Goal: Task Accomplishment & Management: Manage account settings

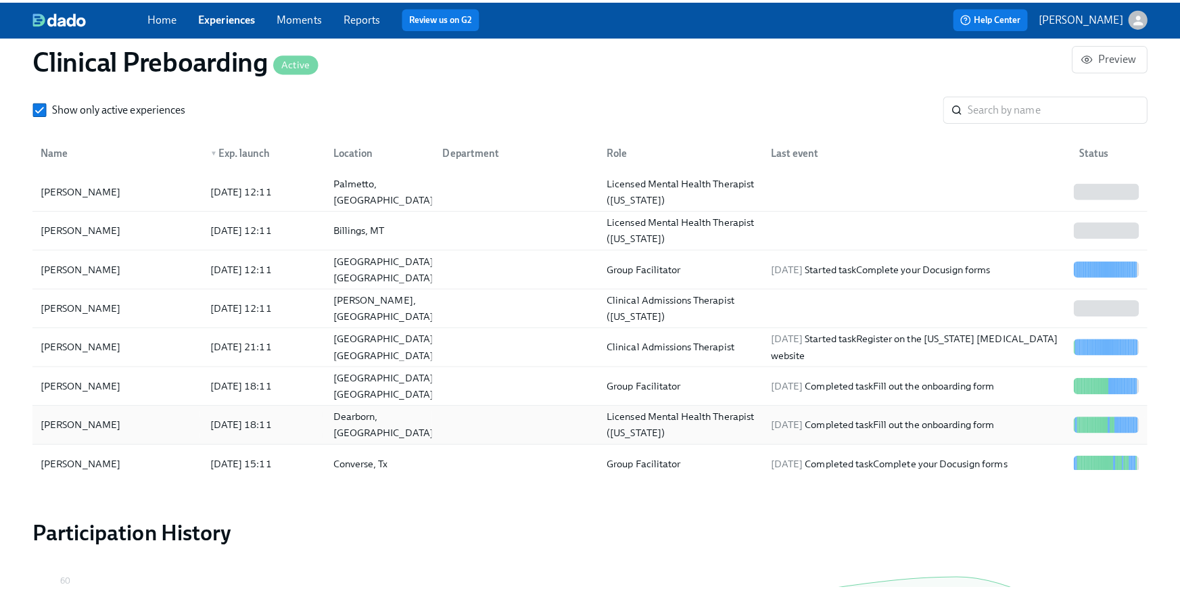
scroll to position [1569, 0]
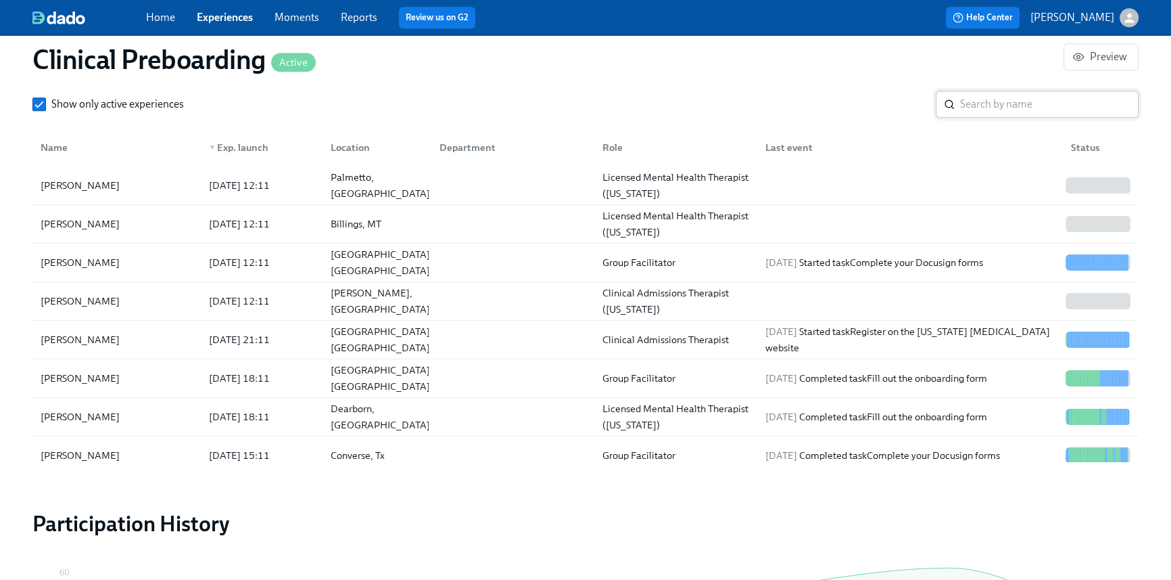
click at [1044, 106] on input "search" at bounding box center [1049, 104] width 179 height 27
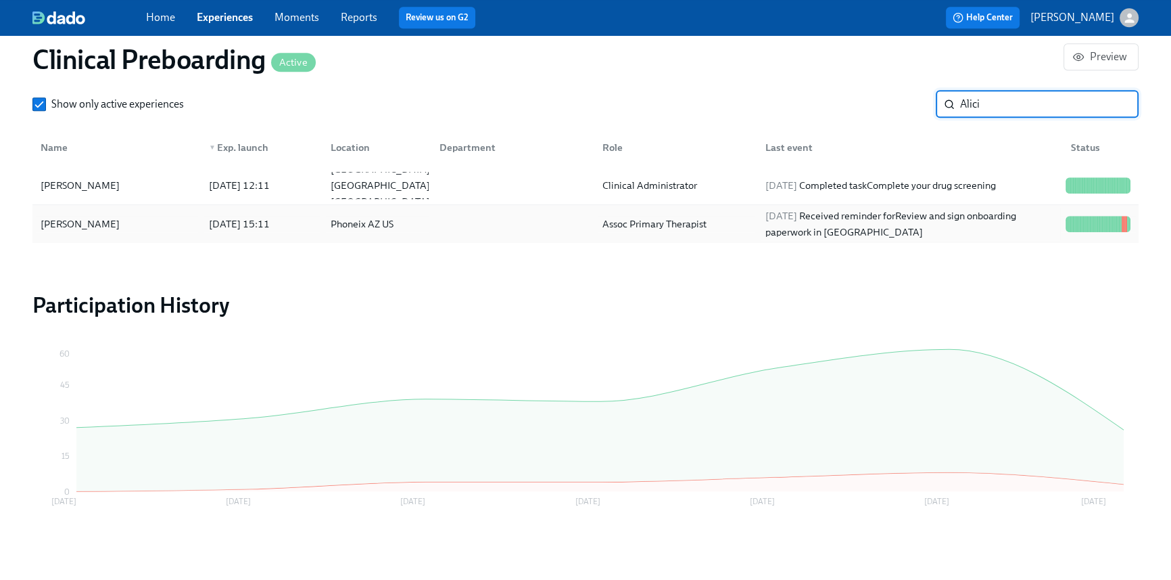
click at [995, 214] on div "2025/09/03 Received reminder for Review and sign onboarding paperwork in UKG" at bounding box center [910, 224] width 300 height 32
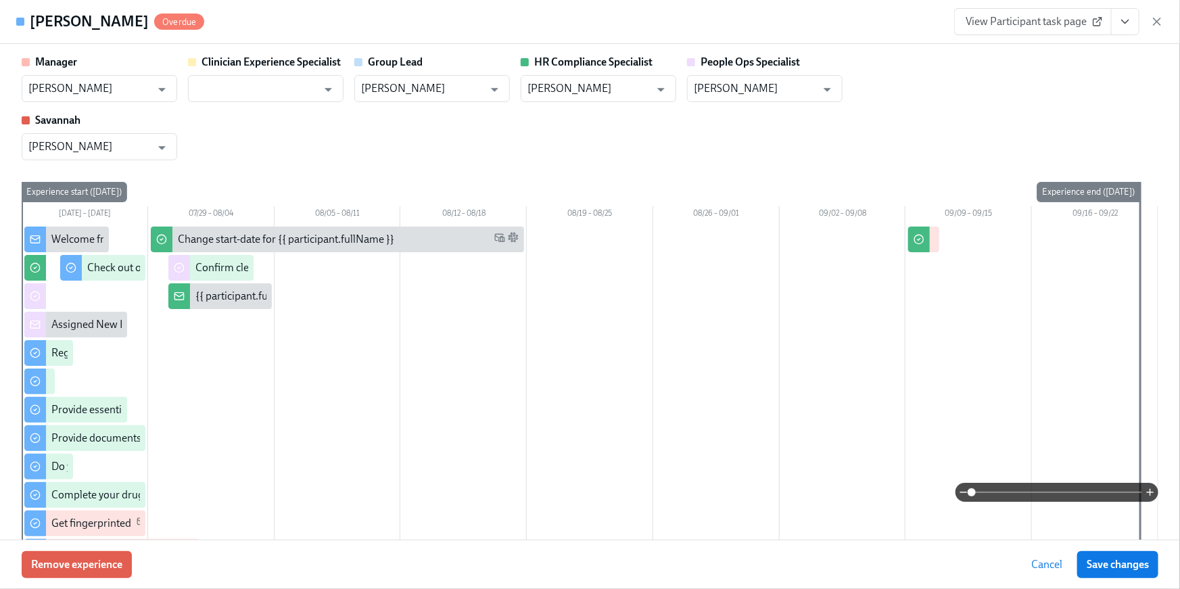
click at [1123, 26] on icon "View task page" at bounding box center [1126, 22] width 14 height 14
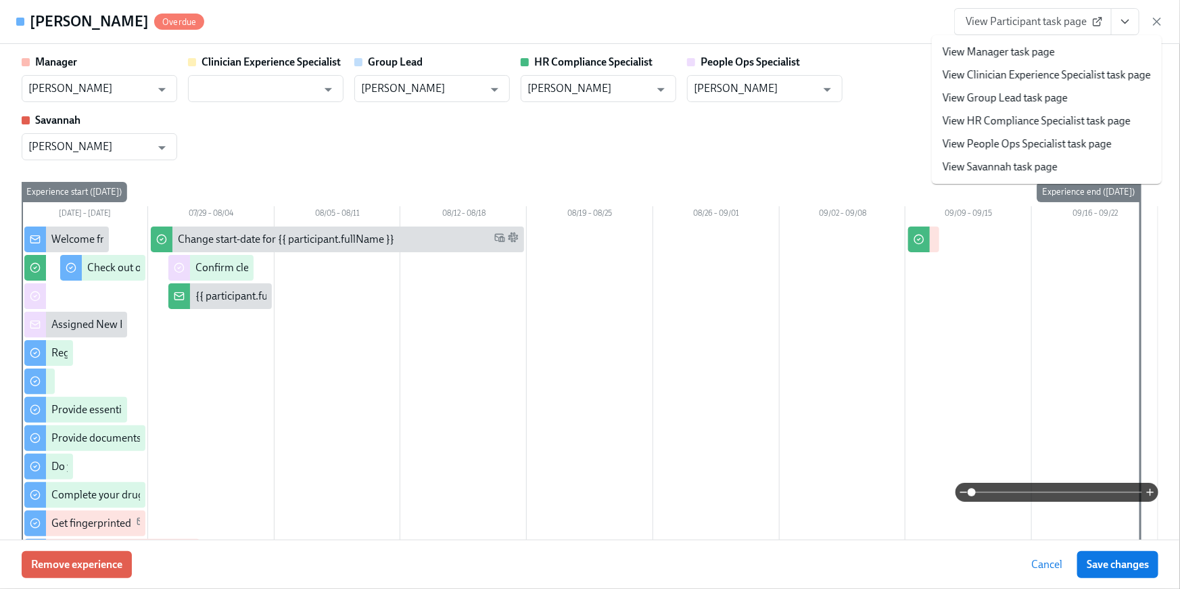
click at [1094, 122] on link "View HR Compliance Specialist task page" at bounding box center [1037, 121] width 188 height 15
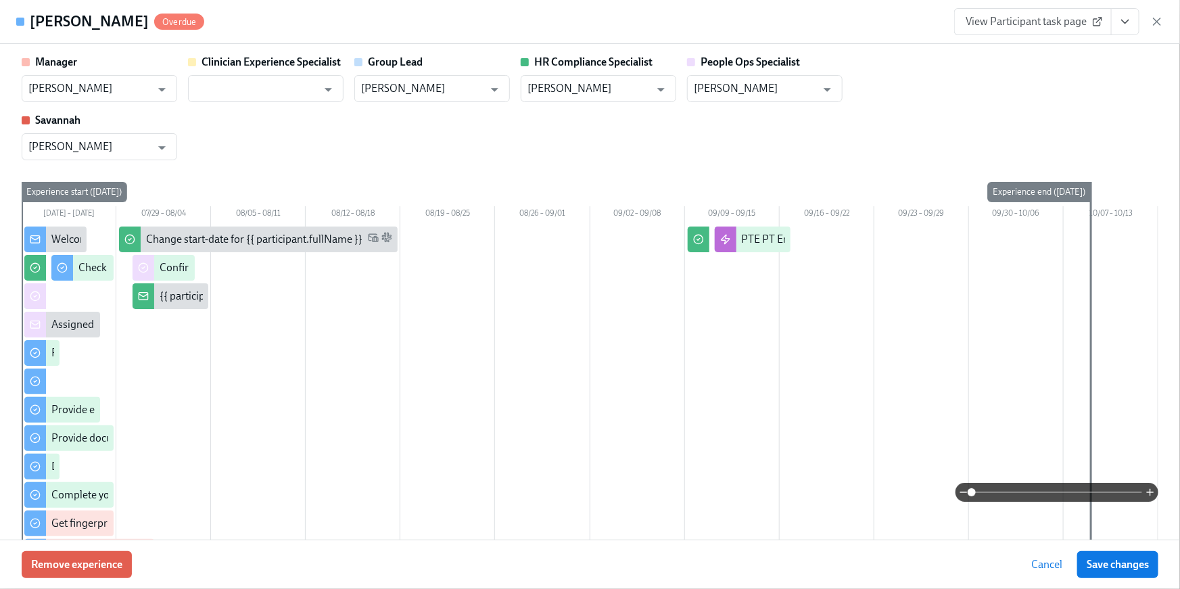
scroll to position [1520, 0]
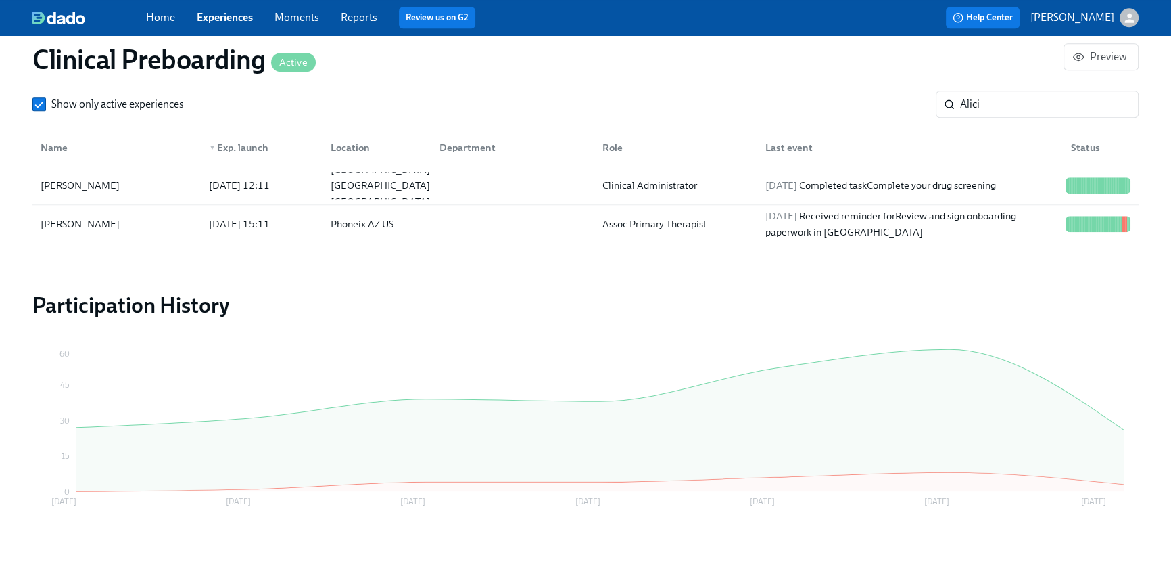
scroll to position [0, 17261]
drag, startPoint x: 990, startPoint y: 110, endPoint x: 918, endPoint y: 97, distance: 73.4
click at [918, 97] on div "Show only active experiences Alici ​" at bounding box center [585, 104] width 1106 height 27
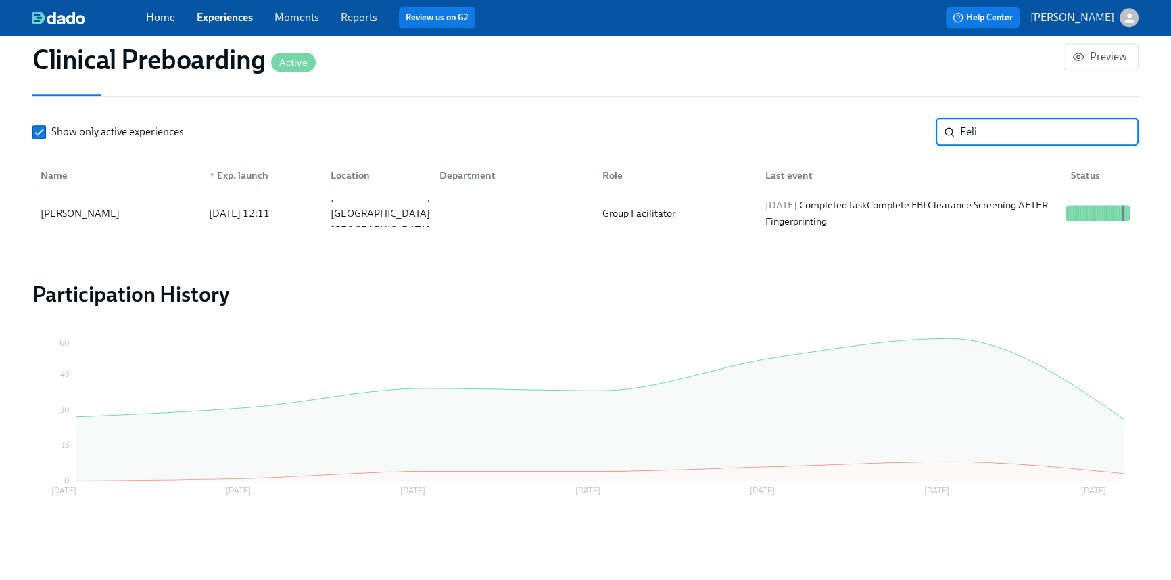
scroll to position [1541, 0]
click at [720, 229] on div "Felicia Garrett 2025/08/25 12:11 Lindale TX US Group Facilitator 2025/08/29 Com…" at bounding box center [585, 214] width 1106 height 38
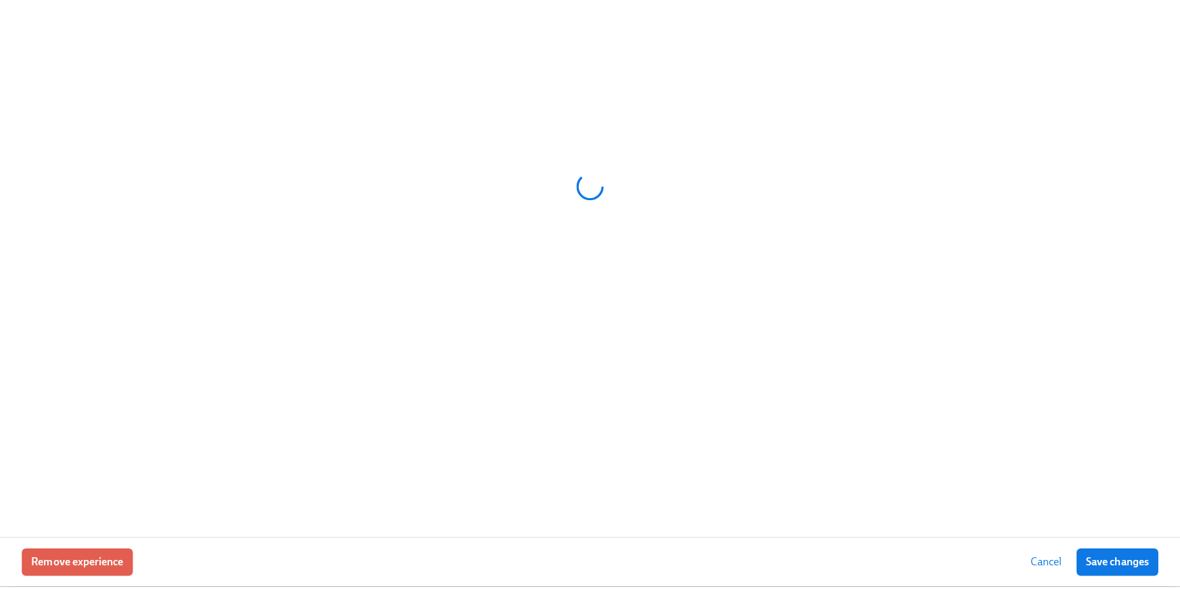
scroll to position [1531, 0]
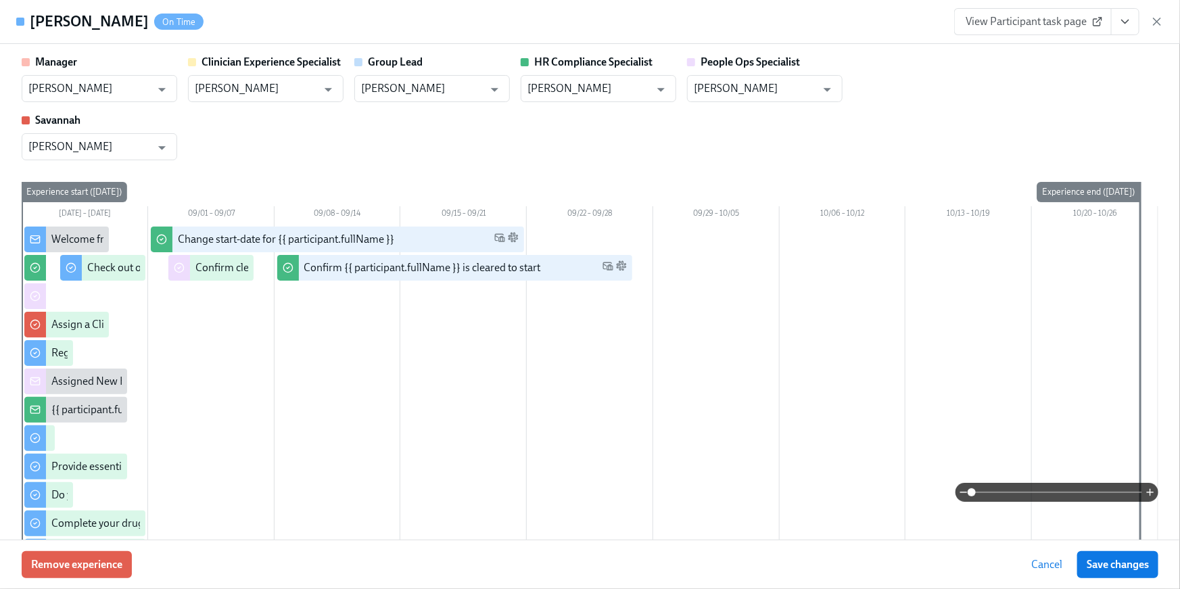
click at [1122, 20] on icon "View task page" at bounding box center [1125, 21] width 7 height 3
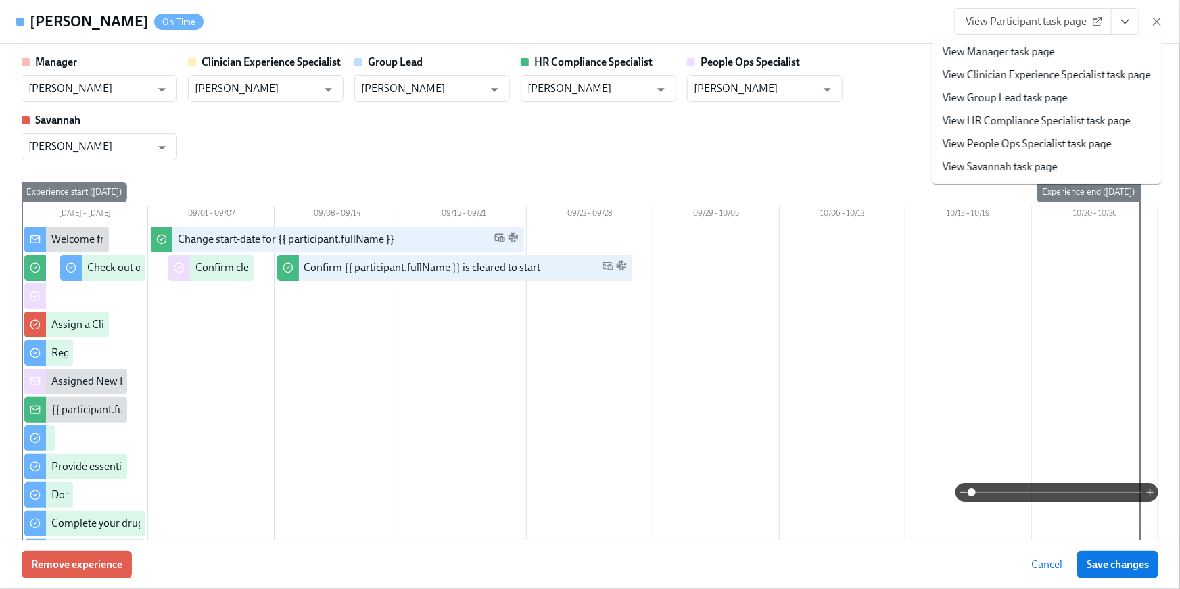
click at [1039, 116] on link "View HR Compliance Specialist task page" at bounding box center [1037, 121] width 188 height 15
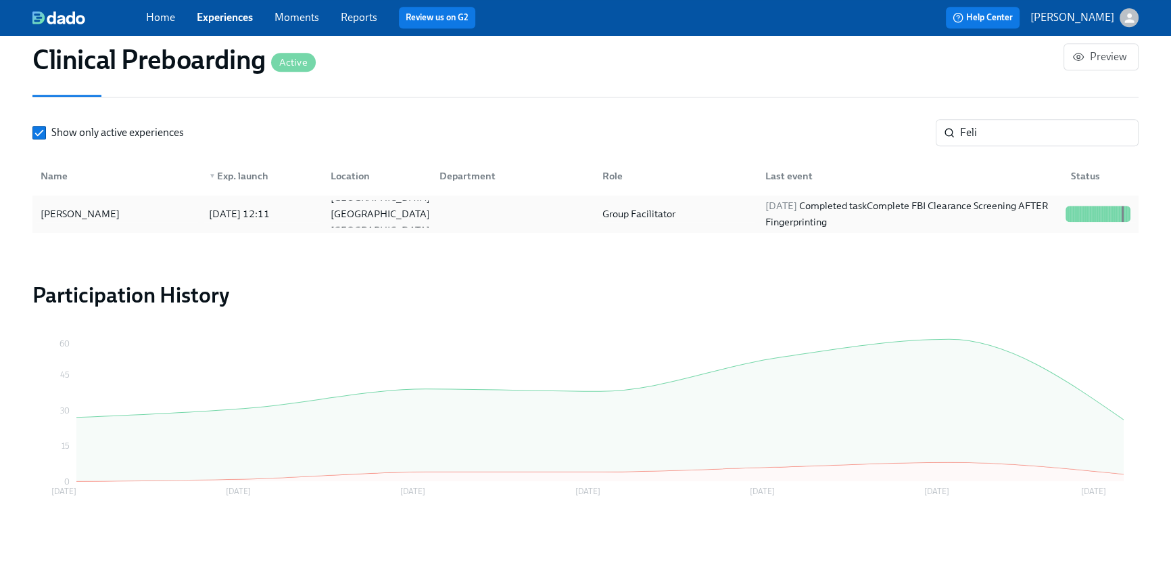
scroll to position [0, 17252]
click at [1038, 126] on input "Feli" at bounding box center [1049, 132] width 179 height 27
drag, startPoint x: 1027, startPoint y: 133, endPoint x: 916, endPoint y: 118, distance: 112.5
click at [916, 119] on div "Show only active experiences Feli ​" at bounding box center [585, 132] width 1106 height 27
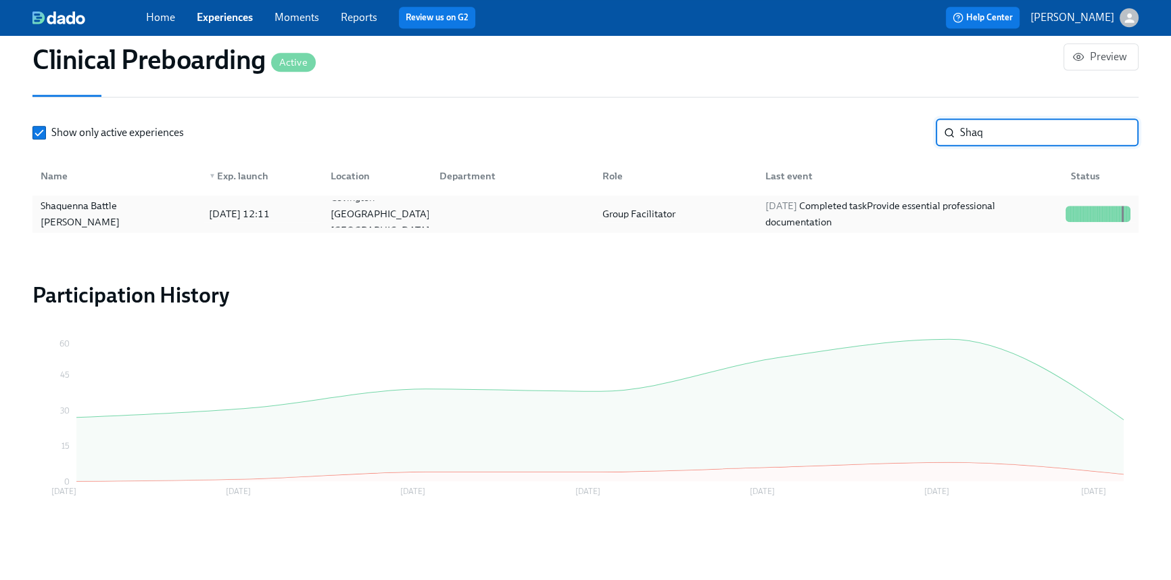
type input "Shaq"
click at [743, 208] on div "Group Facilitator" at bounding box center [673, 213] width 163 height 27
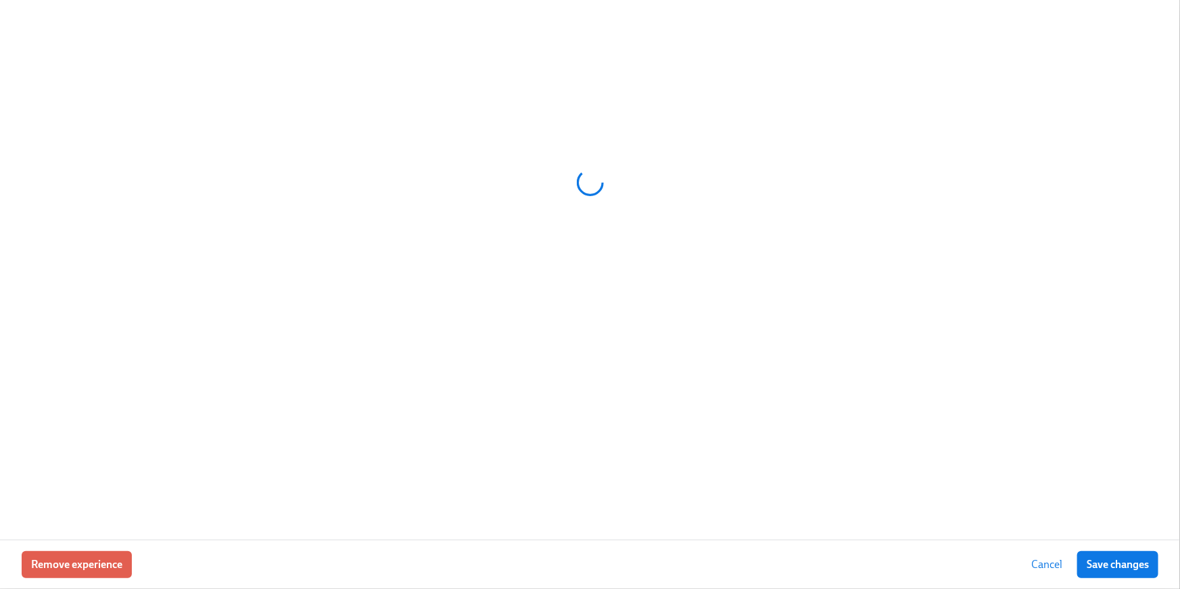
scroll to position [0, 17261]
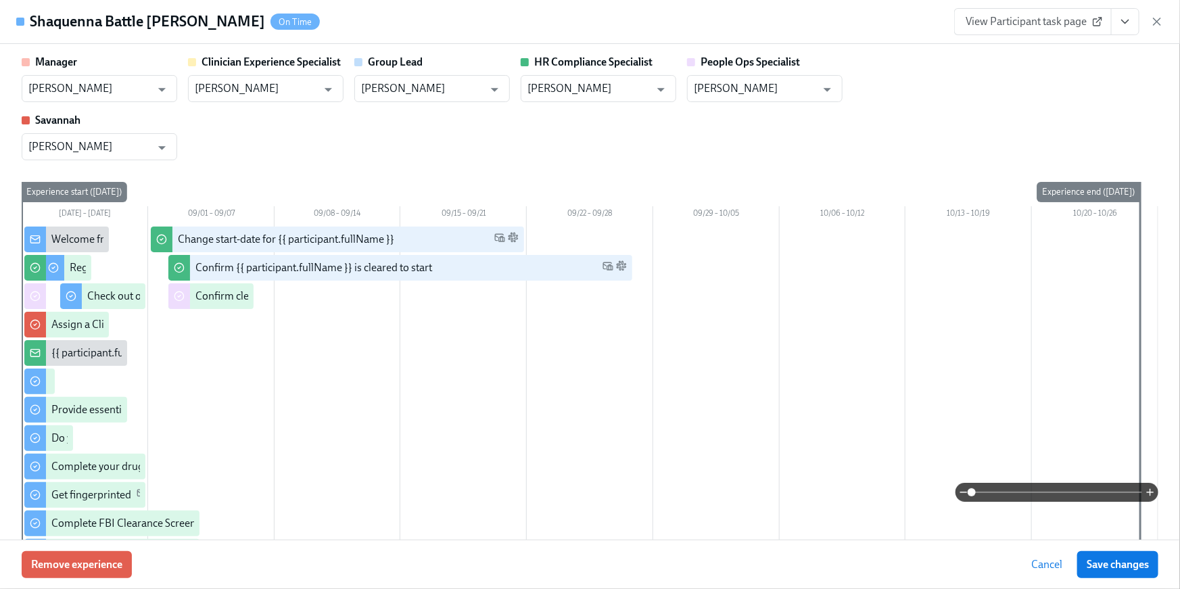
click at [1117, 28] on button "View task page" at bounding box center [1125, 21] width 28 height 27
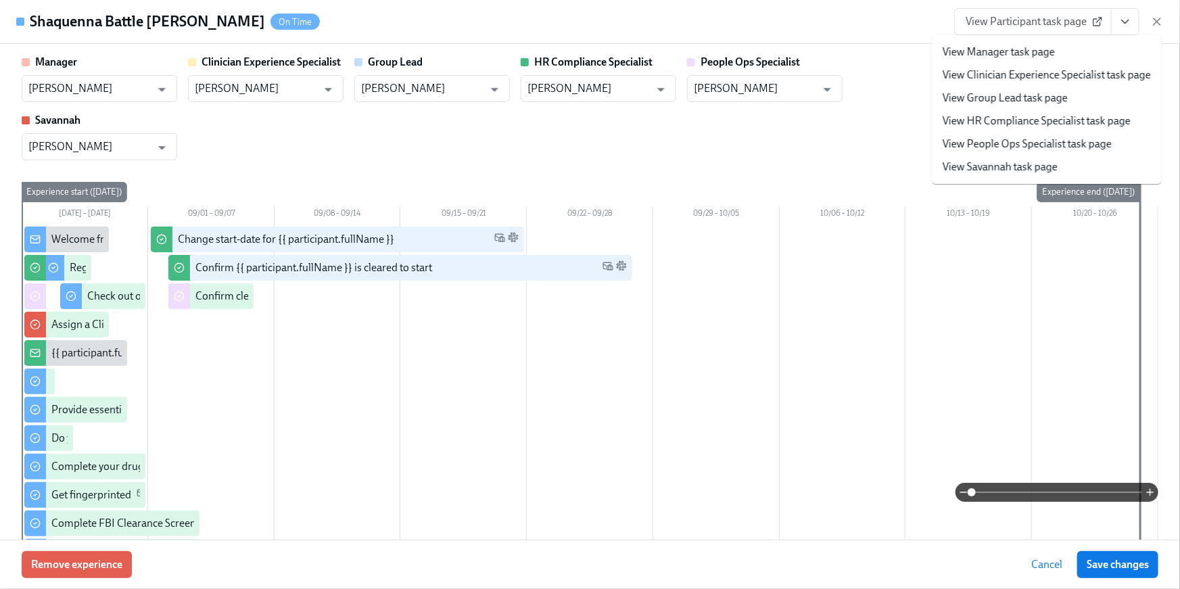
click at [1064, 120] on link "View HR Compliance Specialist task page" at bounding box center [1037, 121] width 188 height 15
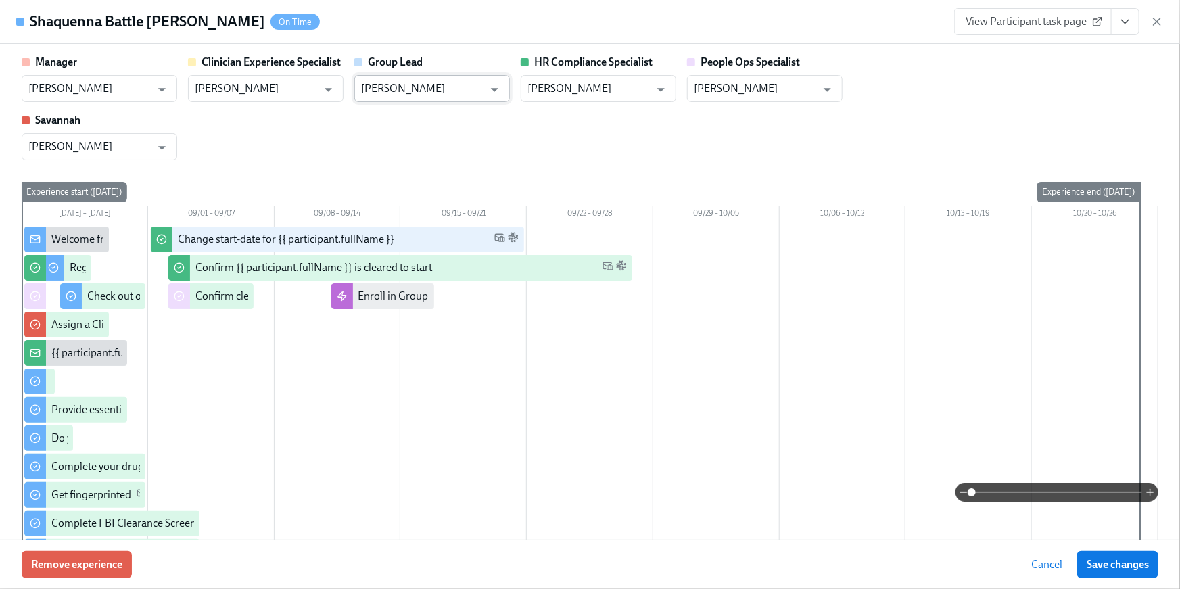
scroll to position [1493, 0]
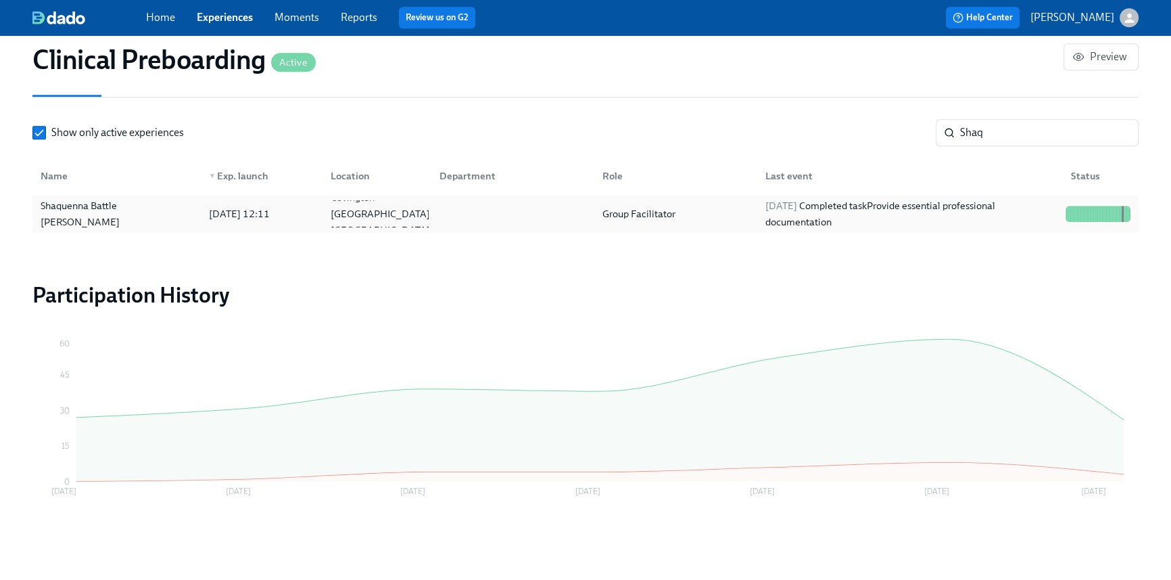
scroll to position [0, 17252]
click at [945, 119] on div "Shaq ​" at bounding box center [1037, 132] width 203 height 27
click at [1010, 131] on input "Shaq" at bounding box center [1049, 132] width 179 height 27
click at [922, 122] on div "Show only active experiences Shaq ​" at bounding box center [585, 132] width 1106 height 27
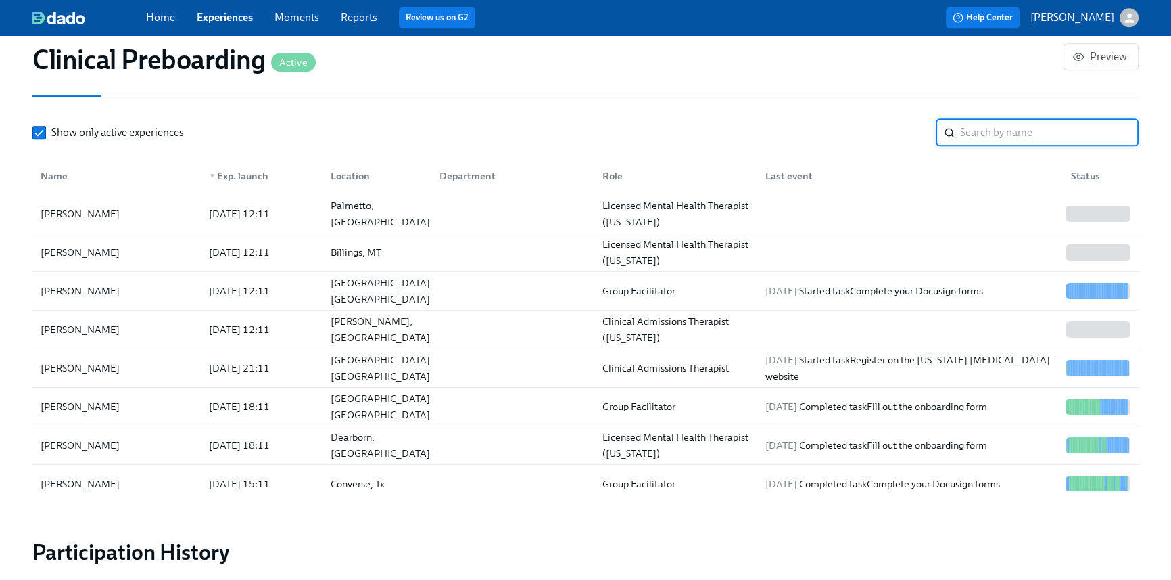
scroll to position [0, 17261]
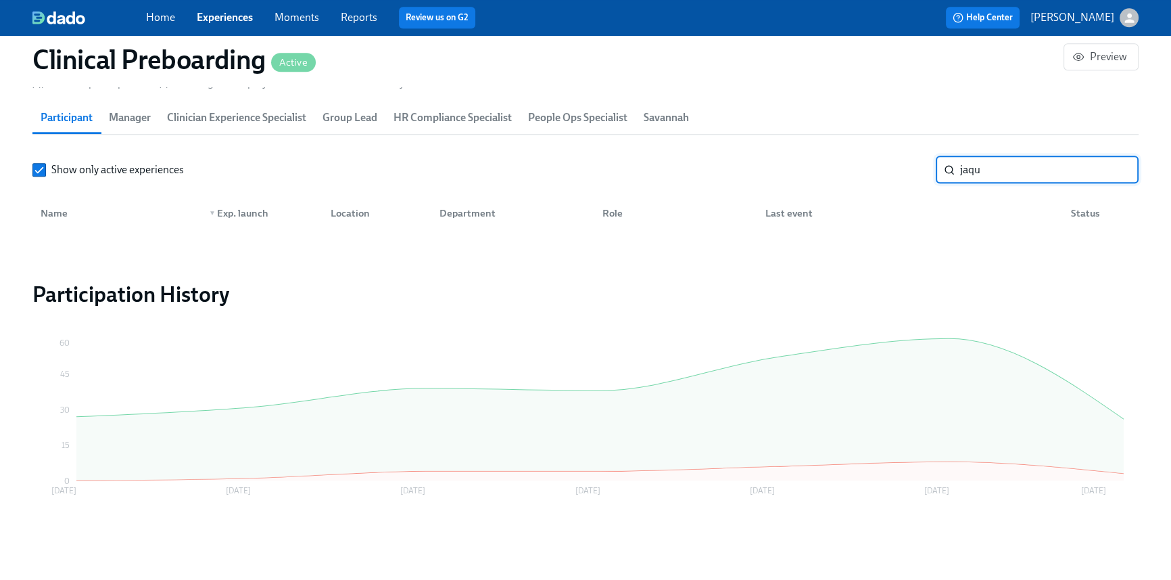
scroll to position [1502, 0]
drag, startPoint x: 972, startPoint y: 171, endPoint x: 1053, endPoint y: 186, distance: 82.5
click at [1053, 186] on div "Show only active experiences jaqu ​ Name ▼ Exp. launch Location Department Role…" at bounding box center [585, 196] width 1106 height 76
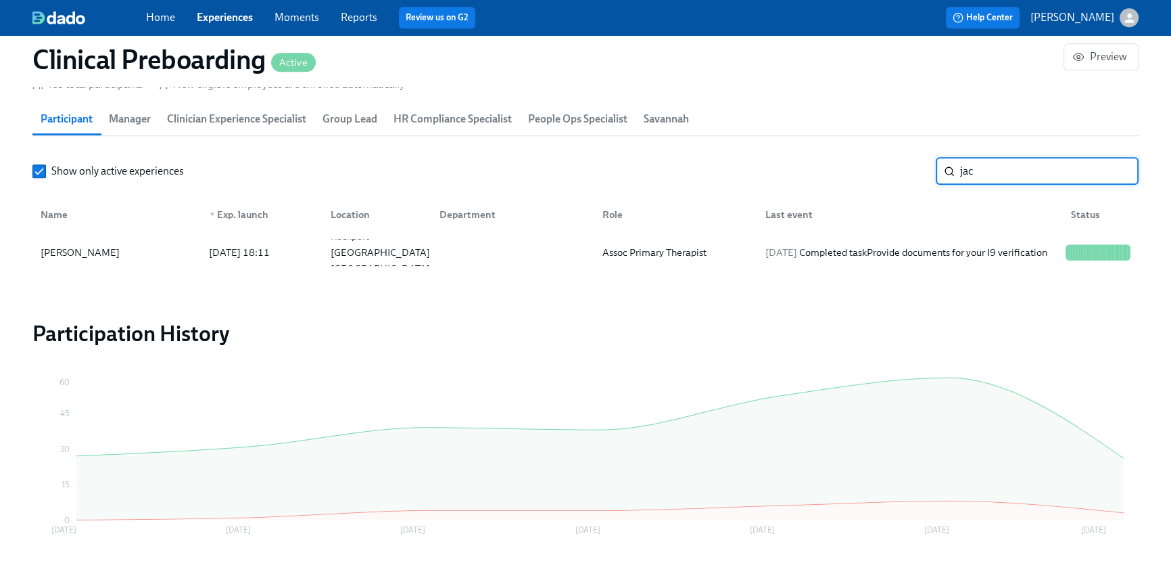
scroll to position [1541, 0]
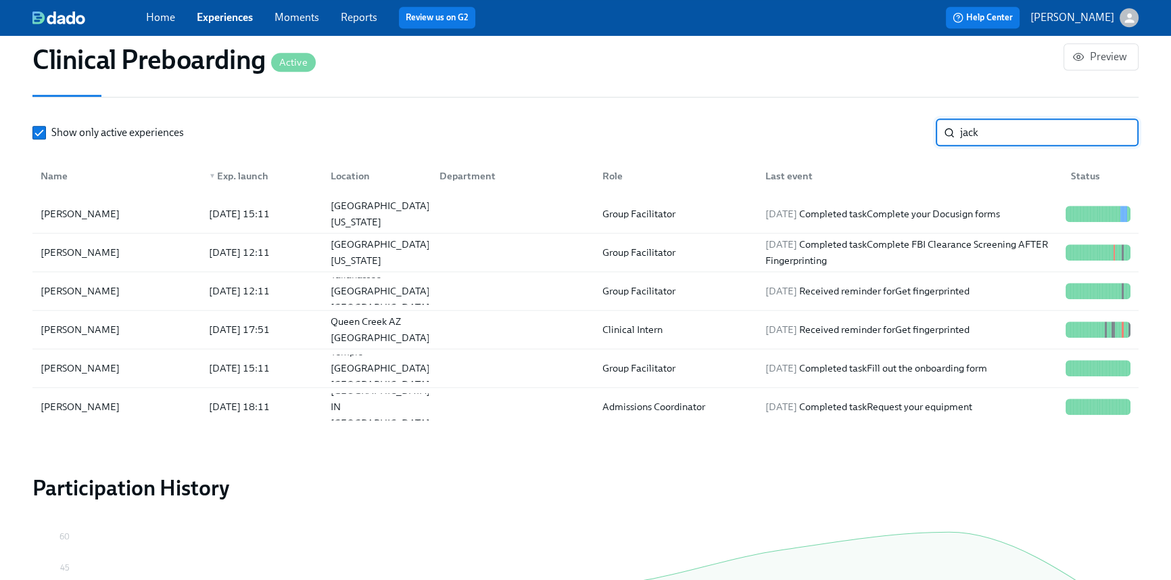
click at [999, 124] on input "jack" at bounding box center [1049, 132] width 179 height 27
drag, startPoint x: 992, startPoint y: 133, endPoint x: 945, endPoint y: 119, distance: 49.2
click at [946, 122] on div "jack ​" at bounding box center [1037, 132] width 203 height 27
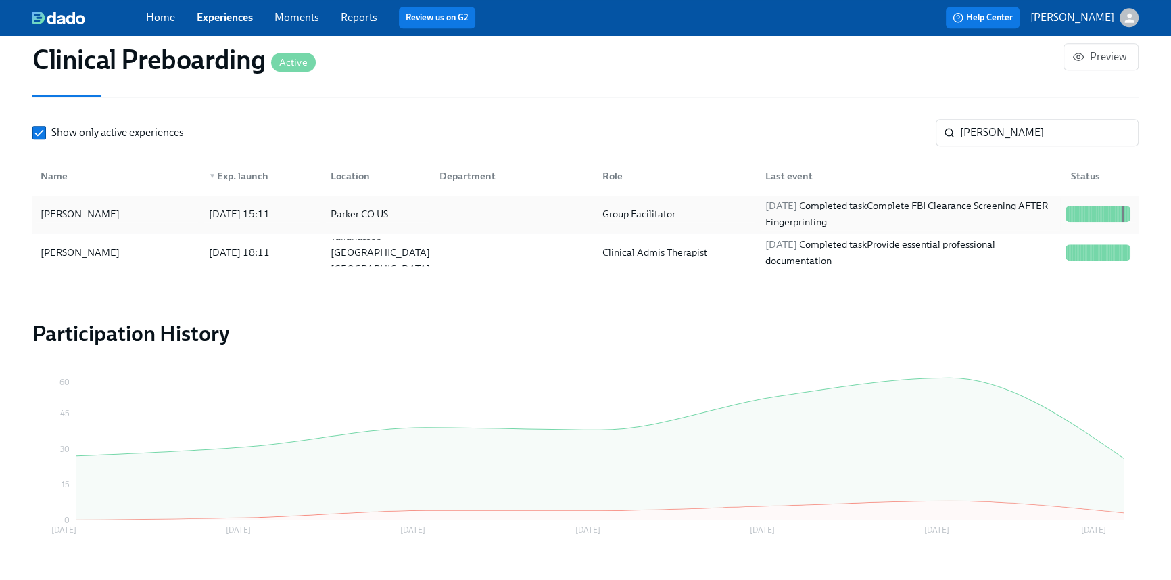
click at [853, 227] on div "2025/09/05 Completed task Complete FBI Clearance Screening AFTER Fingerprinting" at bounding box center [910, 213] width 300 height 32
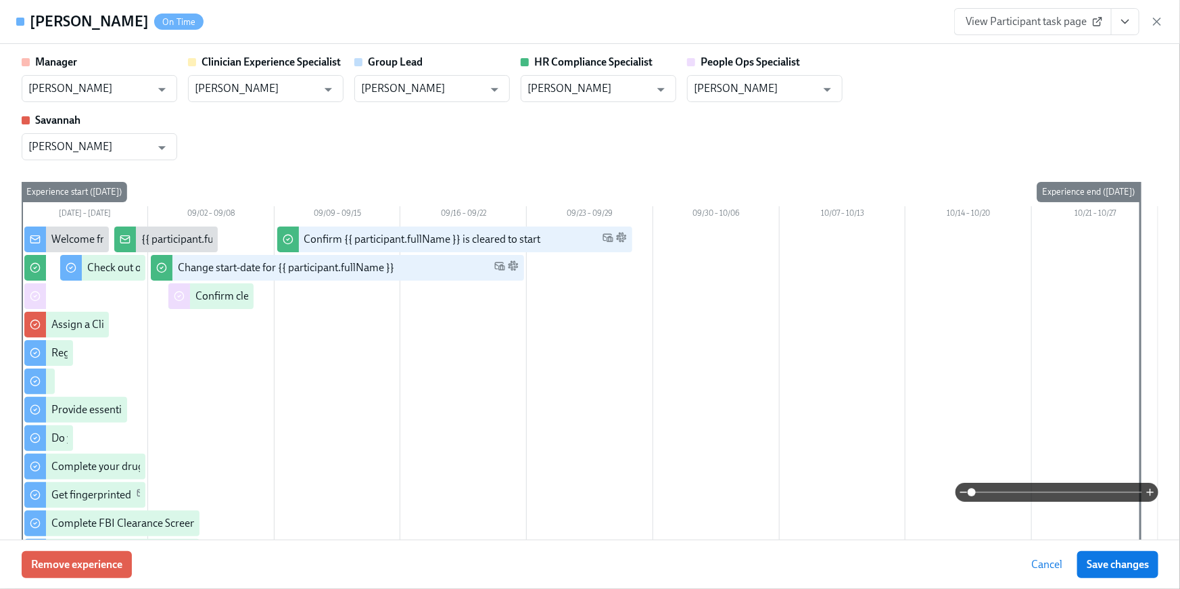
click at [1131, 20] on icon "View task page" at bounding box center [1126, 22] width 14 height 14
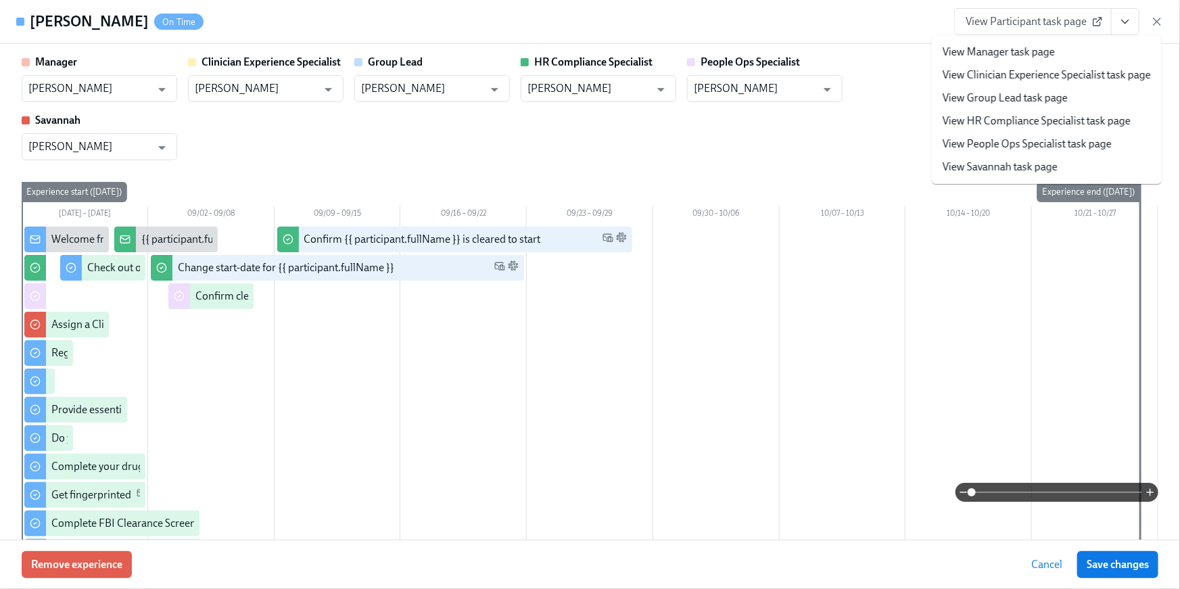
click at [991, 128] on link "View HR Compliance Specialist task page" at bounding box center [1037, 121] width 188 height 15
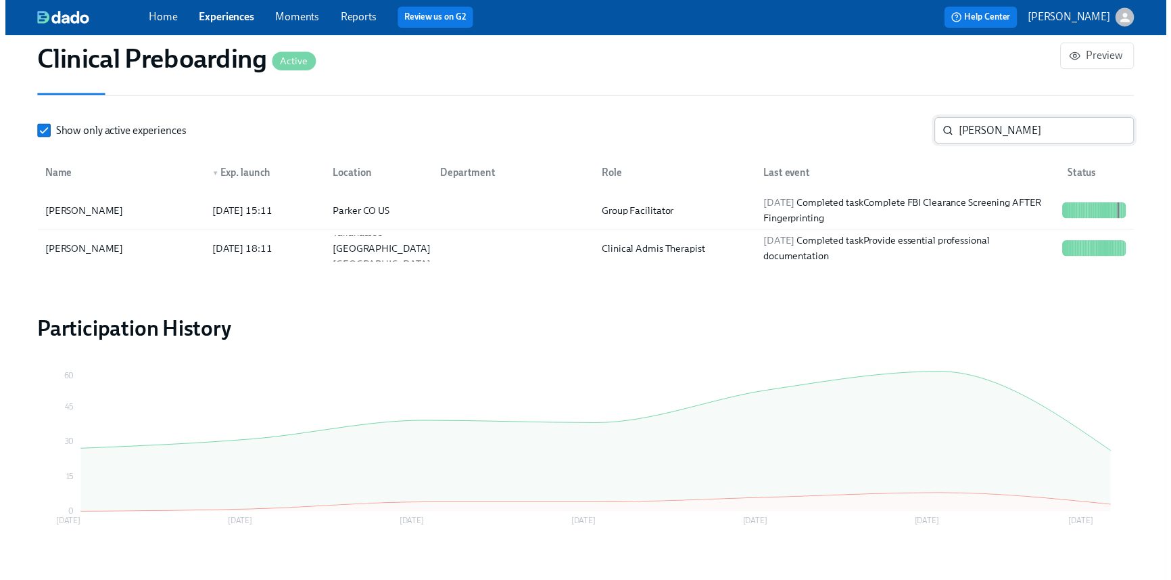
scroll to position [0, 17252]
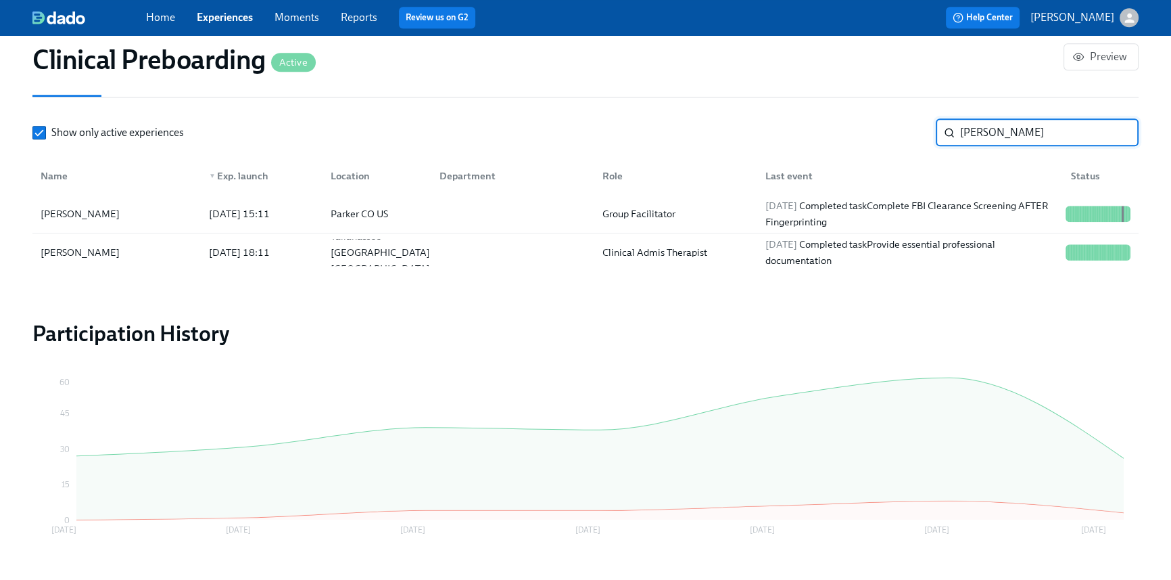
click at [988, 137] on input "morris" at bounding box center [1049, 132] width 179 height 27
click at [941, 131] on div "morris ​" at bounding box center [1037, 132] width 203 height 27
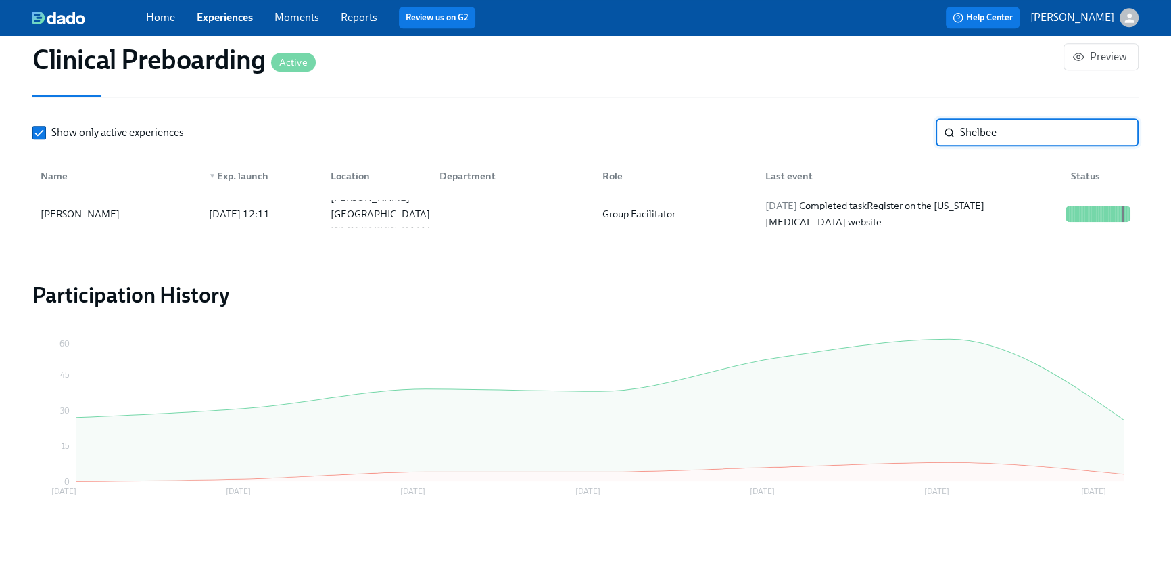
scroll to position [0, 17261]
click at [863, 216] on div "2025/09/05 Completed task Register on the Pennsylvania Child Abuse website" at bounding box center [910, 213] width 300 height 32
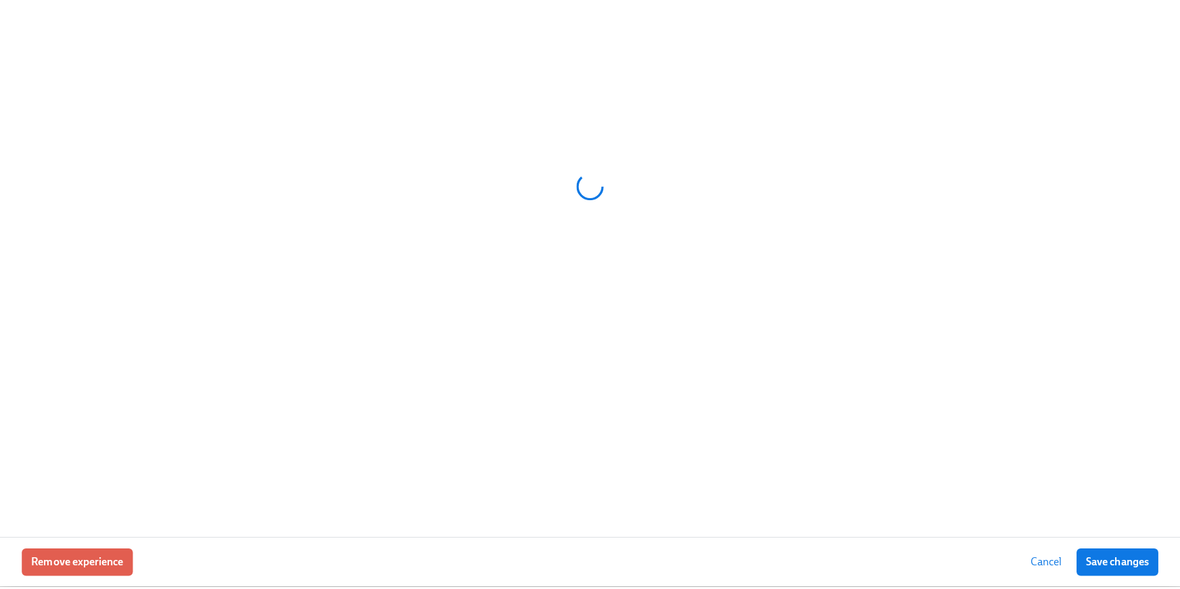
scroll to position [1531, 0]
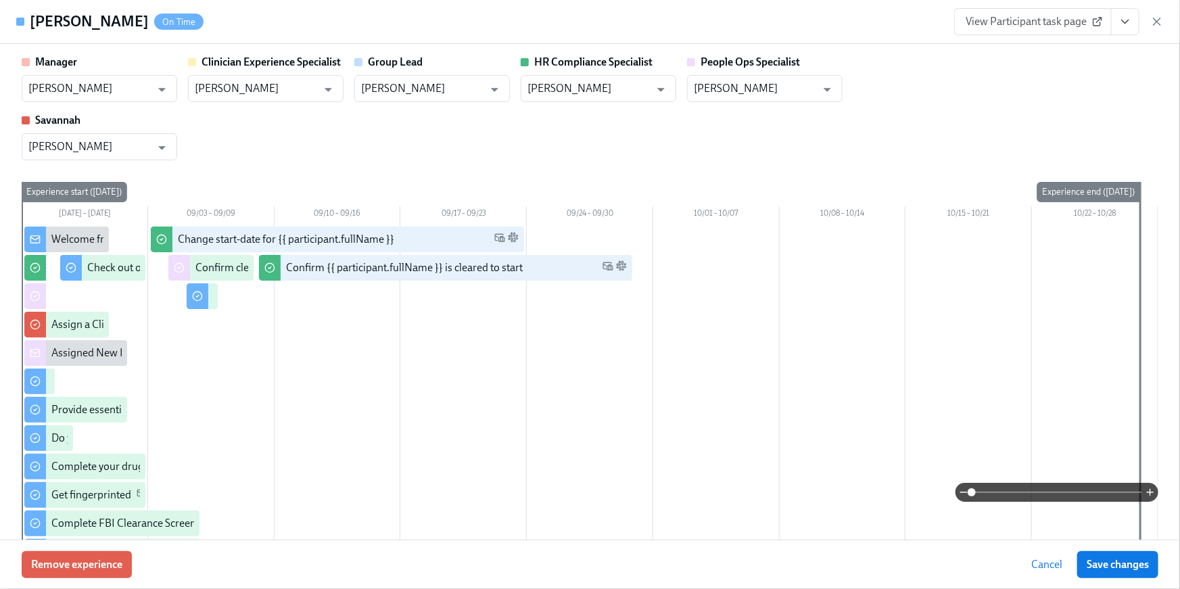
click at [1129, 24] on icon "View task page" at bounding box center [1126, 22] width 14 height 14
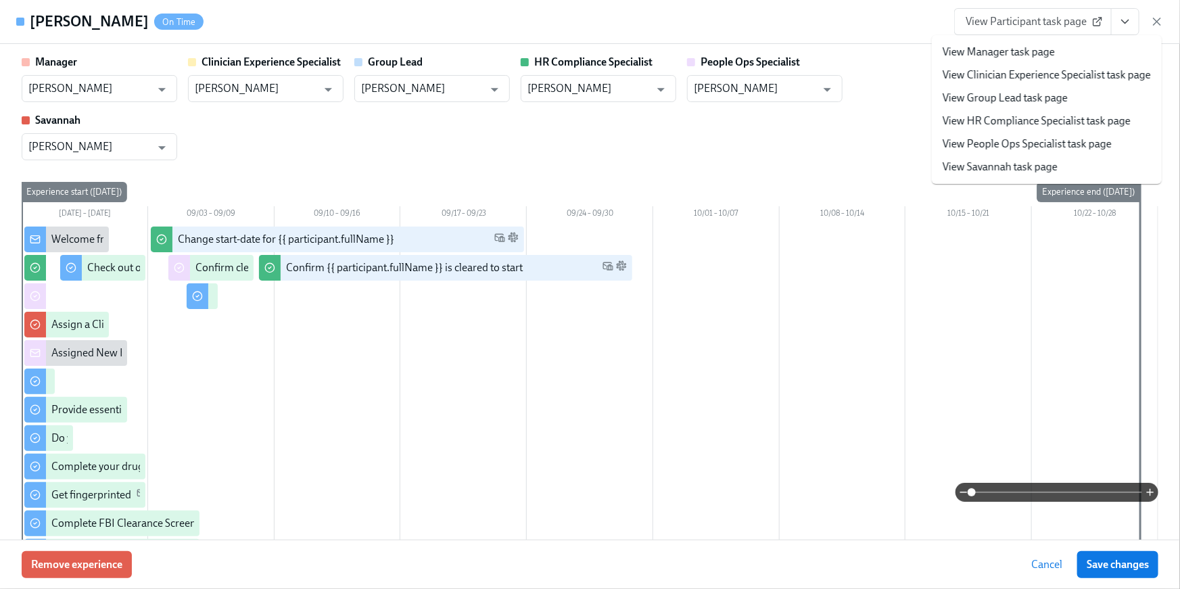
click at [1039, 126] on link "View HR Compliance Specialist task page" at bounding box center [1037, 121] width 188 height 15
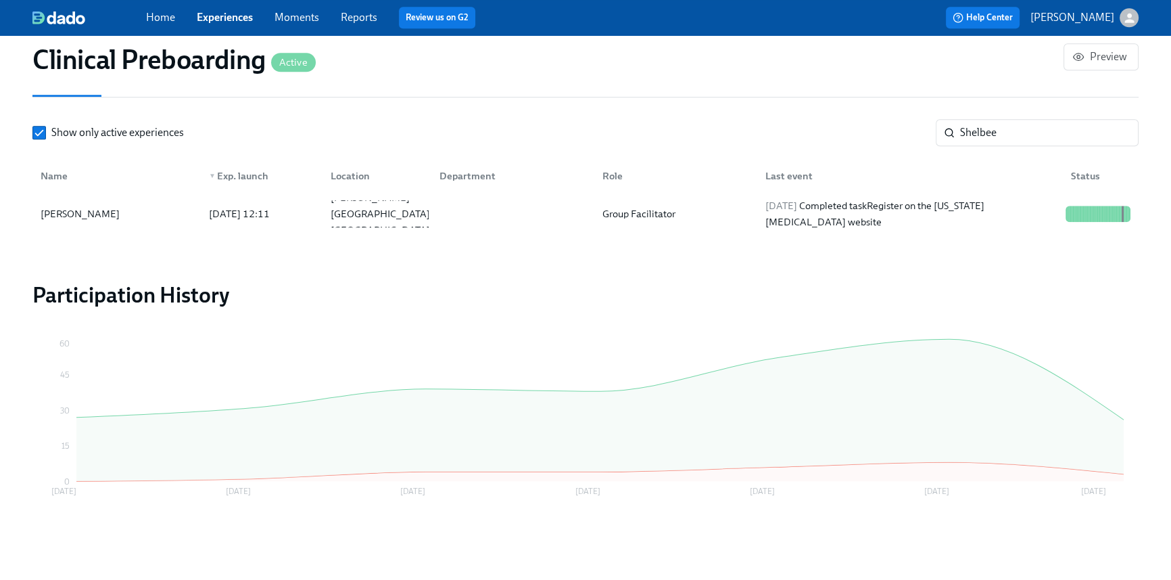
scroll to position [0, 17252]
click at [1000, 145] on input "Shelbee" at bounding box center [1049, 132] width 179 height 27
click at [1004, 132] on input "Shelbee" at bounding box center [1049, 132] width 179 height 27
click at [919, 122] on div "Show only active experiences Shelbee ​" at bounding box center [585, 132] width 1106 height 27
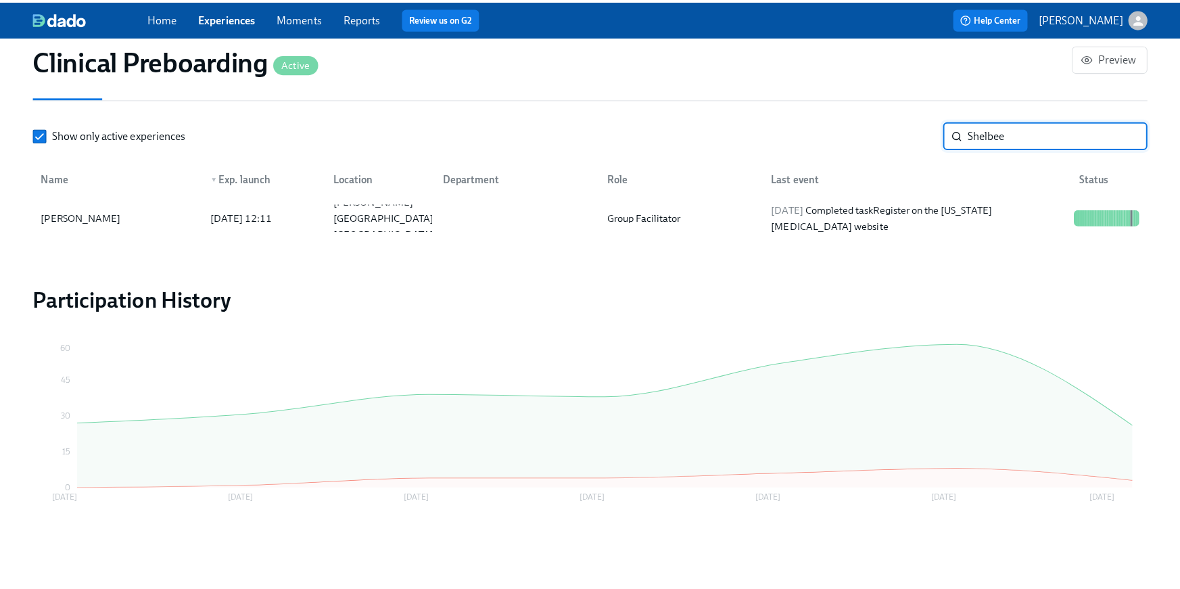
scroll to position [0, 17261]
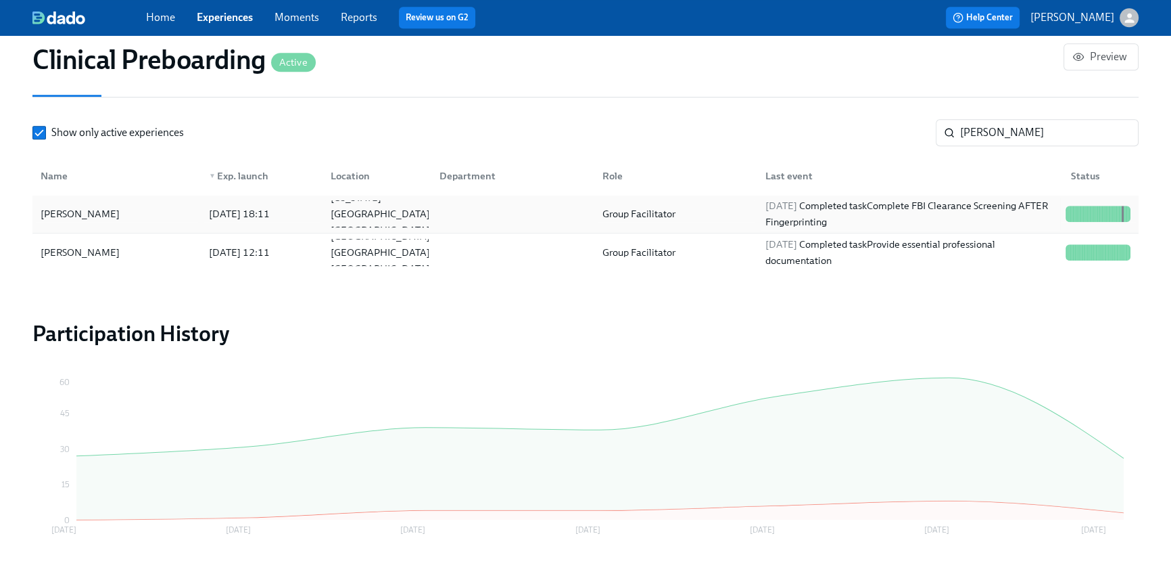
click at [983, 206] on div "2025/09/02 Completed task Complete FBI Clearance Screening AFTER Fingerprinting" at bounding box center [910, 213] width 300 height 32
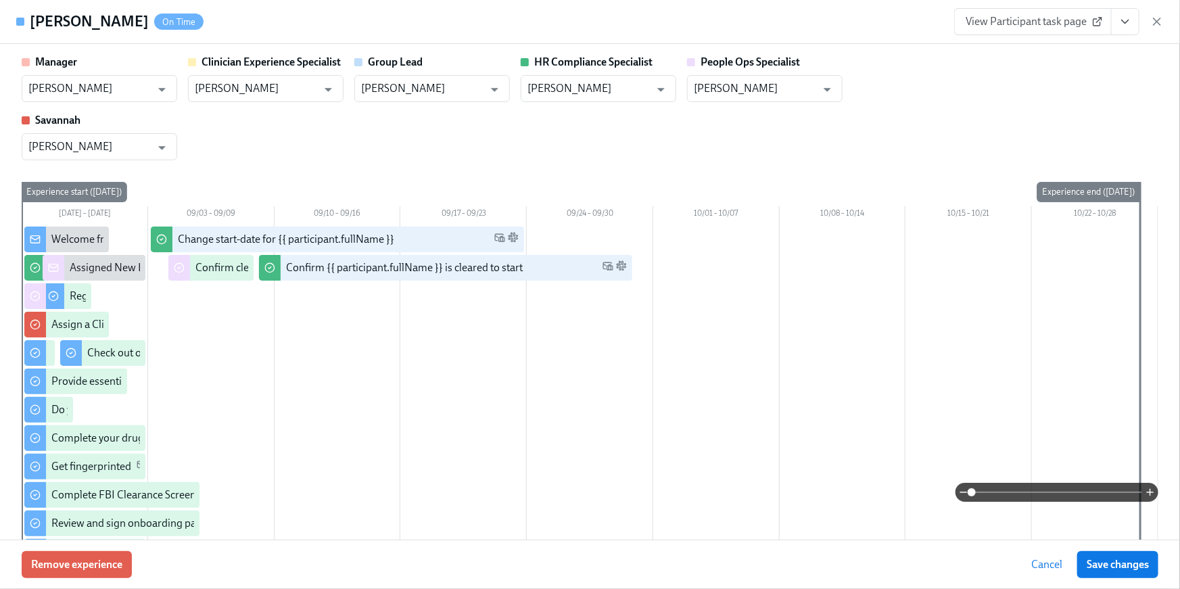
click at [1133, 28] on button "View task page" at bounding box center [1125, 21] width 28 height 27
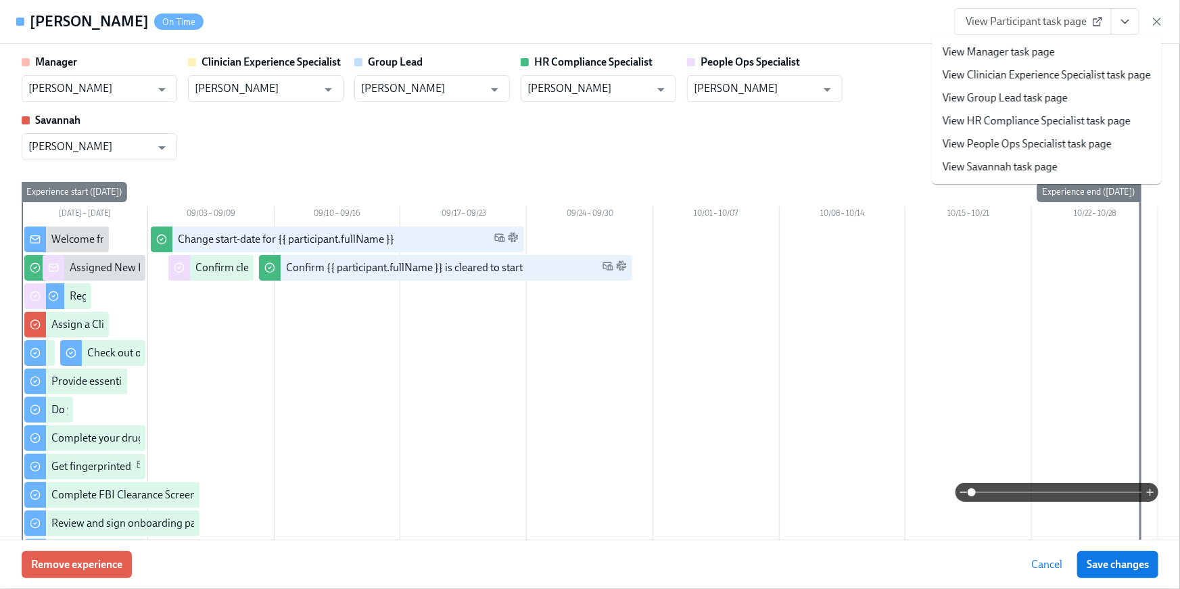
click at [1049, 125] on link "View HR Compliance Specialist task page" at bounding box center [1037, 121] width 188 height 15
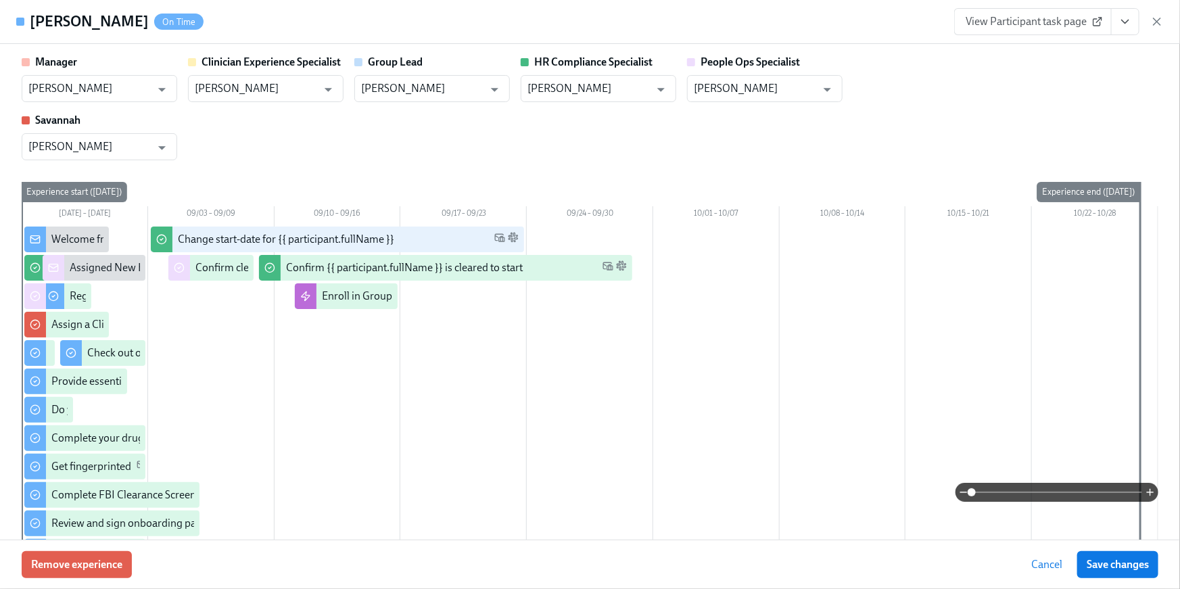
scroll to position [1520, 0]
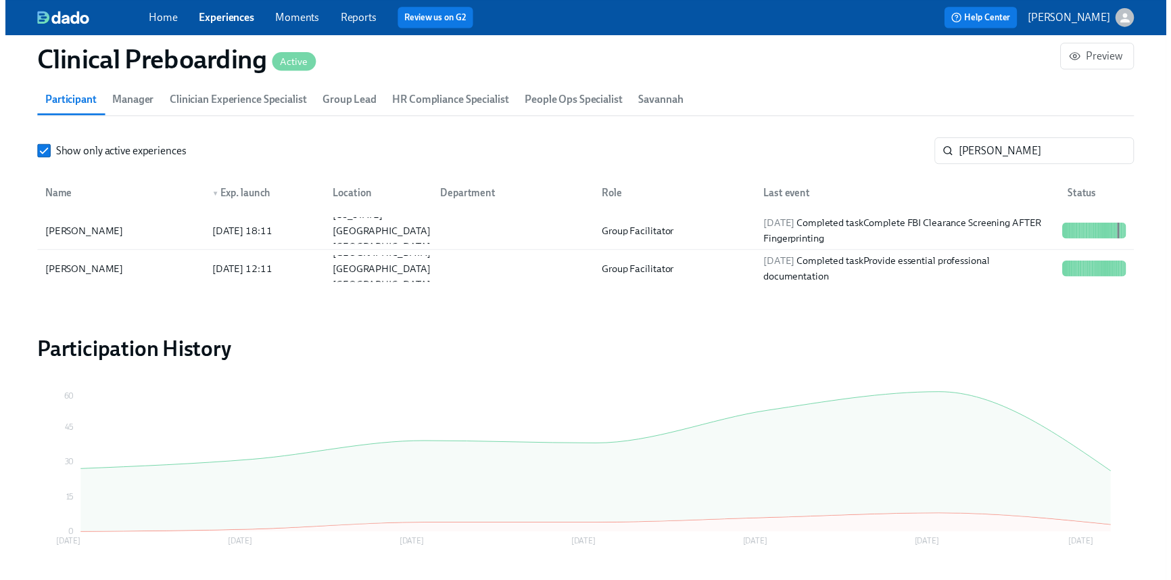
scroll to position [0, 17252]
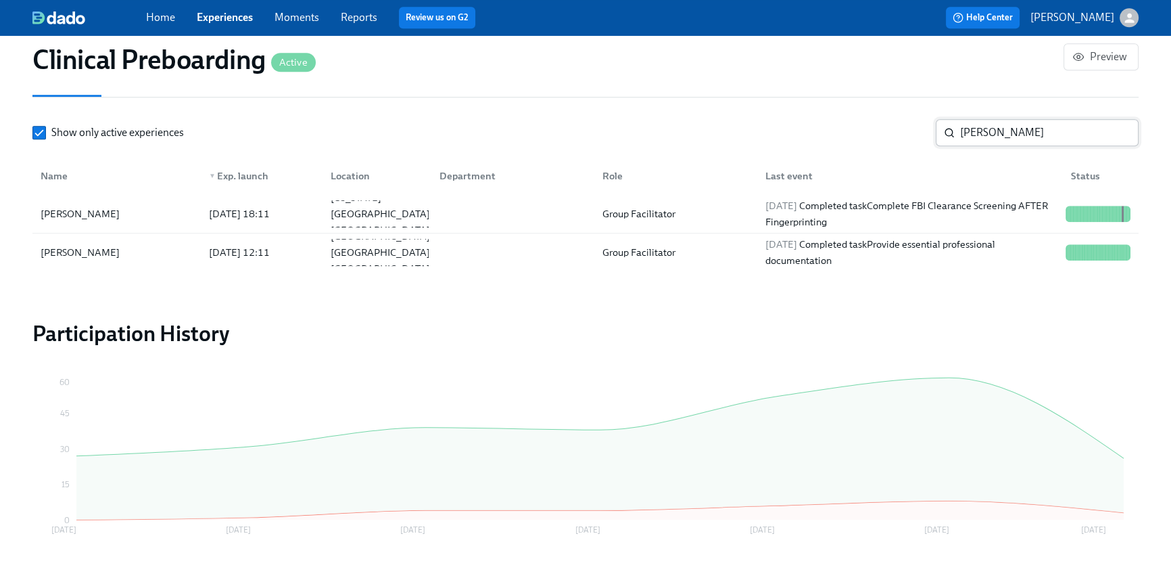
click at [970, 142] on input "vincent" at bounding box center [1049, 132] width 179 height 27
drag, startPoint x: 1012, startPoint y: 137, endPoint x: 929, endPoint y: 123, distance: 84.4
click at [929, 123] on div "Show only active experiences vincent ​" at bounding box center [585, 132] width 1106 height 27
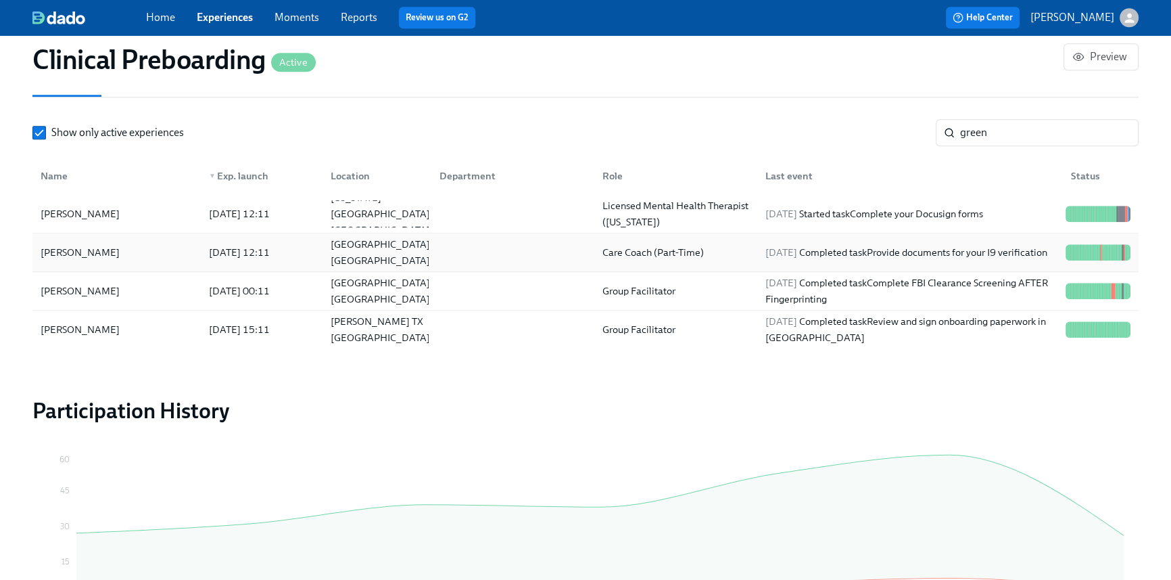
click at [287, 260] on div "2025/08/28 12:11" at bounding box center [259, 252] width 122 height 27
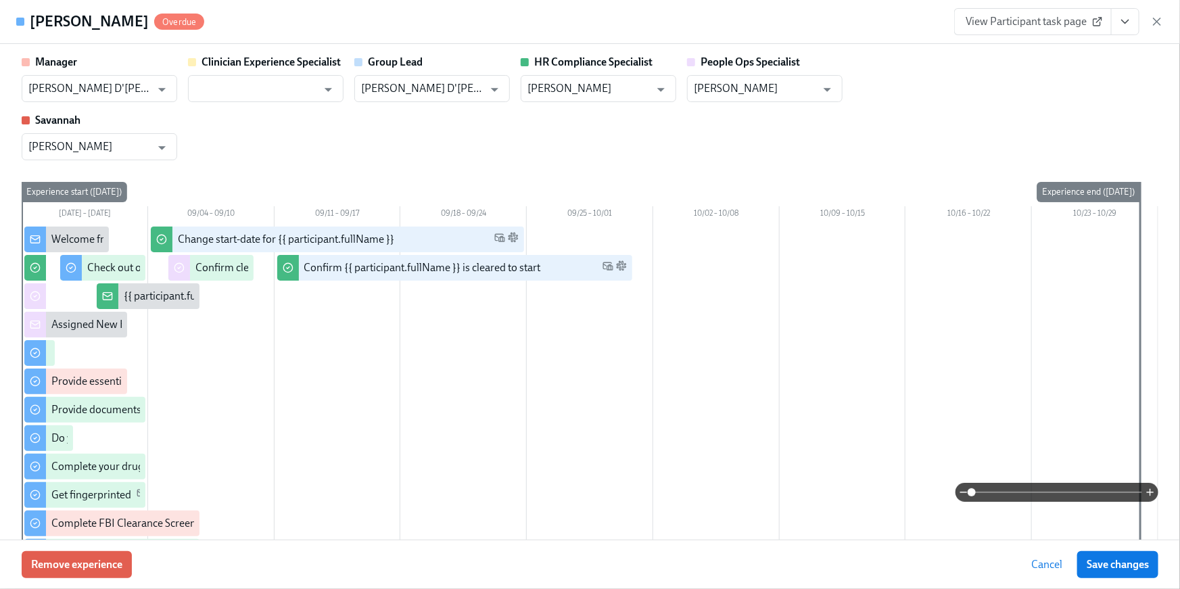
click at [1118, 19] on button "View task page" at bounding box center [1125, 21] width 28 height 27
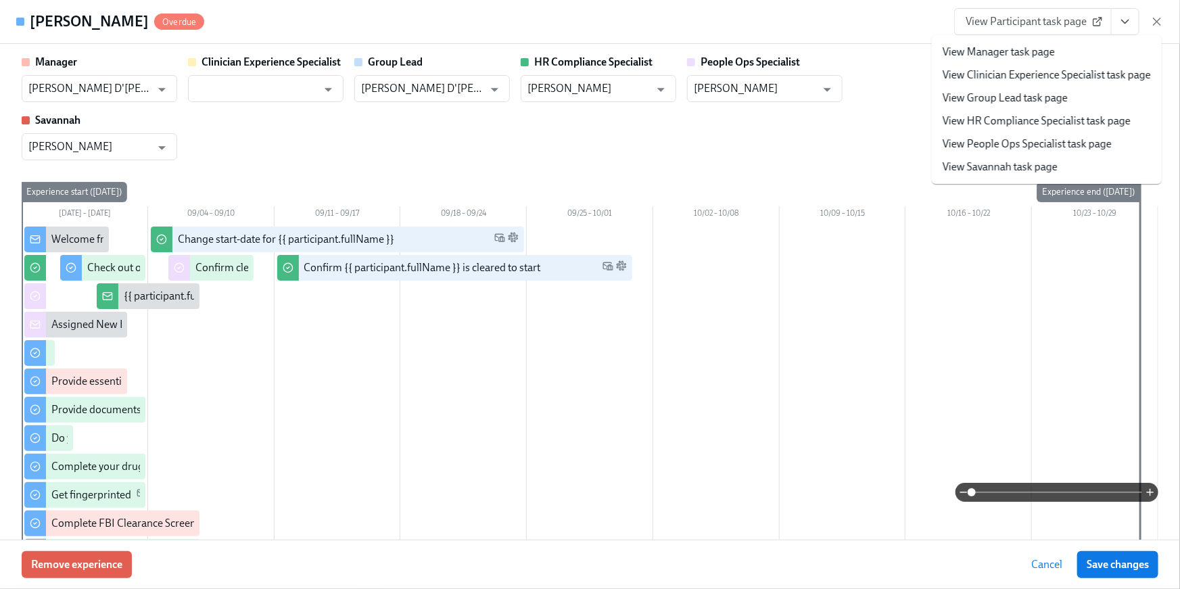
click at [1052, 131] on li "View HR Compliance Specialist task page" at bounding box center [1047, 121] width 230 height 23
click at [1039, 120] on link "View HR Compliance Specialist task page" at bounding box center [1037, 121] width 188 height 15
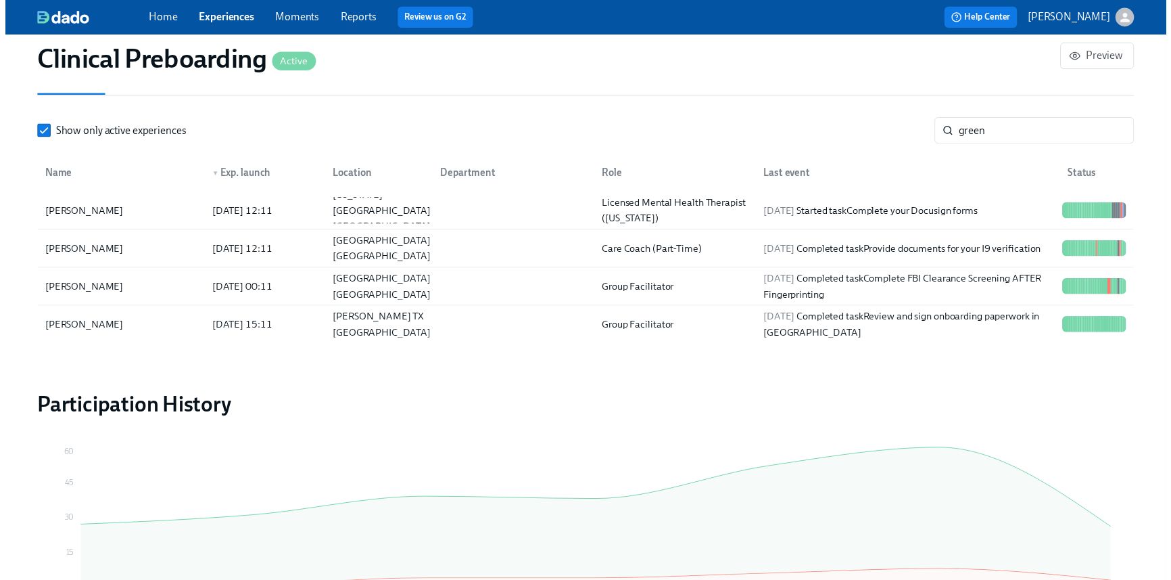
scroll to position [0, 17261]
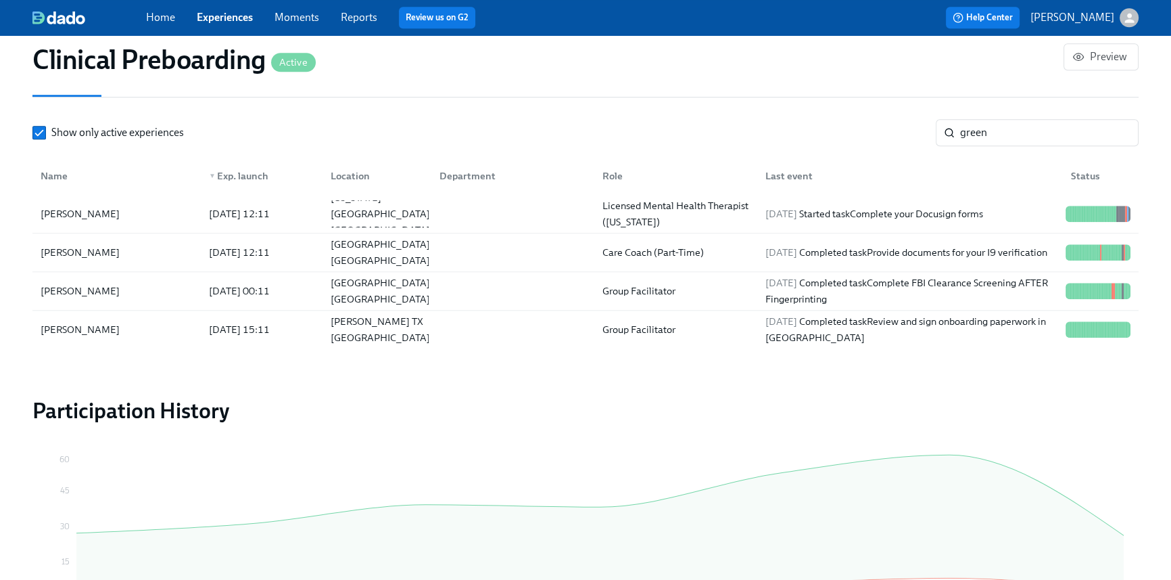
click at [1005, 141] on input "green" at bounding box center [1049, 132] width 179 height 27
click at [907, 112] on section "Participants 483 total participants New eligible employees are enrolled automat…" at bounding box center [585, 180] width 1106 height 348
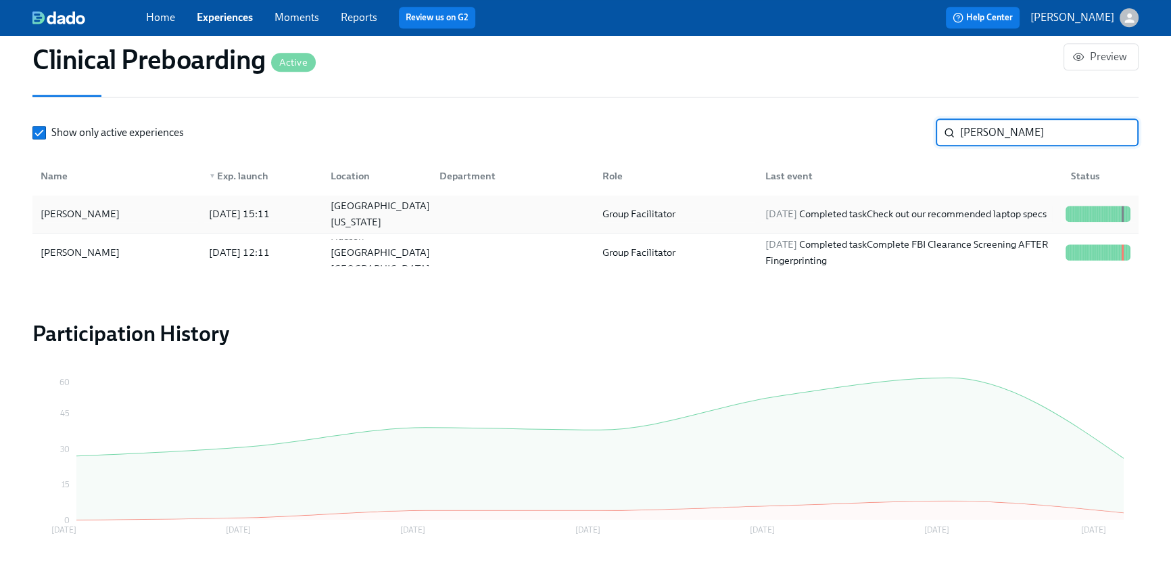
click at [797, 208] on span "2025/09/02" at bounding box center [782, 214] width 32 height 12
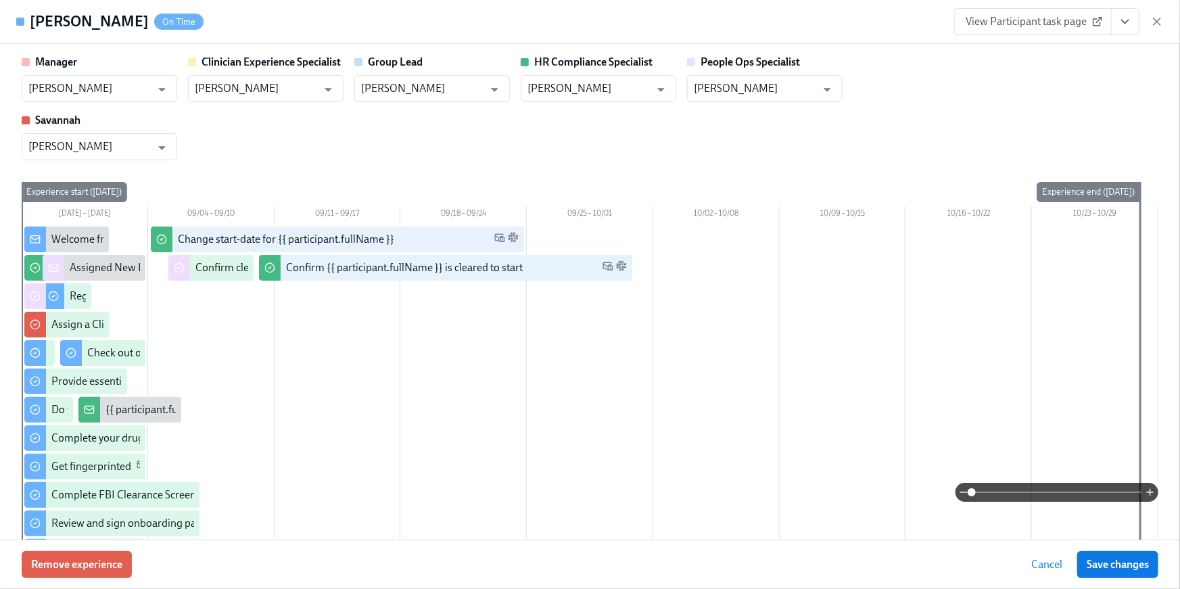
click at [1127, 15] on icon "View task page" at bounding box center [1126, 22] width 14 height 14
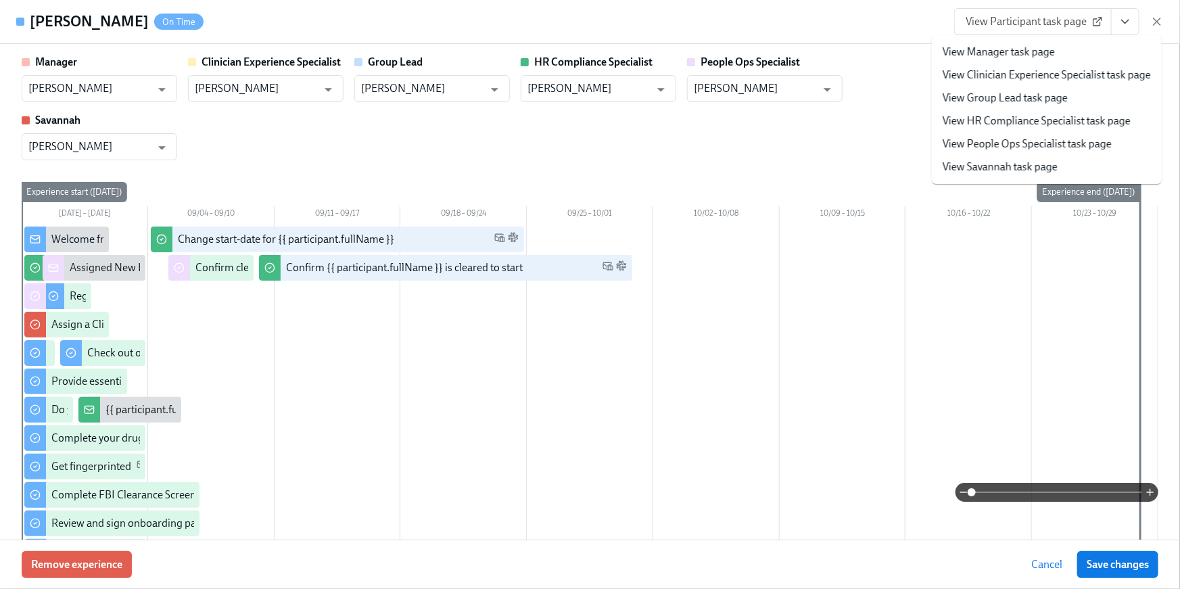
click at [1069, 124] on link "View HR Compliance Specialist task page" at bounding box center [1037, 121] width 188 height 15
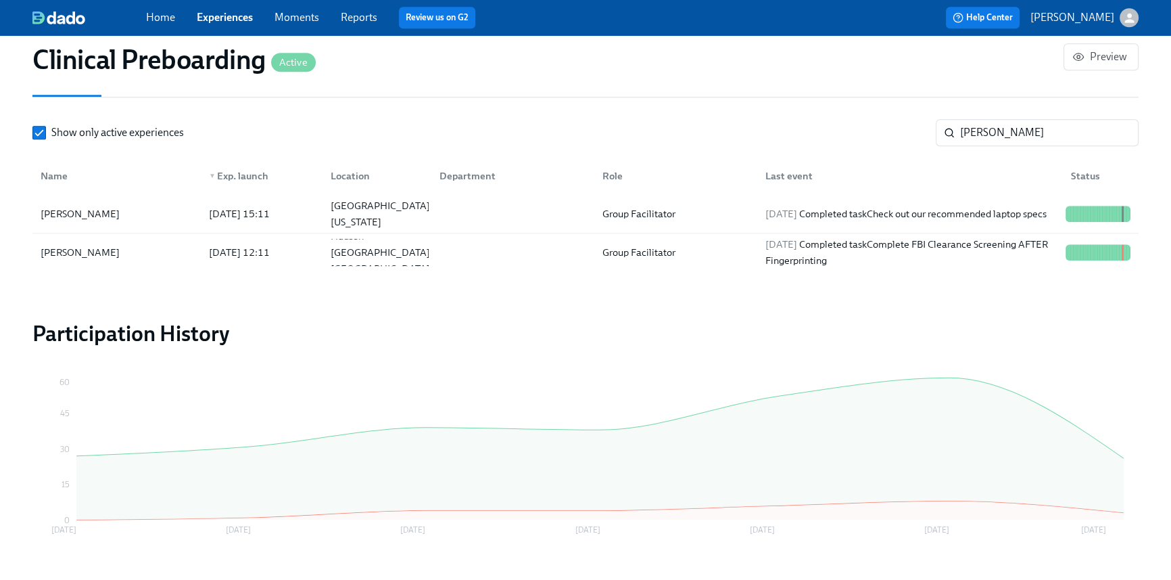
scroll to position [0, 17252]
click at [992, 145] on div "Show only active experiences samanth ​ Name ▼ Exp. launch Location Department R…" at bounding box center [585, 195] width 1106 height 152
click at [1002, 139] on input "samanth" at bounding box center [1049, 132] width 179 height 27
click at [899, 124] on div "Show only active experiences samanth ​" at bounding box center [585, 132] width 1106 height 27
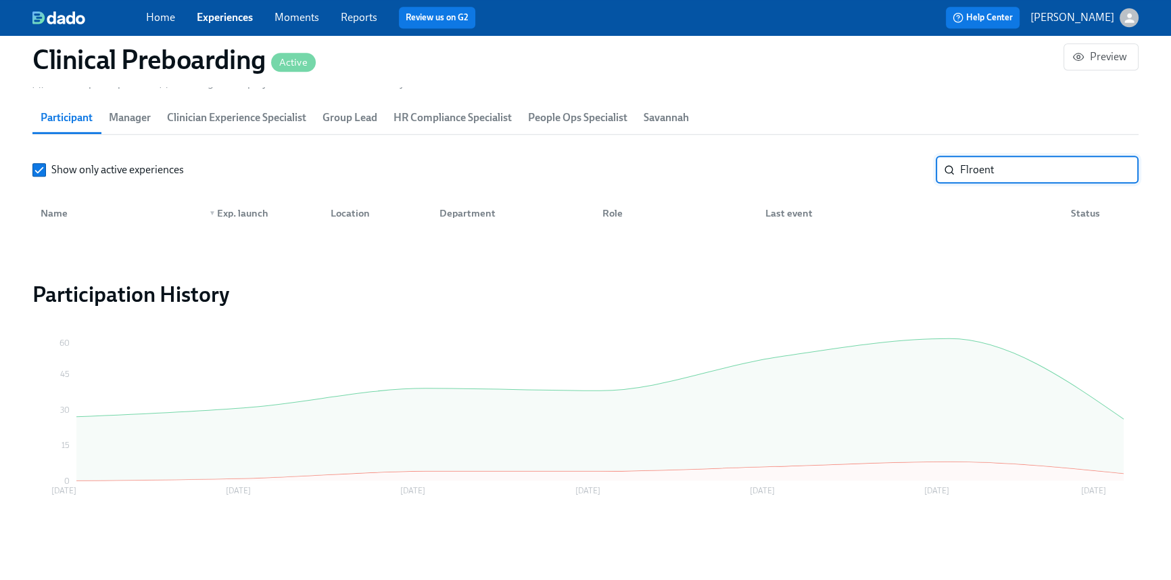
scroll to position [1502, 0]
drag, startPoint x: 969, startPoint y: 169, endPoint x: 1142, endPoint y: 191, distance: 173.8
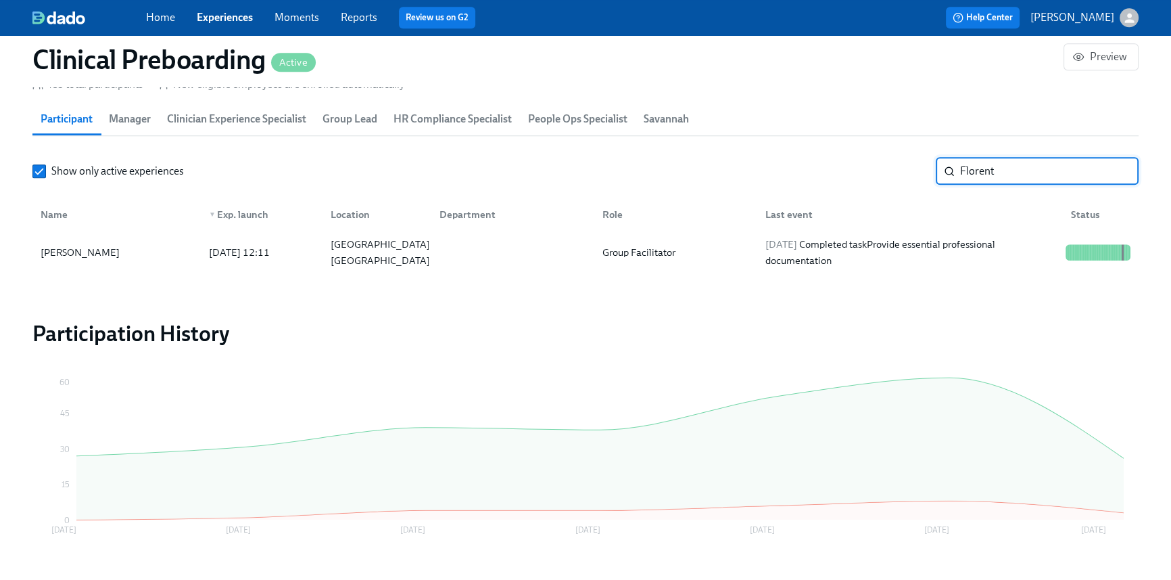
scroll to position [1541, 0]
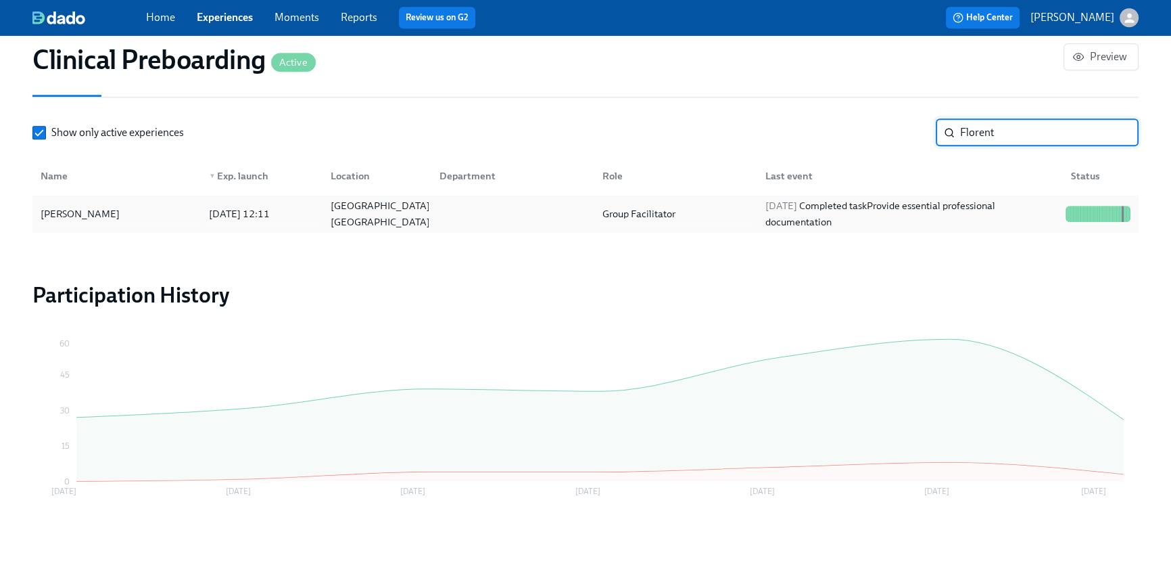
click at [524, 208] on div at bounding box center [510, 213] width 163 height 27
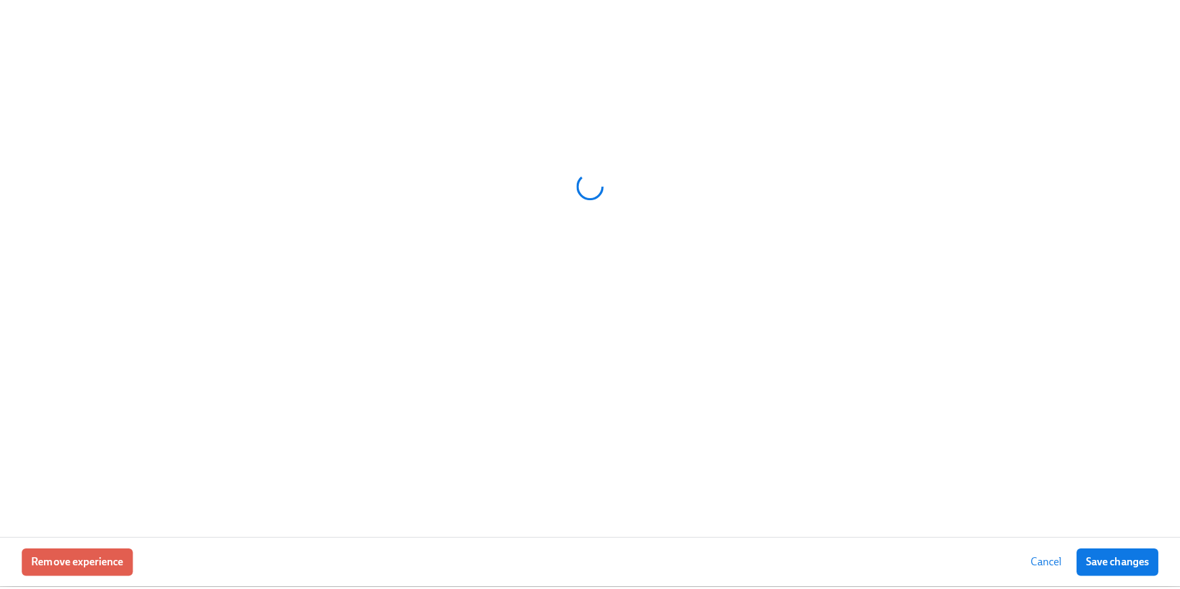
scroll to position [1531, 0]
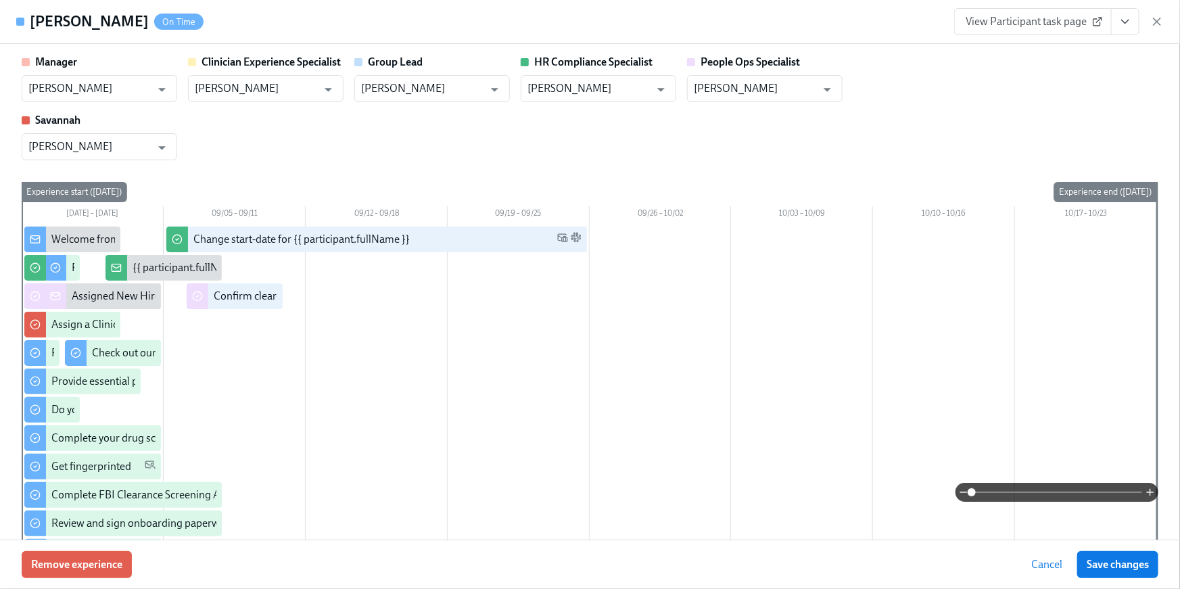
click at [1129, 21] on icon "View task page" at bounding box center [1126, 22] width 14 height 14
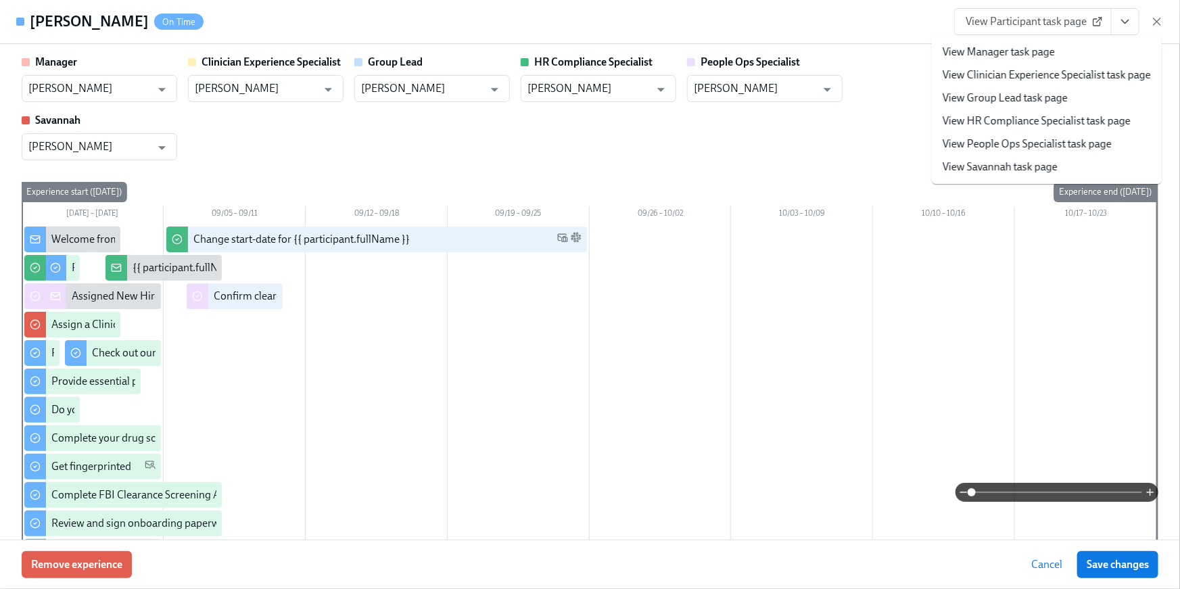
click at [1043, 120] on link "View HR Compliance Specialist task page" at bounding box center [1037, 121] width 188 height 15
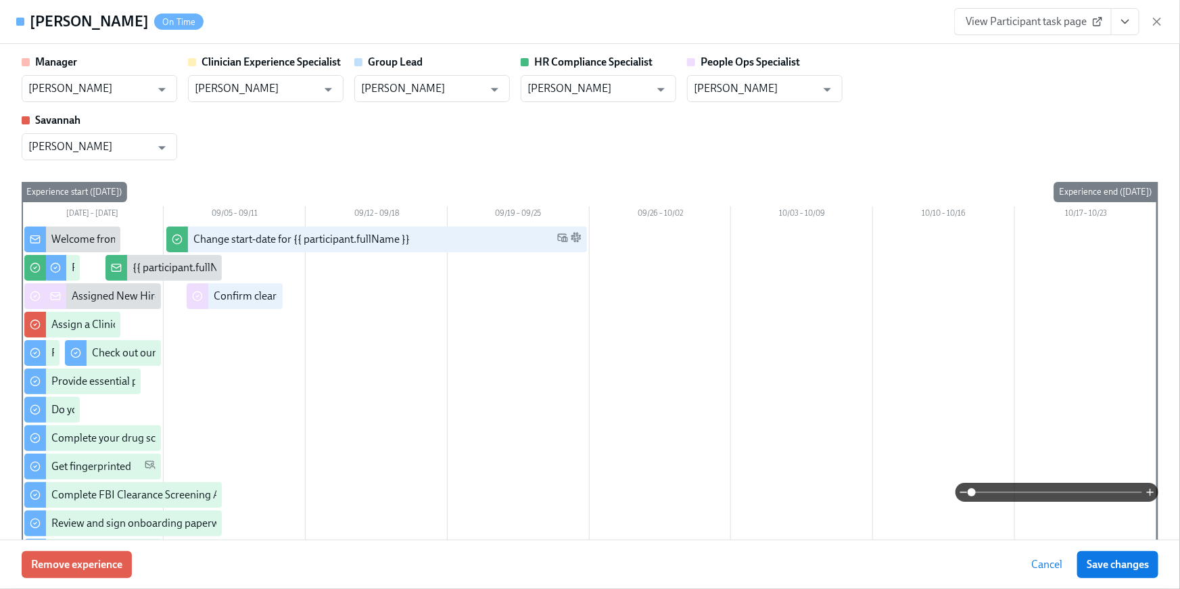
scroll to position [1493, 0]
click at [1125, 30] on button "View task page" at bounding box center [1125, 21] width 28 height 27
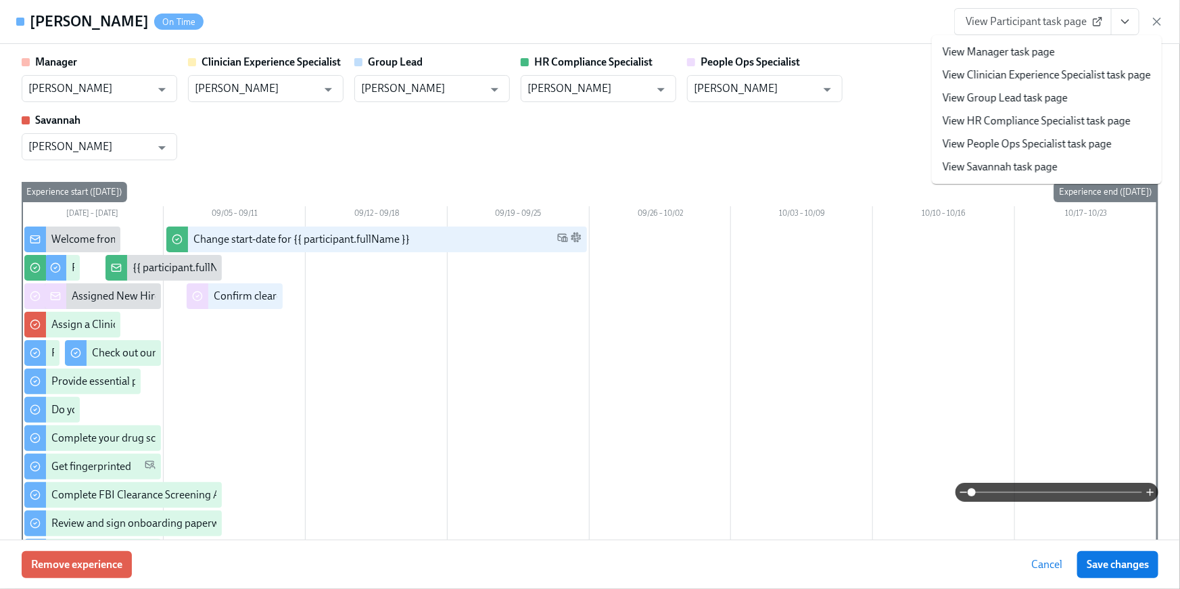
click at [1057, 141] on link "View People Ops Specialist task page" at bounding box center [1027, 144] width 169 height 15
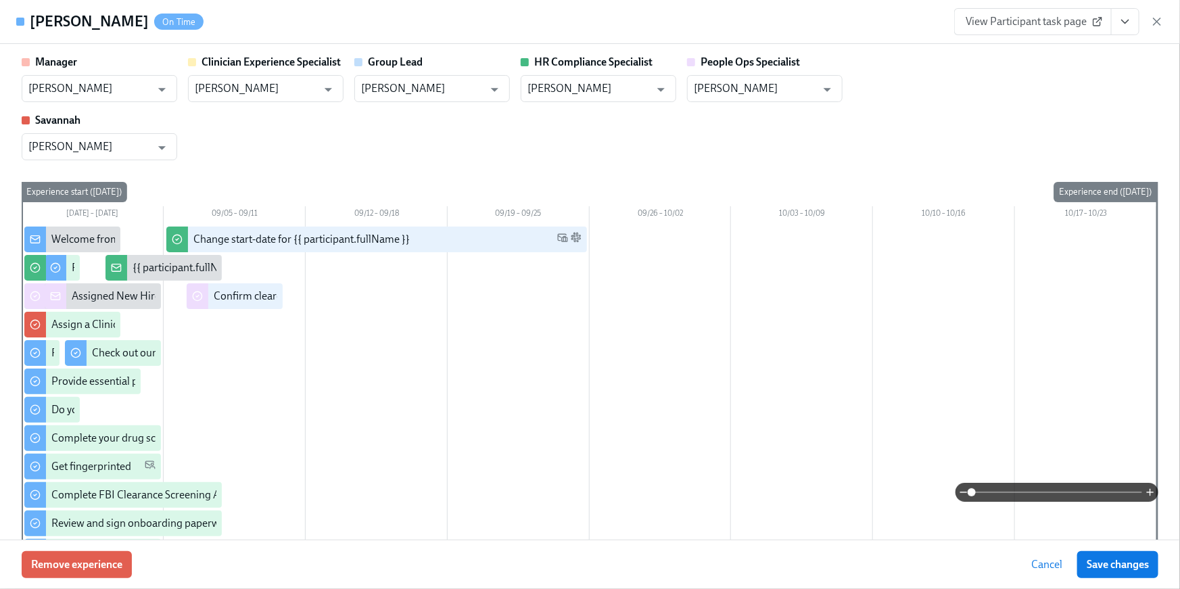
click at [983, 118] on div "Manager Marlee Billingsley ​ Clinician Experience Specialist Lara Babalola ​ Gr…" at bounding box center [590, 108] width 1137 height 106
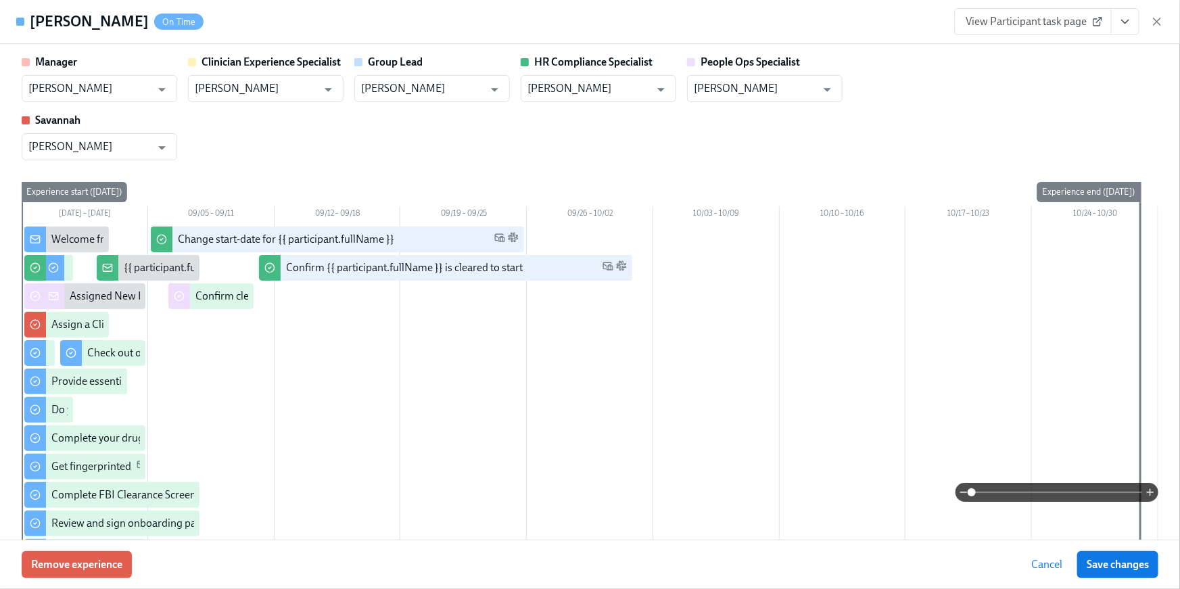
click at [983, 121] on div "Manager Marlee Billingsley ​ Clinician Experience Specialist Lara Babalola ​ Gr…" at bounding box center [590, 108] width 1137 height 106
click at [1125, 19] on icon "View task page" at bounding box center [1126, 22] width 14 height 14
click at [1123, 29] on button "View task page" at bounding box center [1125, 21] width 28 height 27
click at [1123, 21] on icon "View task page" at bounding box center [1125, 21] width 7 height 3
click at [1123, 22] on icon "View task page" at bounding box center [1126, 22] width 14 height 14
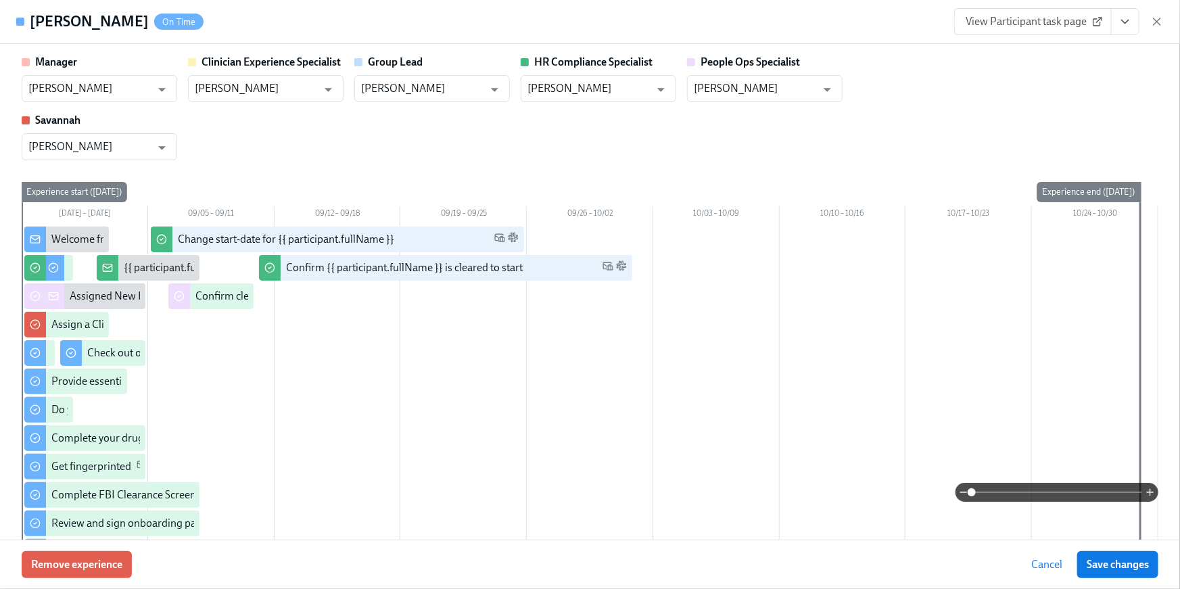
click at [1123, 29] on button "View task page" at bounding box center [1125, 21] width 28 height 27
click at [1123, 20] on icon "View task page" at bounding box center [1126, 22] width 14 height 14
click at [1117, 22] on button "View task page" at bounding box center [1125, 21] width 28 height 27
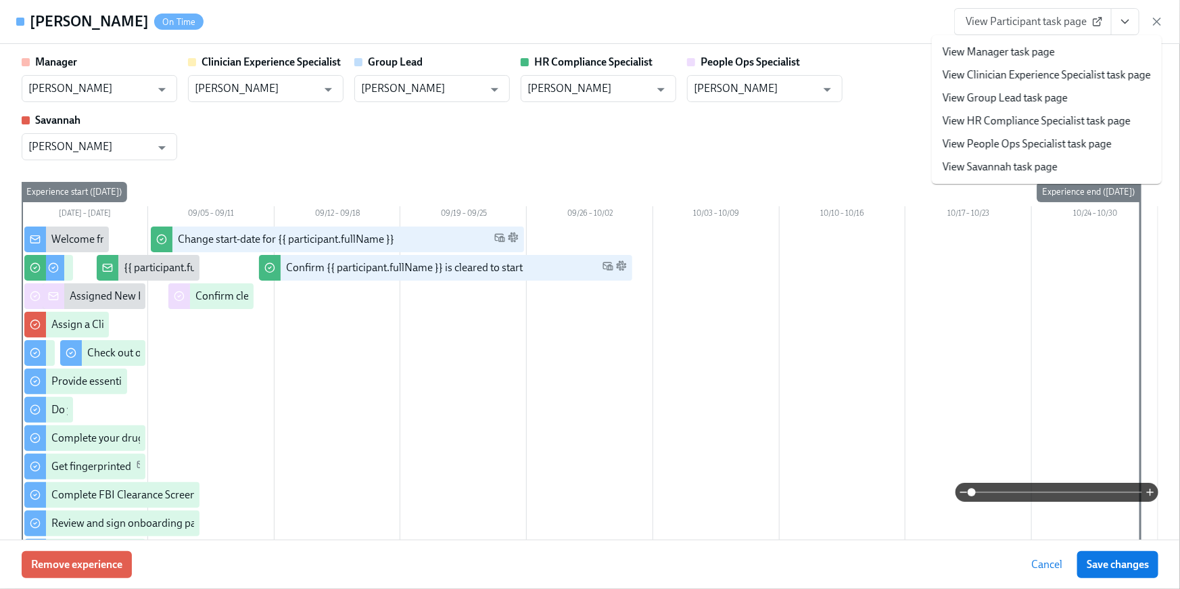
click at [1002, 123] on link "View HR Compliance Specialist task page" at bounding box center [1037, 121] width 188 height 15
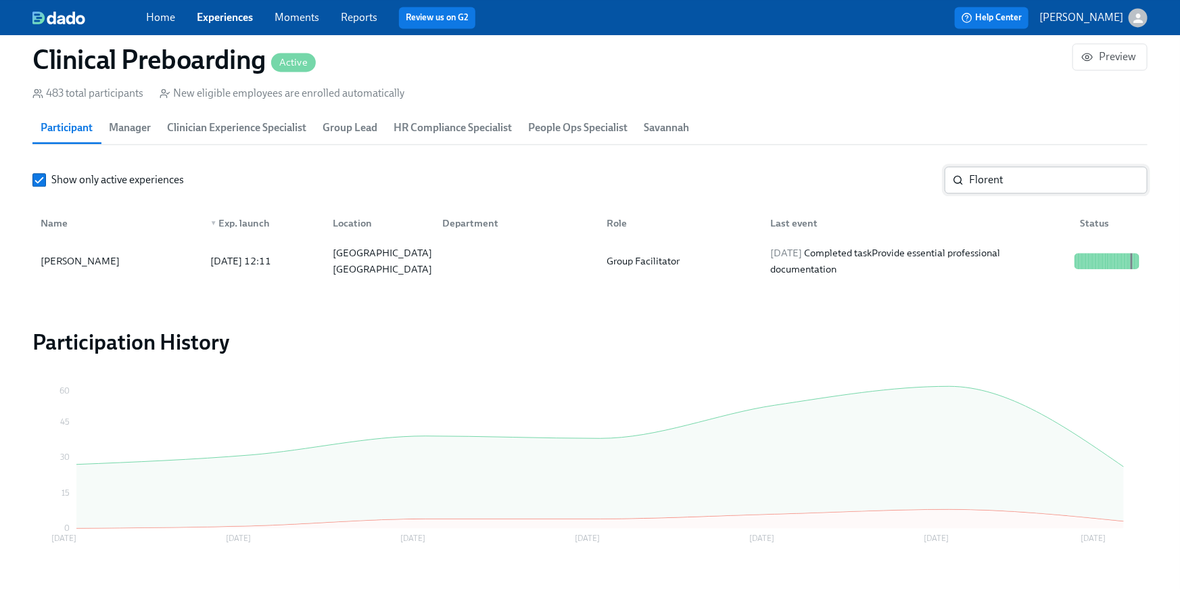
click at [1057, 166] on input "Florent" at bounding box center [1058, 179] width 179 height 27
drag, startPoint x: 1037, startPoint y: 138, endPoint x: 998, endPoint y: 171, distance: 51.3
click at [1037, 138] on section "Participants 483 total participants New eligible employees are enrolled automat…" at bounding box center [589, 169] width 1115 height 232
click at [1004, 166] on input "Florent" at bounding box center [1058, 179] width 179 height 27
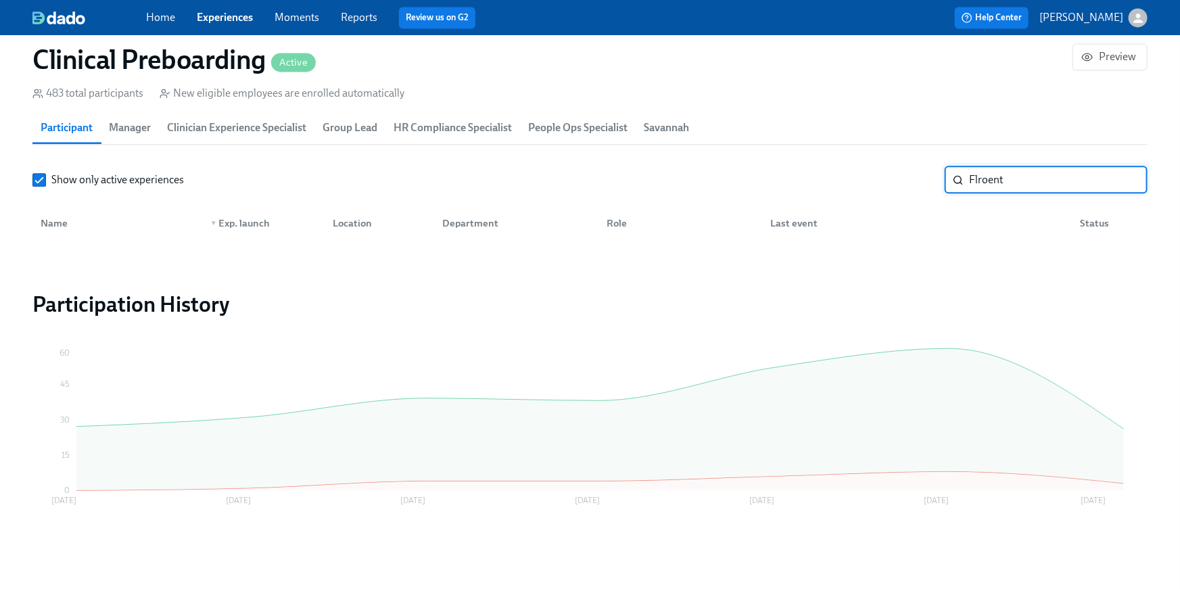
click at [997, 171] on input "Flroent" at bounding box center [1058, 179] width 179 height 27
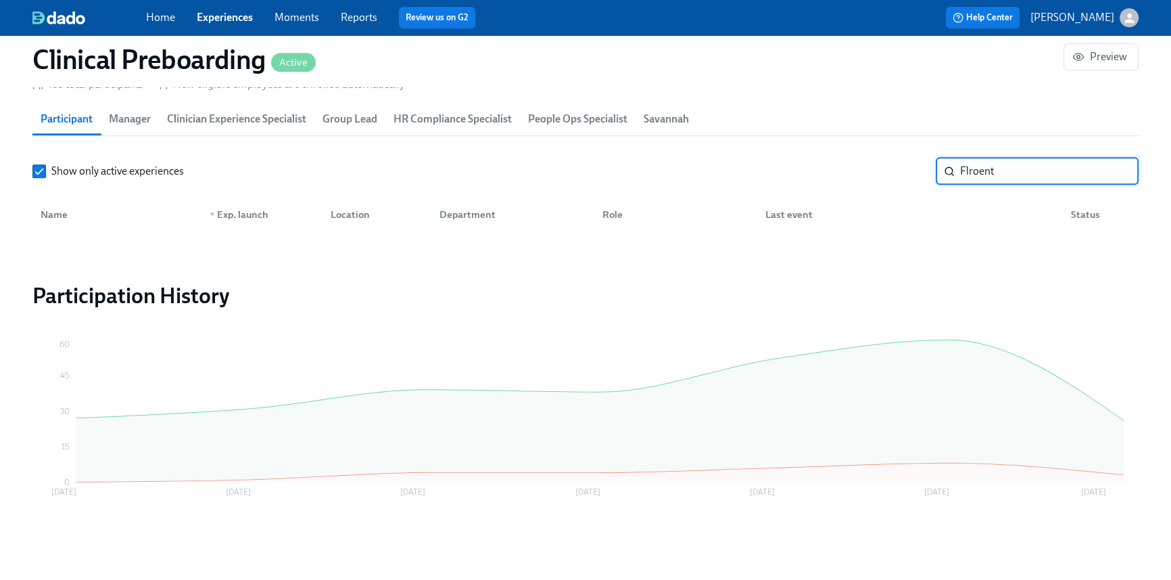
scroll to position [0, 17261]
drag, startPoint x: 997, startPoint y: 171, endPoint x: 945, endPoint y: 165, distance: 51.8
click at [945, 165] on div "Flroent ​" at bounding box center [1037, 171] width 203 height 27
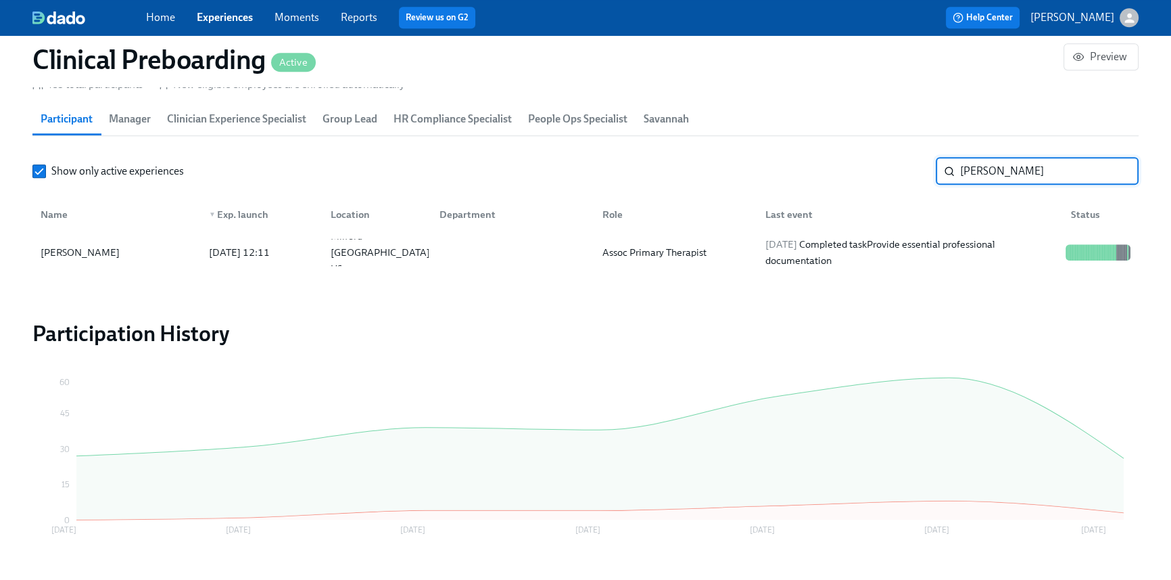
type input "Celia"
click at [878, 253] on div "2025/09/11 Completed task Provide essential professional documentation" at bounding box center [910, 252] width 300 height 32
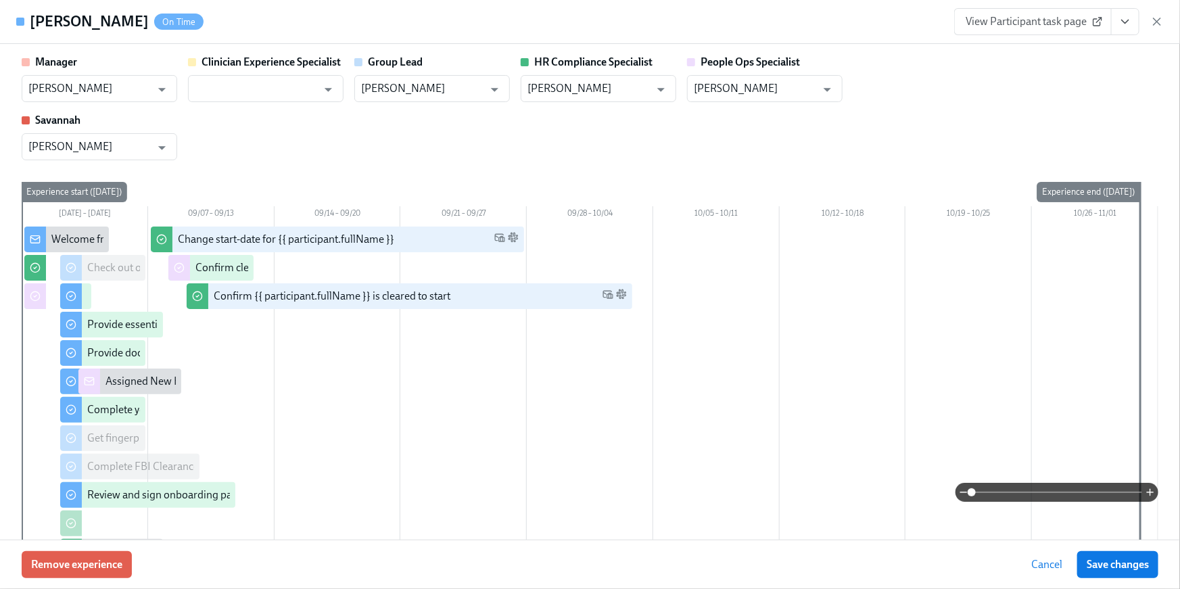
click at [1131, 24] on icon "View task page" at bounding box center [1126, 22] width 14 height 14
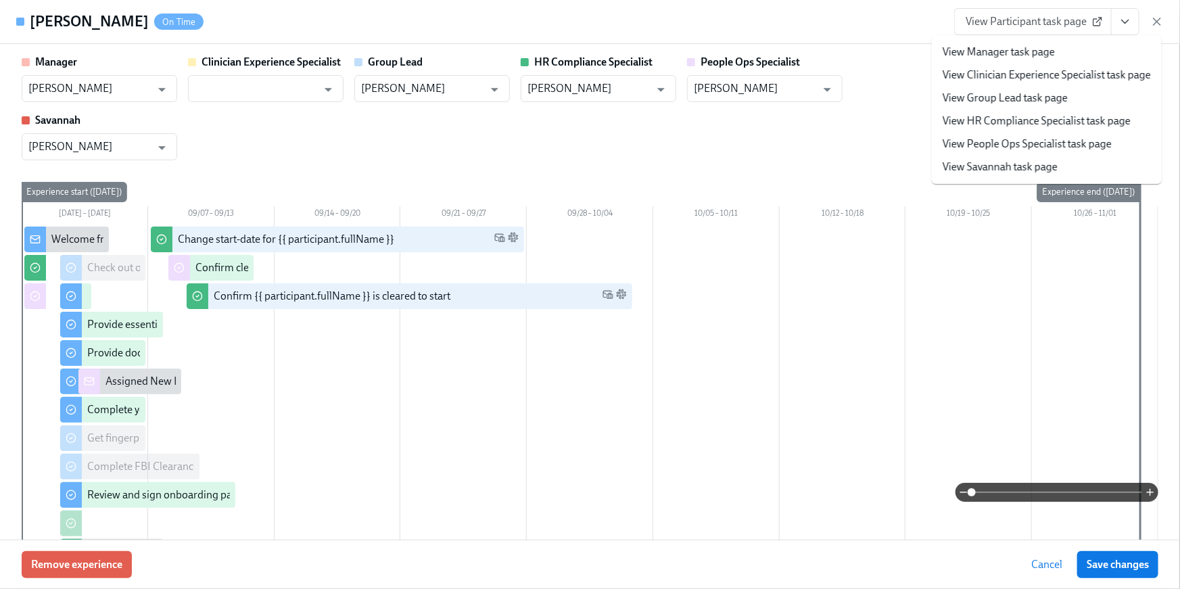
click at [1069, 116] on link "View HR Compliance Specialist task page" at bounding box center [1037, 121] width 188 height 15
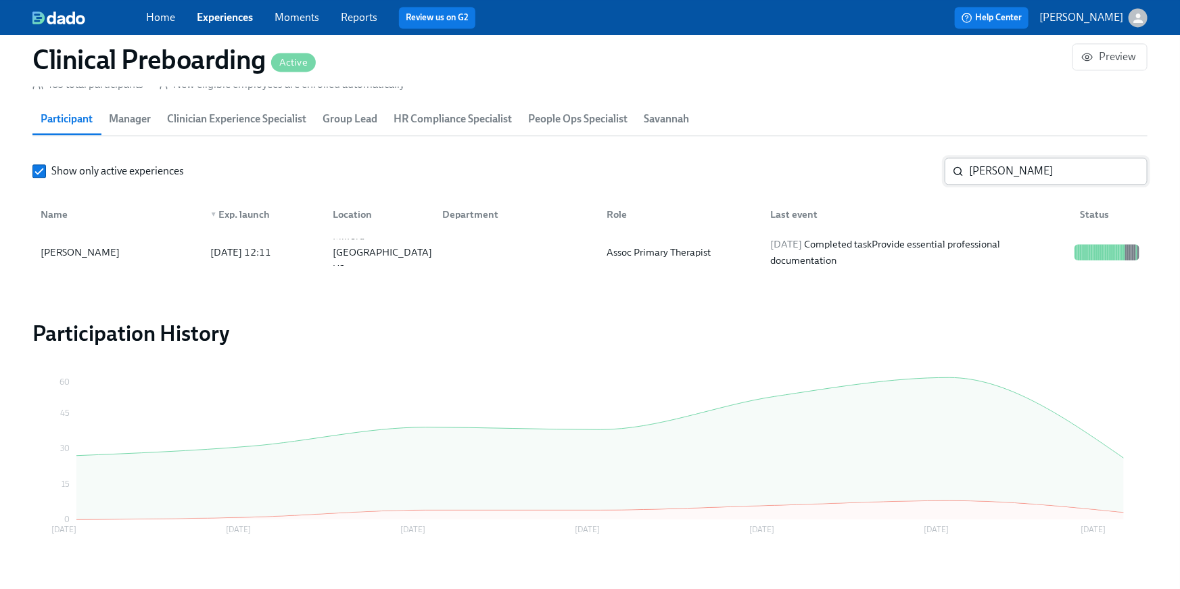
click at [996, 177] on input "Celia" at bounding box center [1058, 171] width 179 height 27
click at [969, 159] on input "Celia" at bounding box center [1058, 171] width 179 height 27
click at [1001, 176] on input "Celia" at bounding box center [1058, 171] width 179 height 27
click at [998, 168] on input "Celia" at bounding box center [1058, 171] width 179 height 27
click at [949, 166] on div "Celia ​" at bounding box center [1046, 171] width 203 height 27
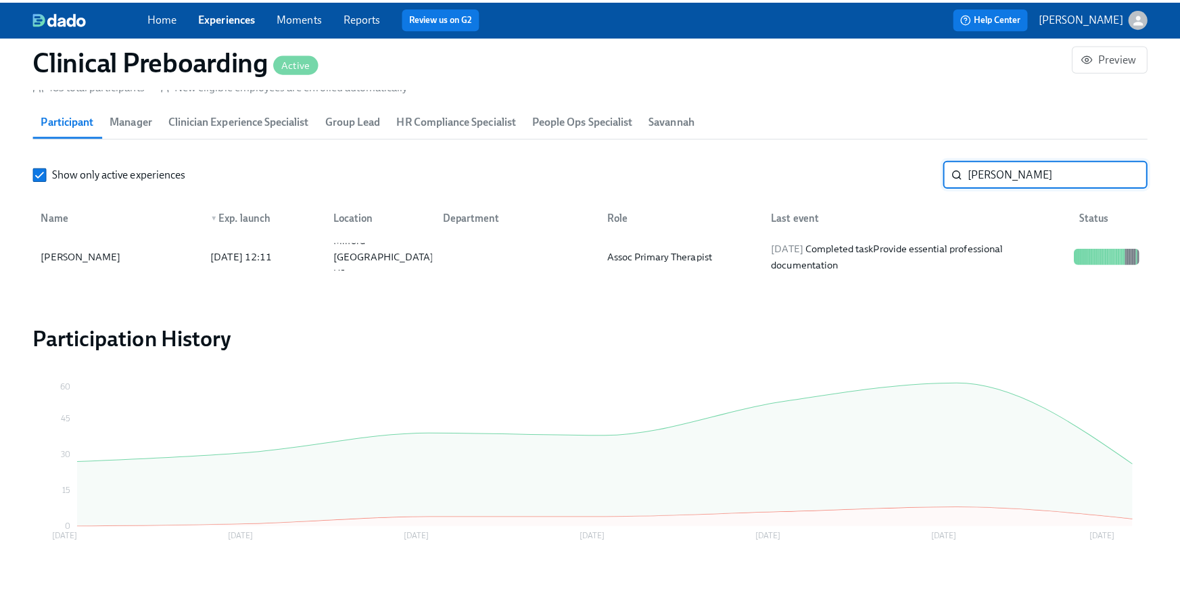
scroll to position [0, 17261]
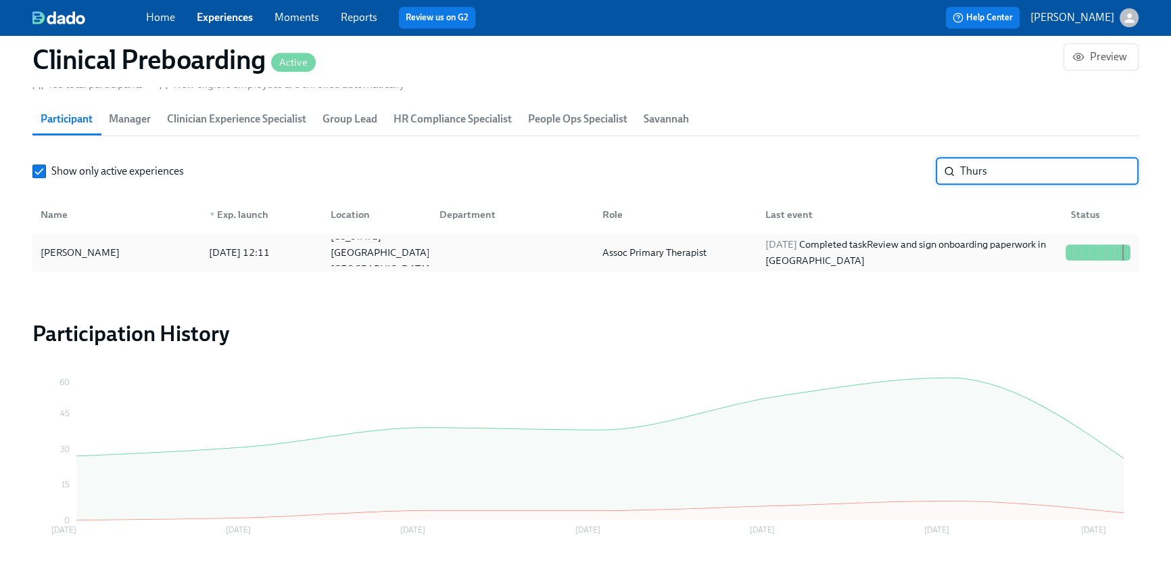
type input "Thurs"
click at [832, 246] on div "2025/09/04 Completed task Review and sign onboarding paperwork in UKG" at bounding box center [910, 252] width 300 height 32
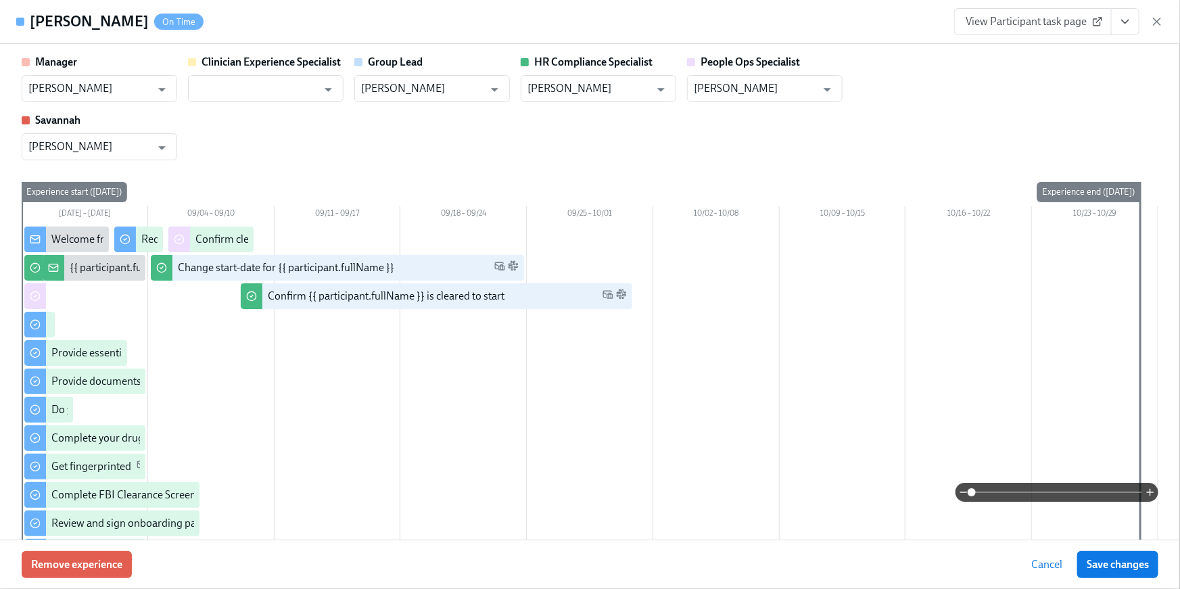
click at [1135, 30] on button "View task page" at bounding box center [1125, 21] width 28 height 27
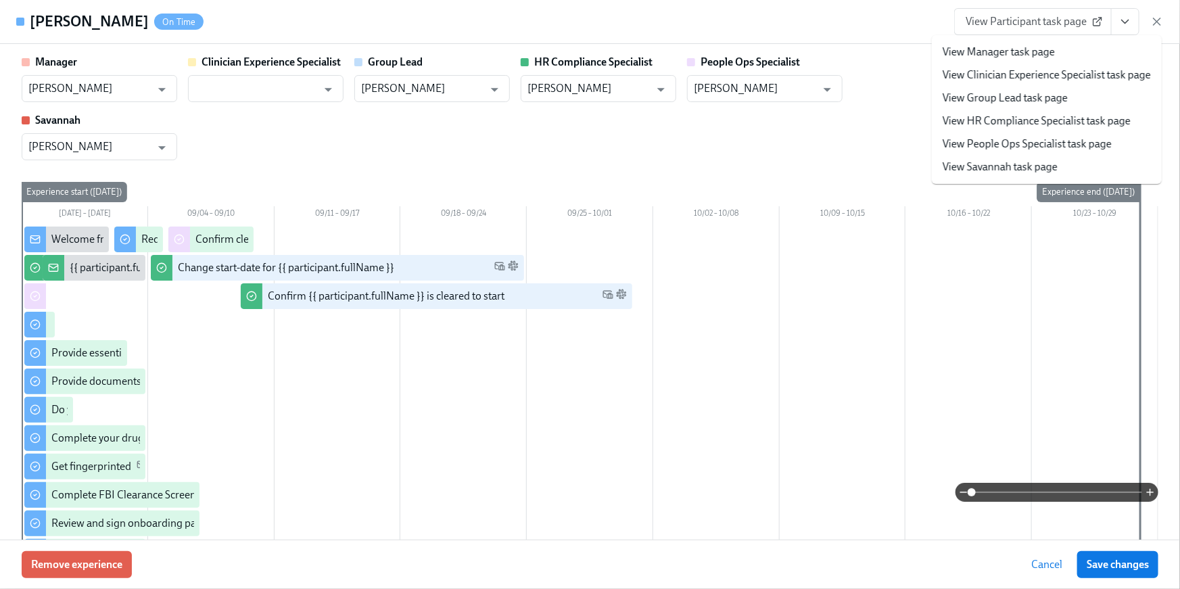
click at [1062, 130] on li "View HR Compliance Specialist task page" at bounding box center [1047, 121] width 230 height 23
click at [1050, 123] on link "View HR Compliance Specialist task page" at bounding box center [1037, 121] width 188 height 15
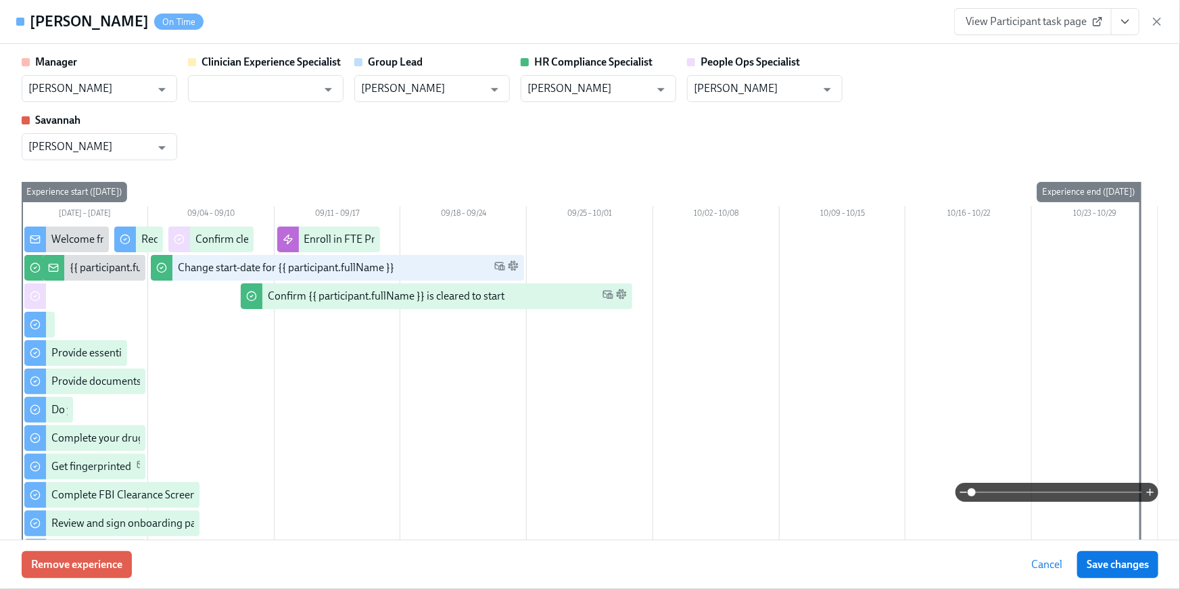
scroll to position [0, 17261]
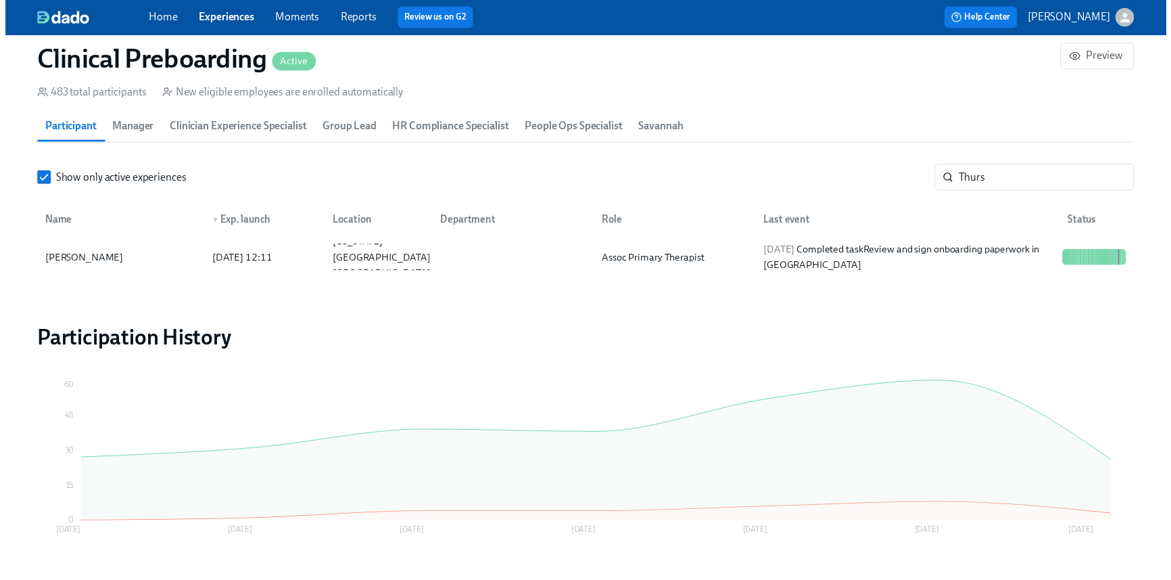
scroll to position [0, 17252]
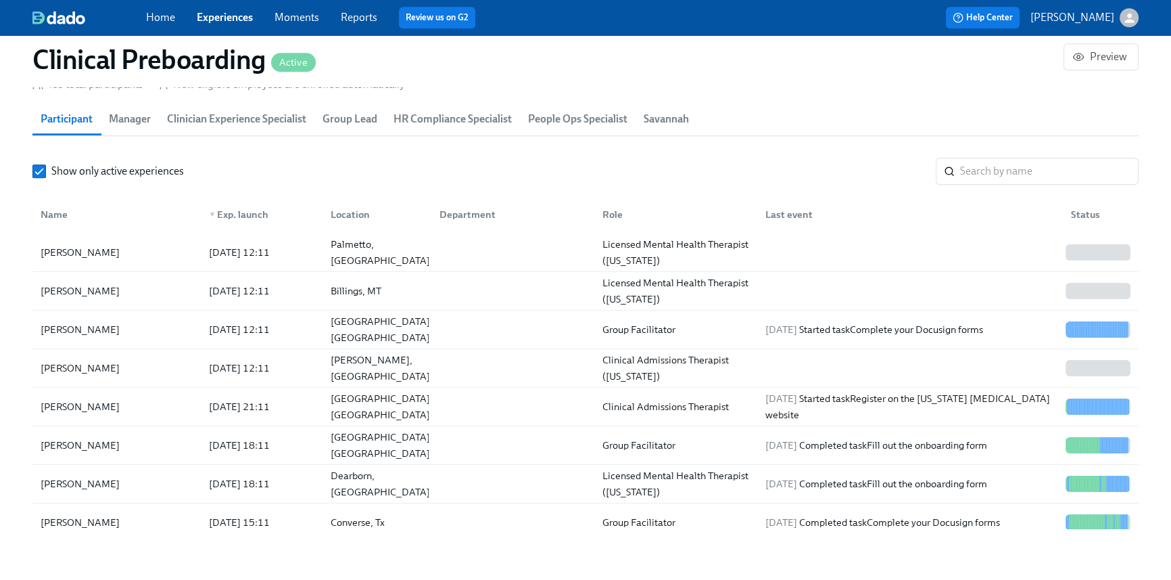
click at [166, 19] on link "Home" at bounding box center [160, 17] width 29 height 13
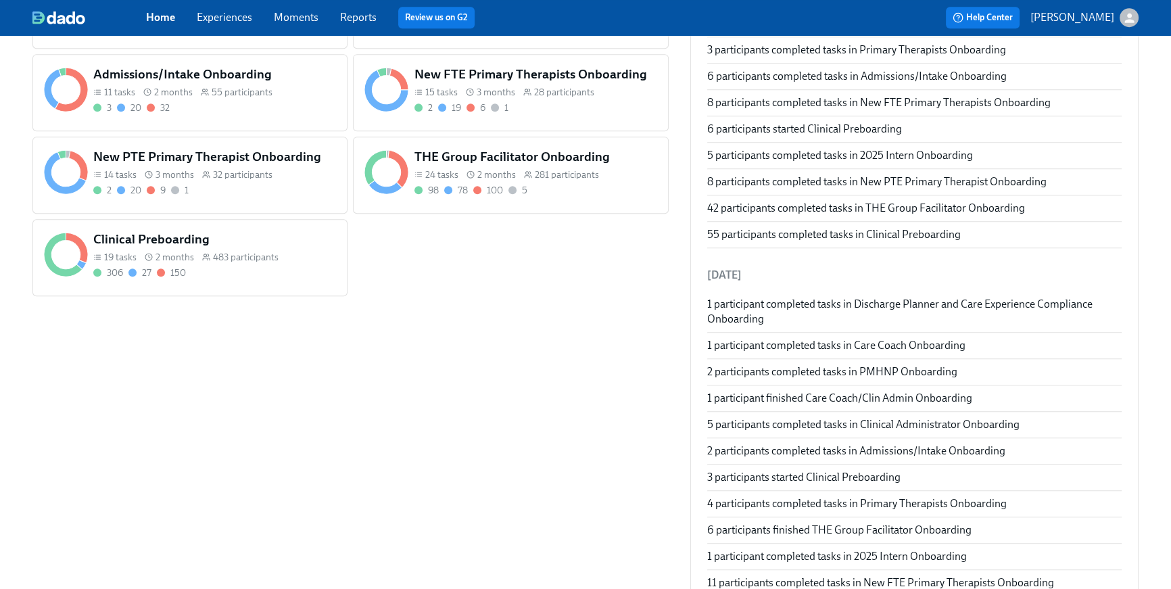
scroll to position [899, 0]
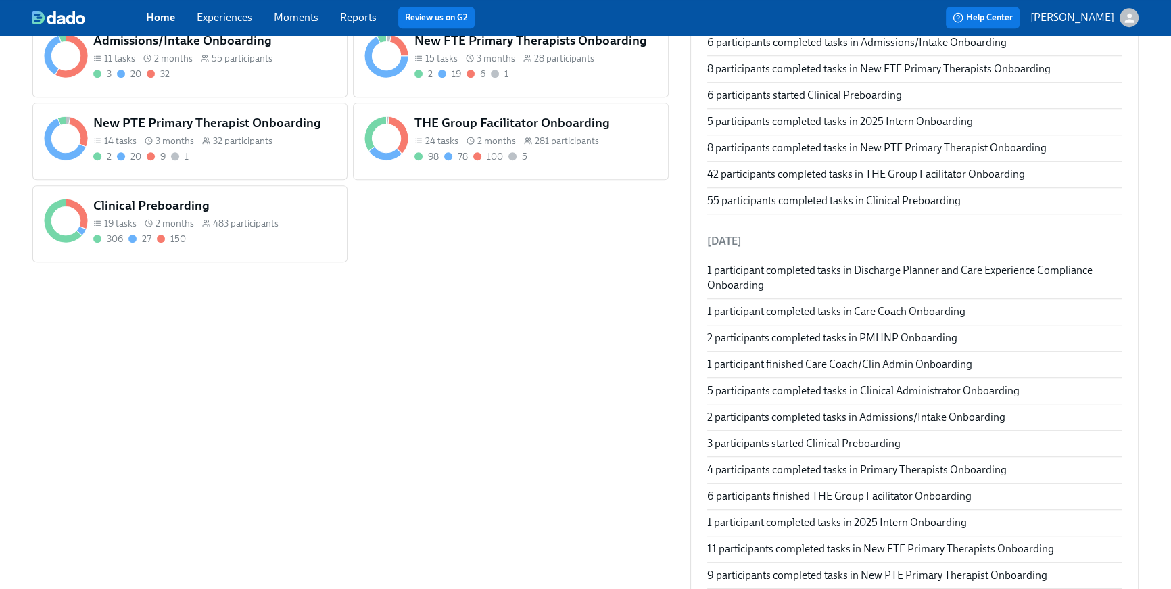
click at [513, 135] on span "2 months" at bounding box center [496, 141] width 39 height 13
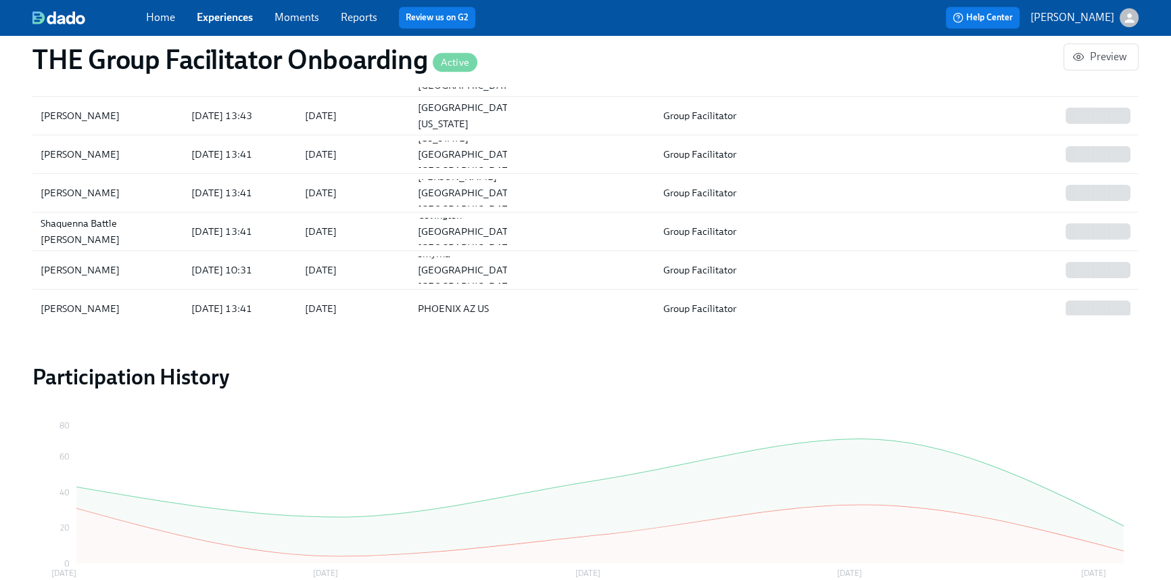
scroll to position [1206, 0]
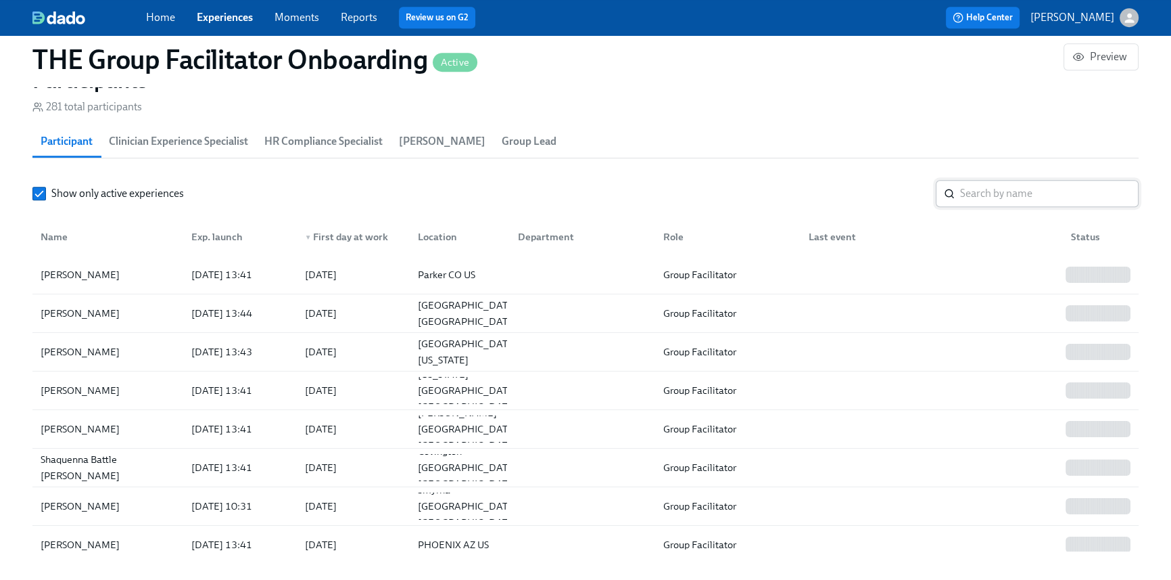
click at [993, 202] on input "search" at bounding box center [1049, 193] width 179 height 27
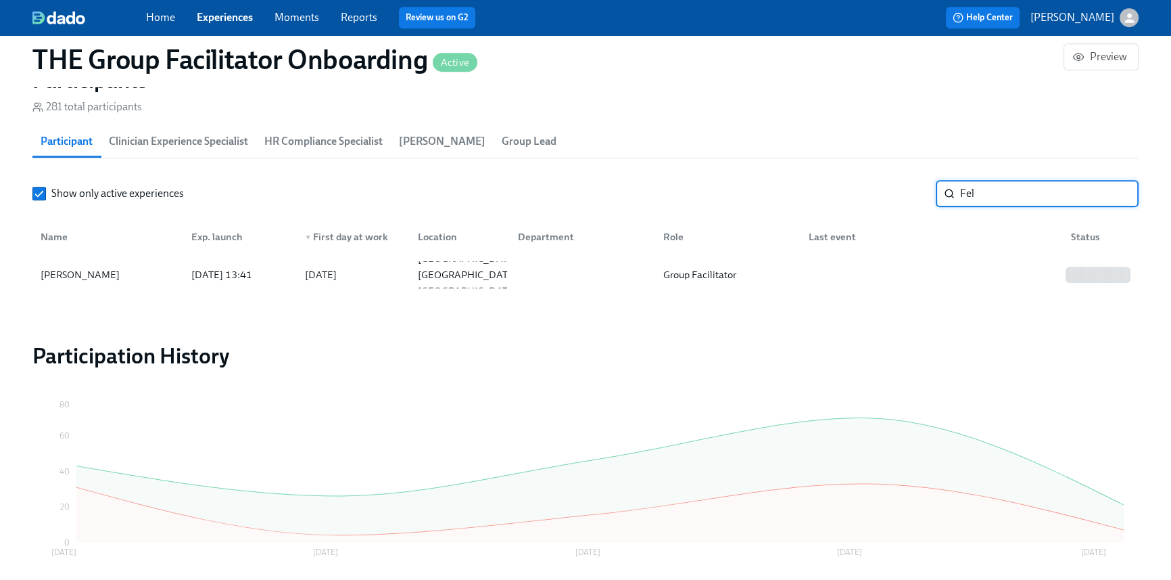
type input "Fel"
click at [153, 21] on link "Home" at bounding box center [160, 17] width 29 height 13
click at [156, 20] on link "Home" at bounding box center [160, 17] width 29 height 13
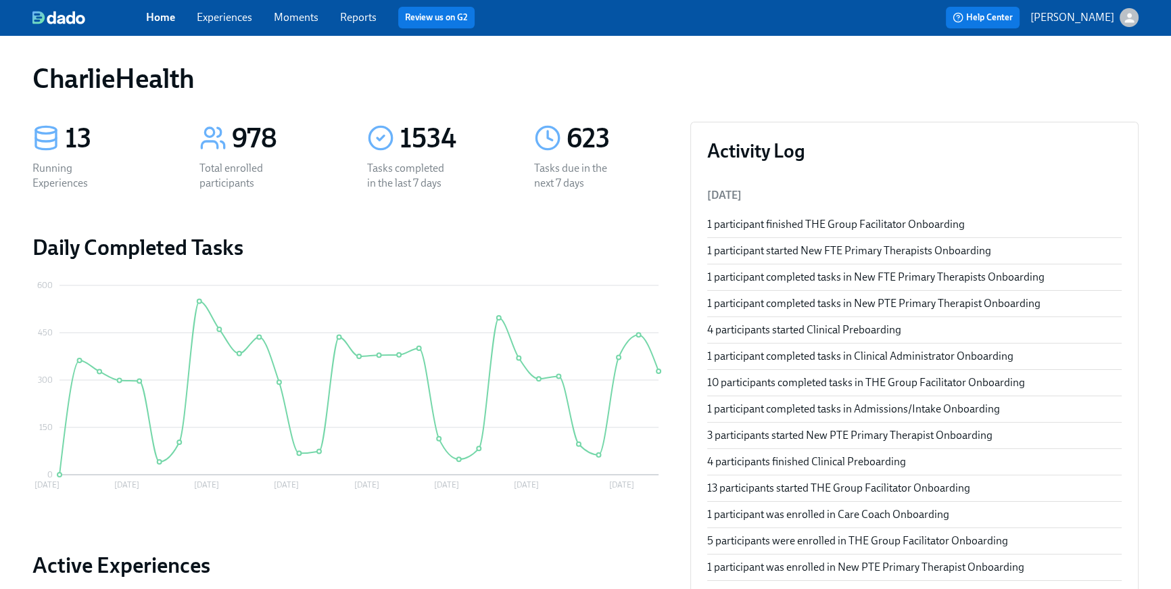
click at [165, 20] on link "Home" at bounding box center [160, 17] width 29 height 13
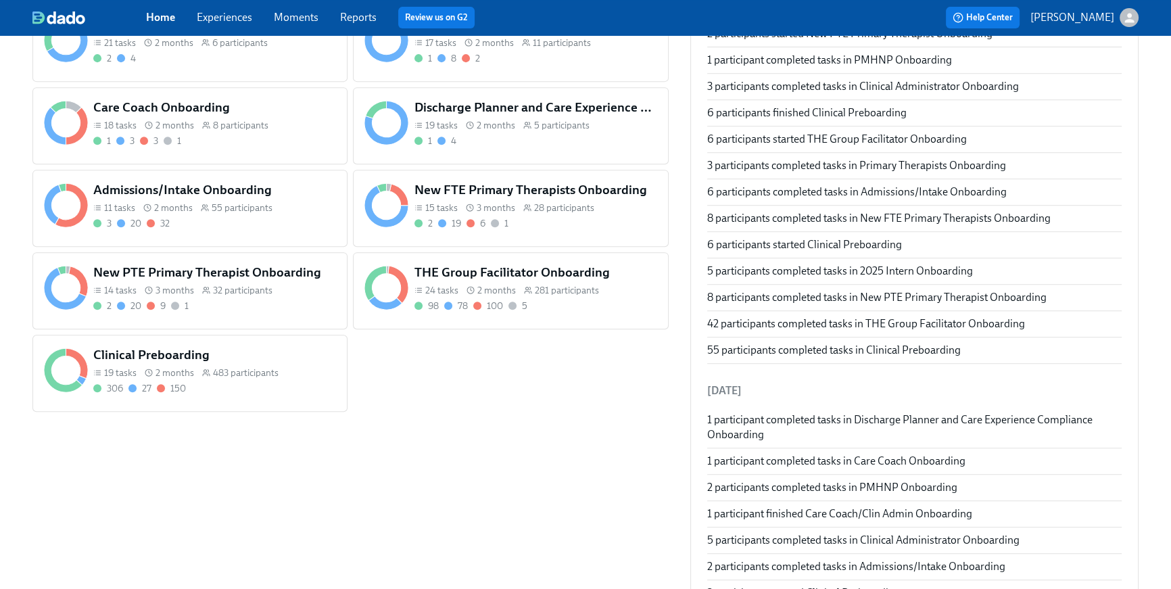
scroll to position [490, 0]
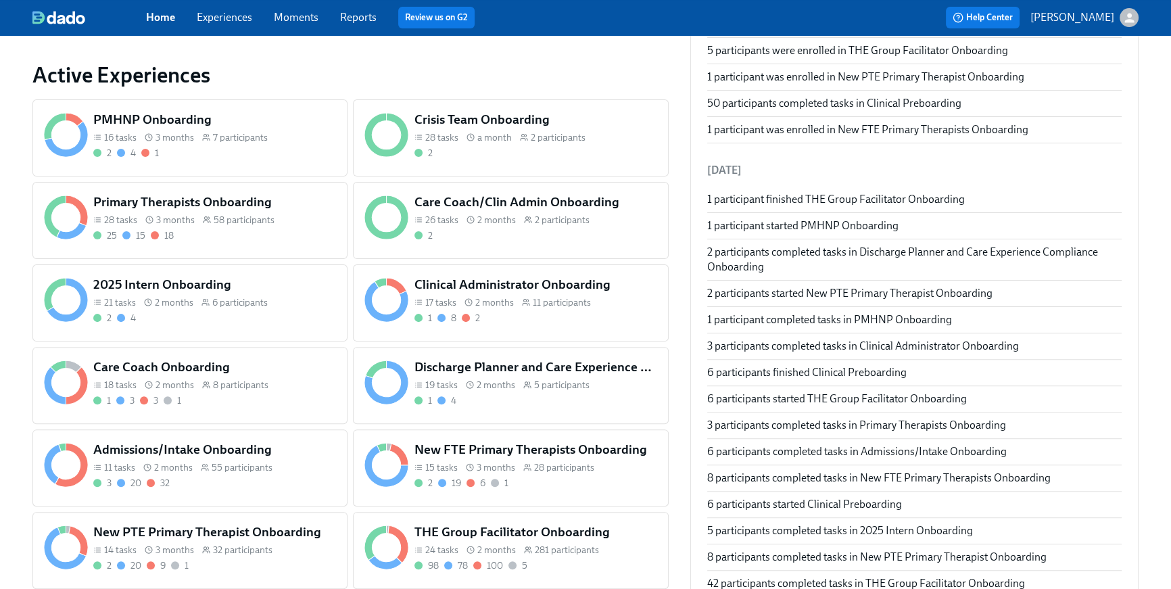
click at [258, 387] on span "8 participants" at bounding box center [240, 385] width 55 height 13
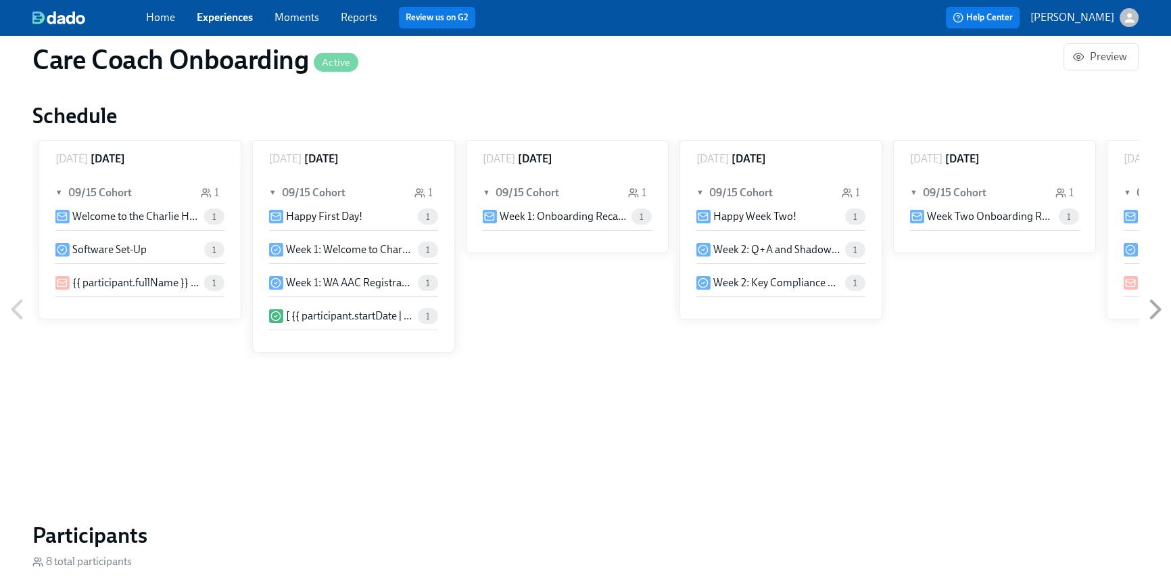
scroll to position [918, 0]
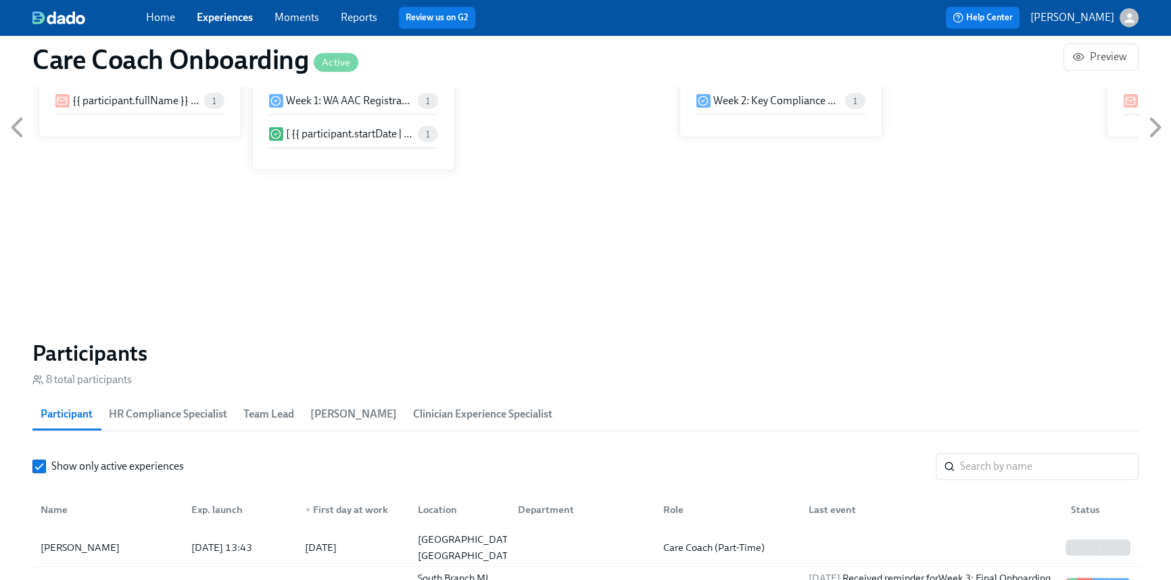
click at [162, 24] on span "Home" at bounding box center [160, 17] width 29 height 15
click at [162, 22] on link "Home" at bounding box center [160, 17] width 29 height 13
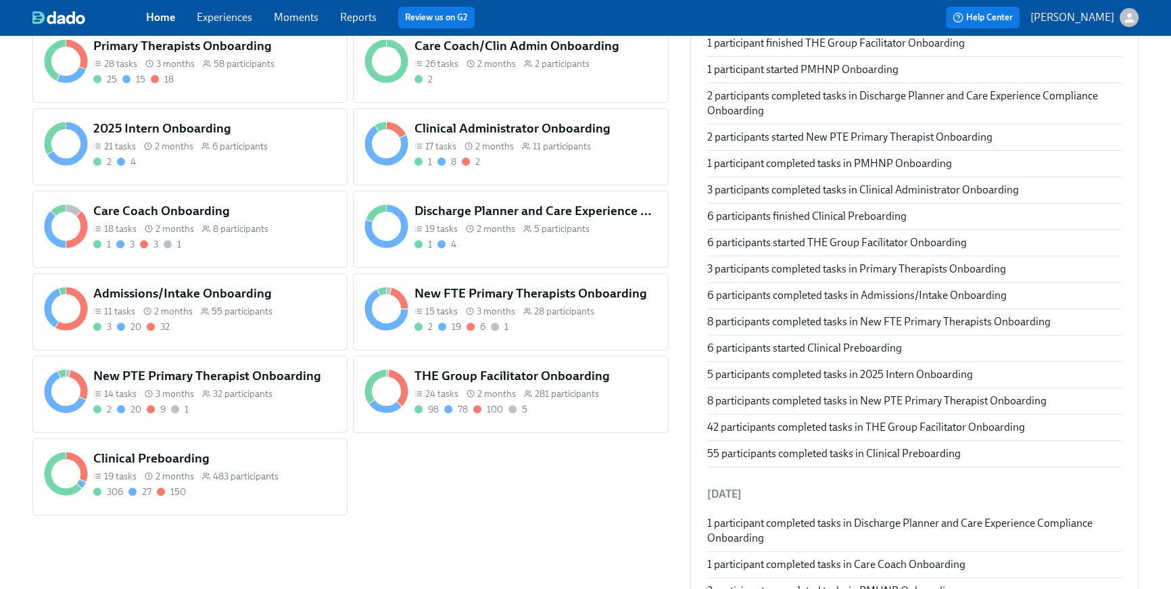
scroll to position [626, 0]
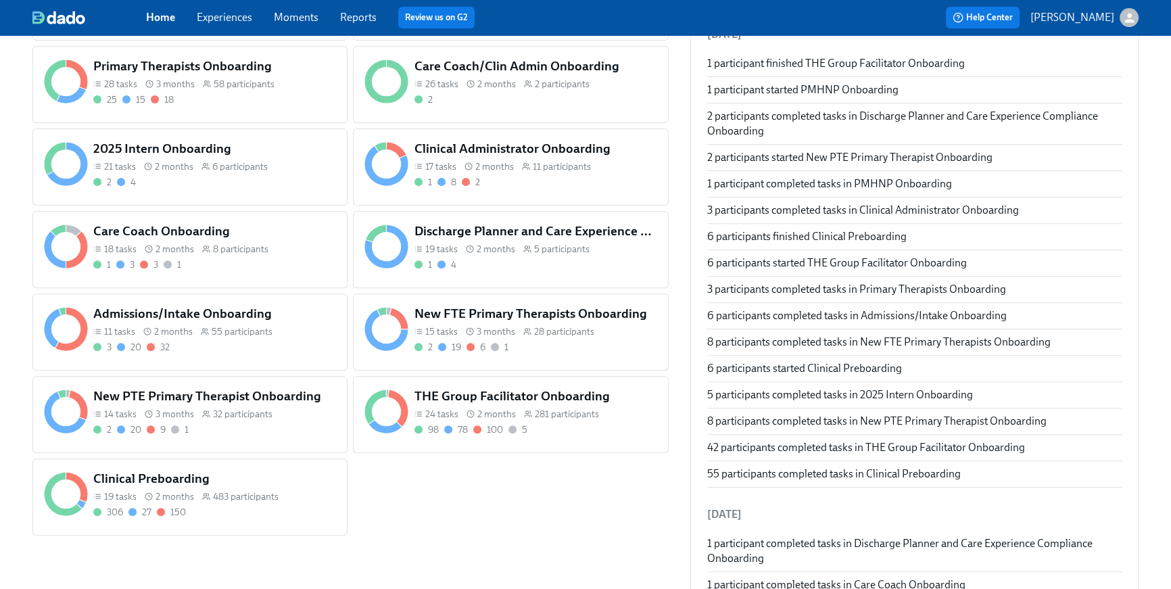
click at [546, 338] on span "28 participants" at bounding box center [564, 331] width 60 height 13
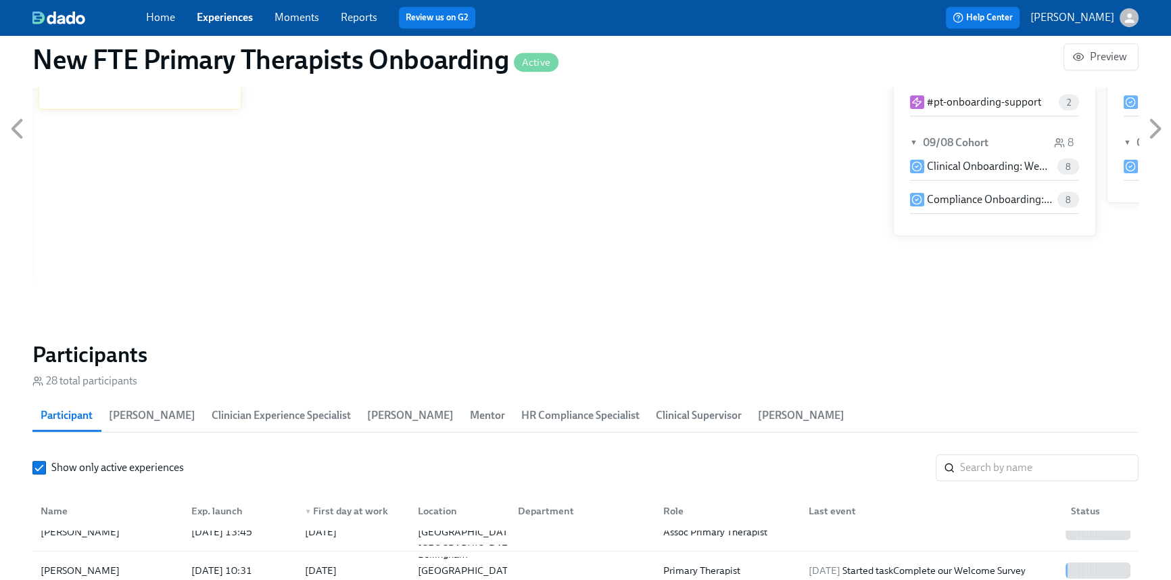
scroll to position [18, 0]
click at [165, 22] on link "Home" at bounding box center [160, 17] width 29 height 13
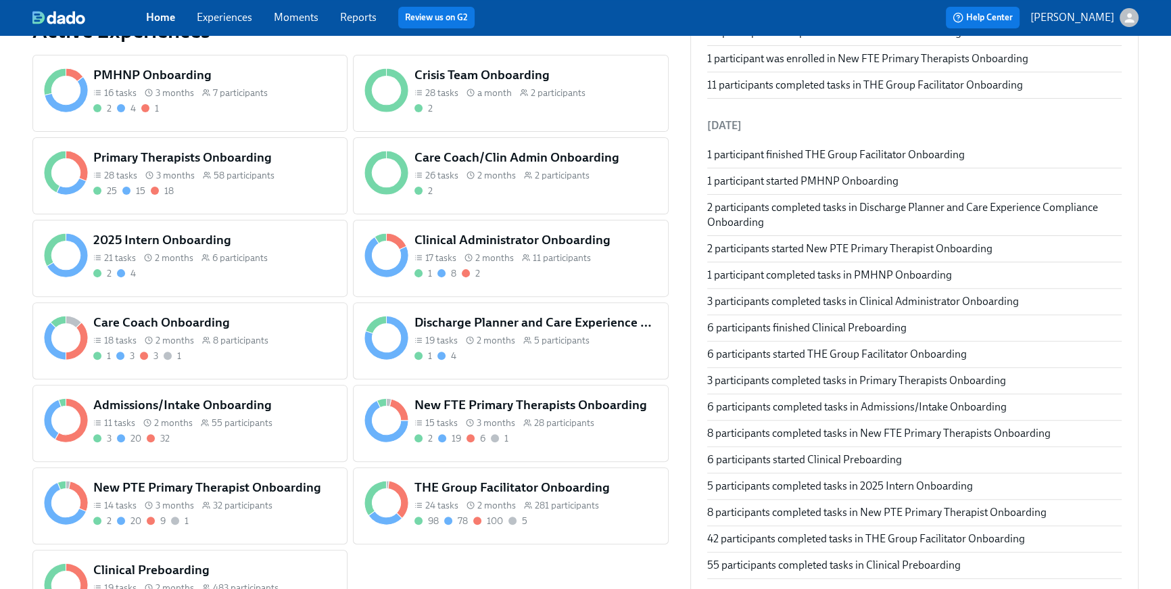
scroll to position [644, 0]
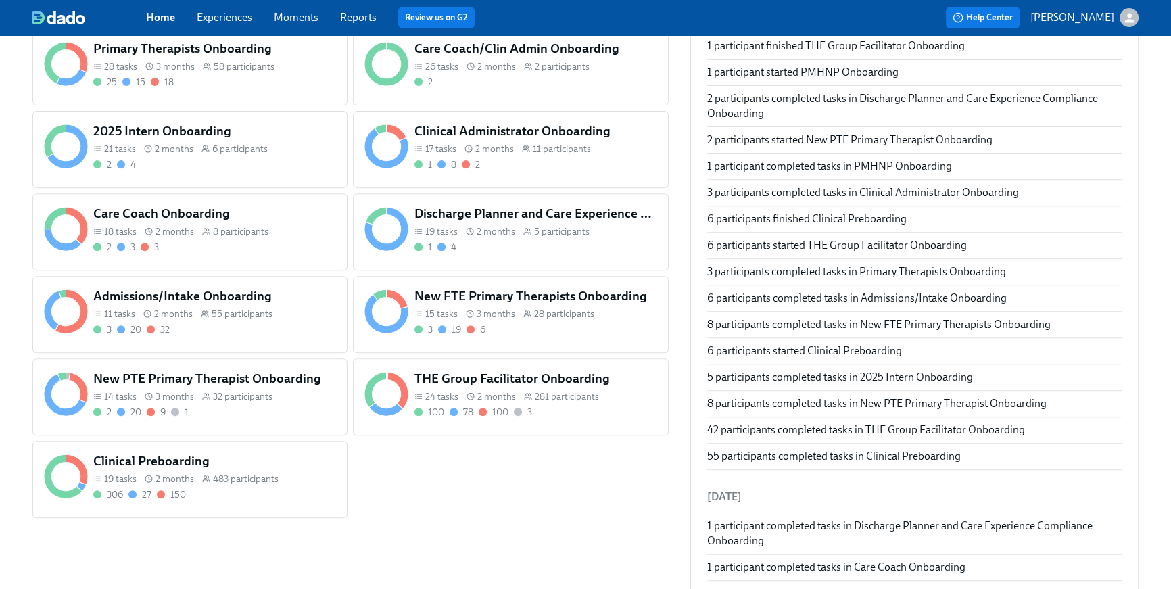
click at [269, 403] on span "32 participants" at bounding box center [243, 396] width 60 height 13
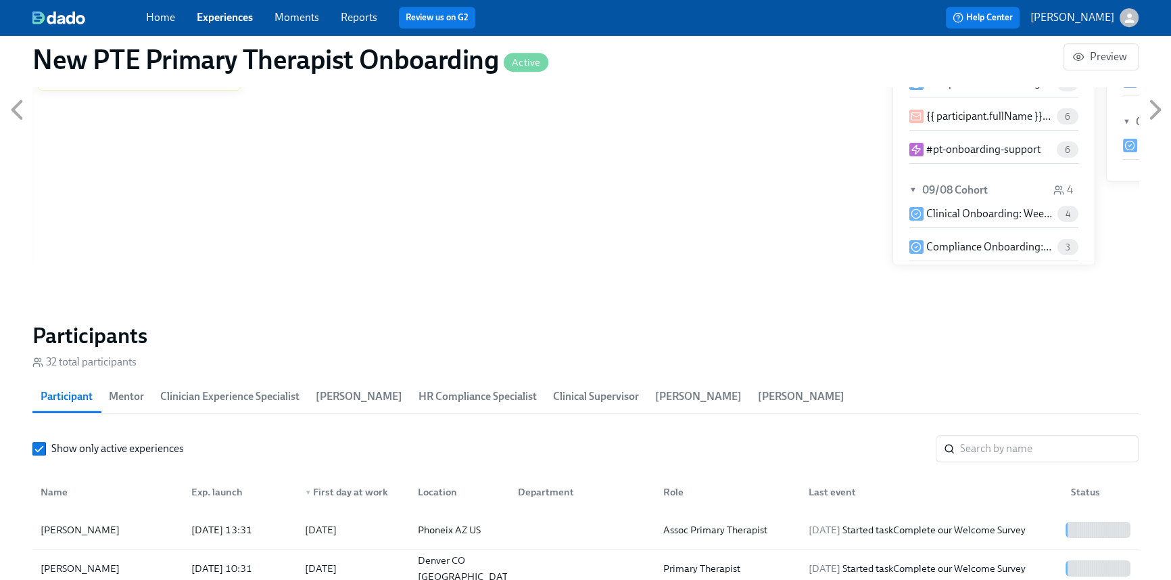
scroll to position [571, 0]
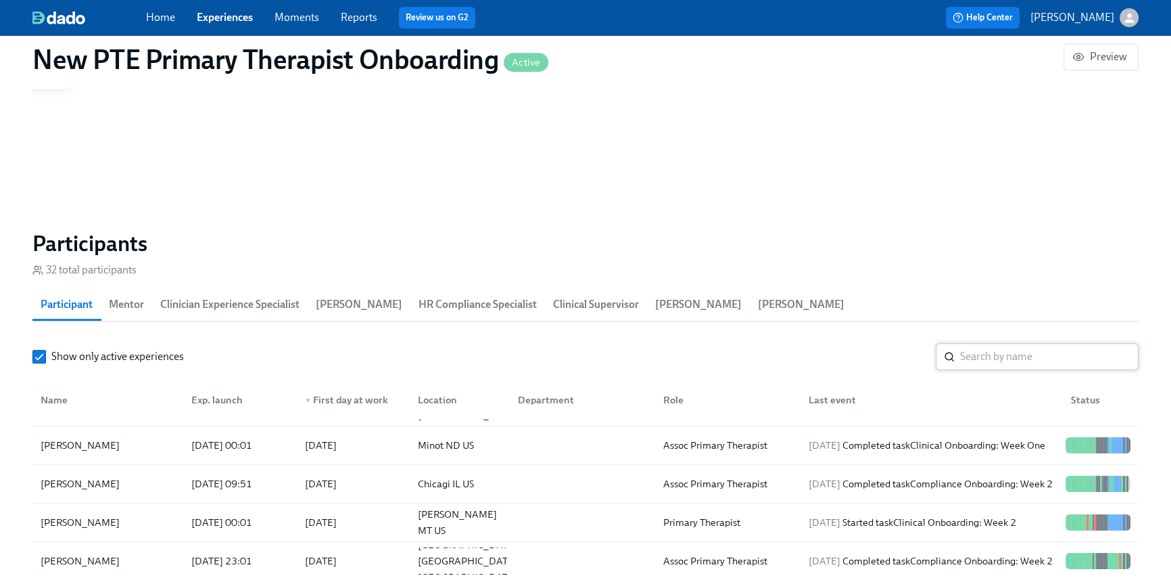
click at [1005, 356] on input "search" at bounding box center [1049, 356] width 179 height 27
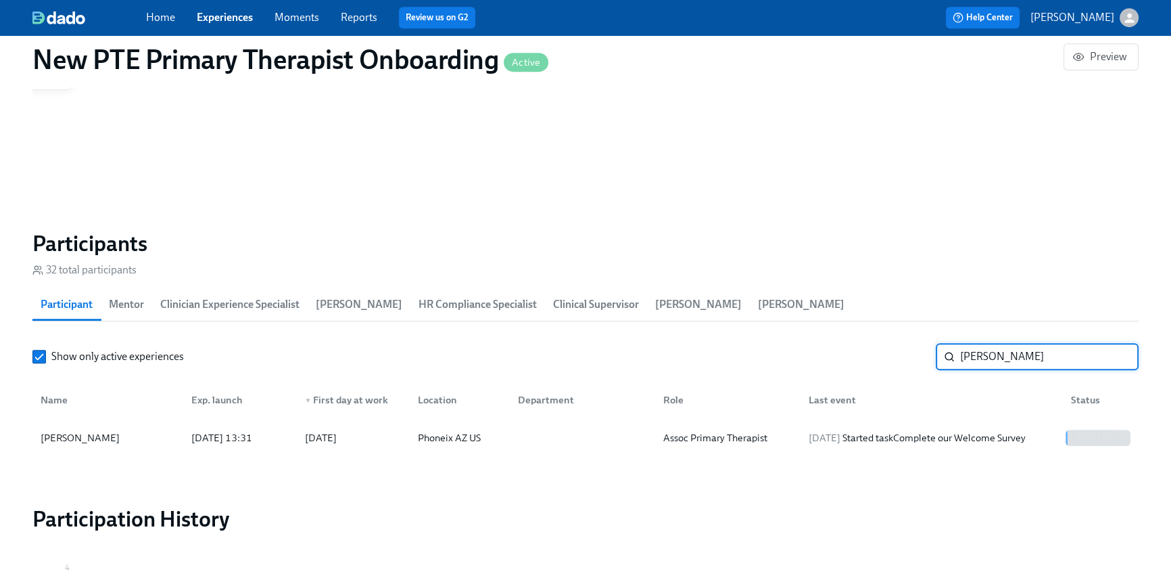
drag, startPoint x: 987, startPoint y: 358, endPoint x: 933, endPoint y: 354, distance: 55.0
click at [935, 358] on div "Show only active experiences Ali ​" at bounding box center [585, 356] width 1106 height 27
type input "kane"
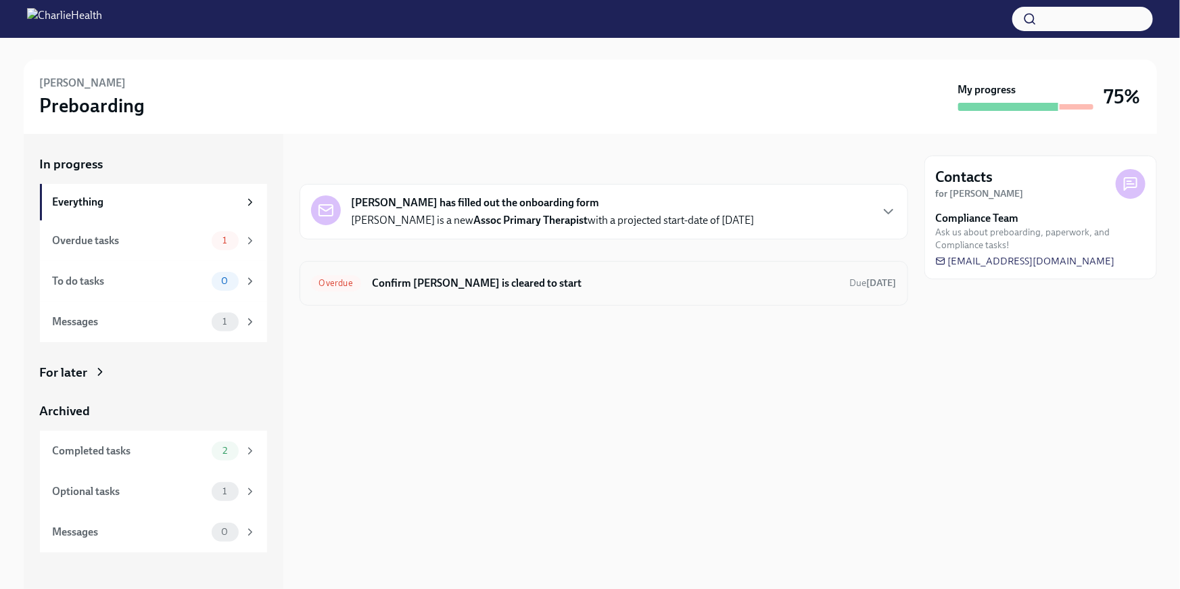
click at [500, 293] on div "Overdue Confirm Alicia Bindenagel is cleared to start Due Aug 25th" at bounding box center [604, 284] width 586 height 22
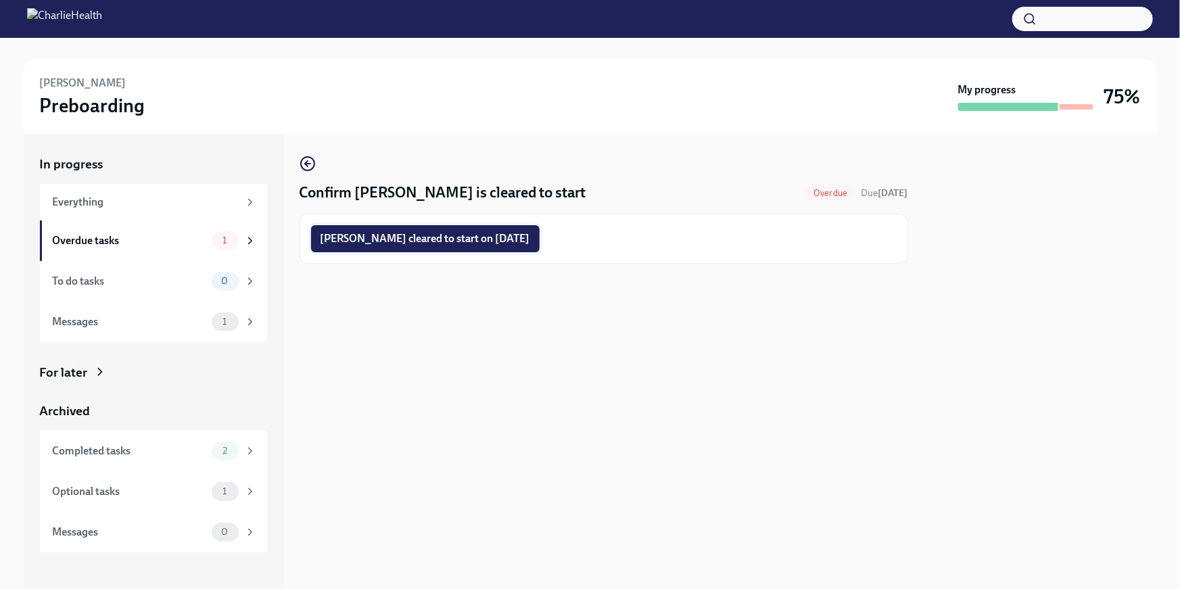
click at [484, 246] on button "Alicia Bindenagel cleared to start on 09/15/2025" at bounding box center [425, 238] width 229 height 27
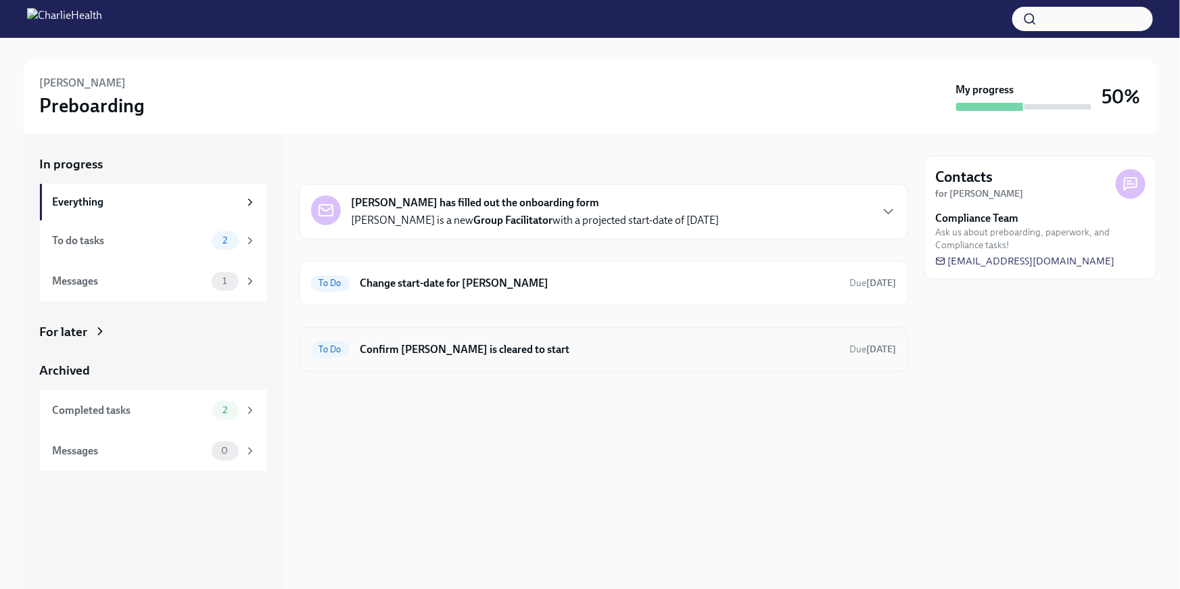
click at [469, 358] on div "To Do Confirm Felicia Garrett is cleared to start Due Sep 28th" at bounding box center [604, 350] width 586 height 22
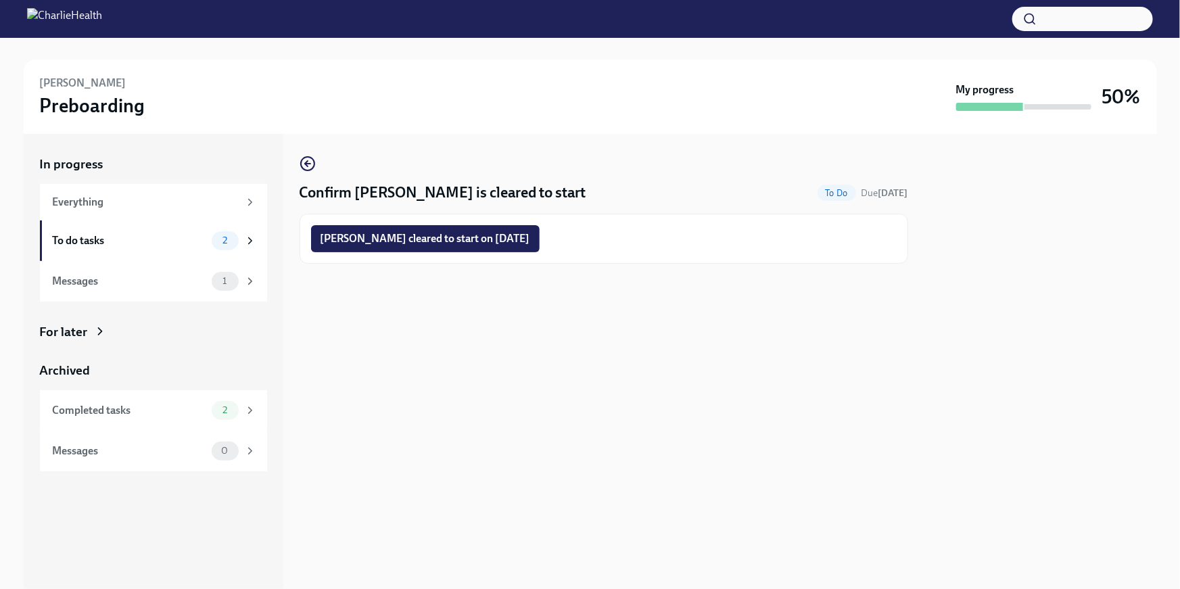
click at [101, 329] on icon at bounding box center [100, 332] width 14 height 14
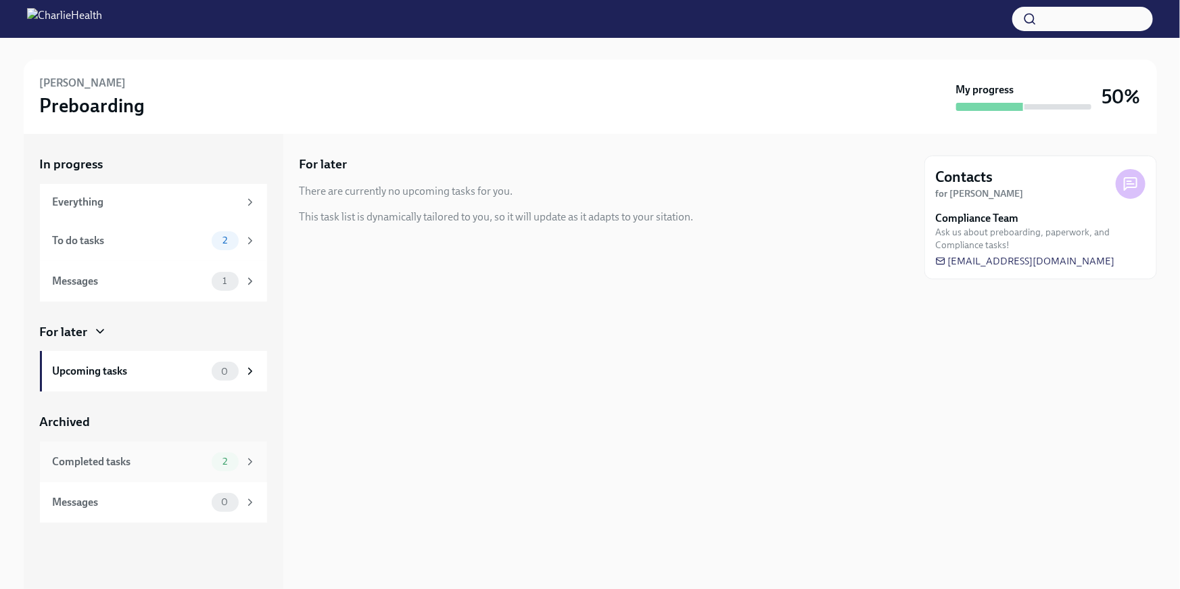
click at [137, 461] on div "Completed tasks" at bounding box center [130, 461] width 154 height 15
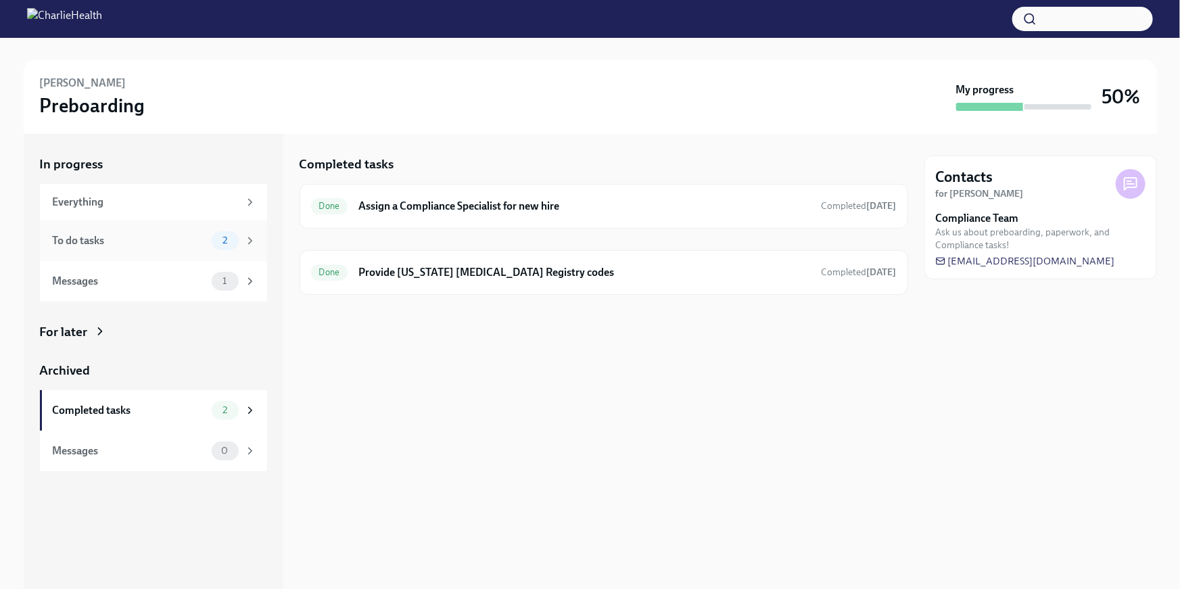
click at [126, 250] on div "To do tasks 2" at bounding box center [153, 240] width 227 height 41
click at [444, 216] on div "To Do Change start-date for Felicia Garrett Due in 10 days" at bounding box center [604, 206] width 586 height 22
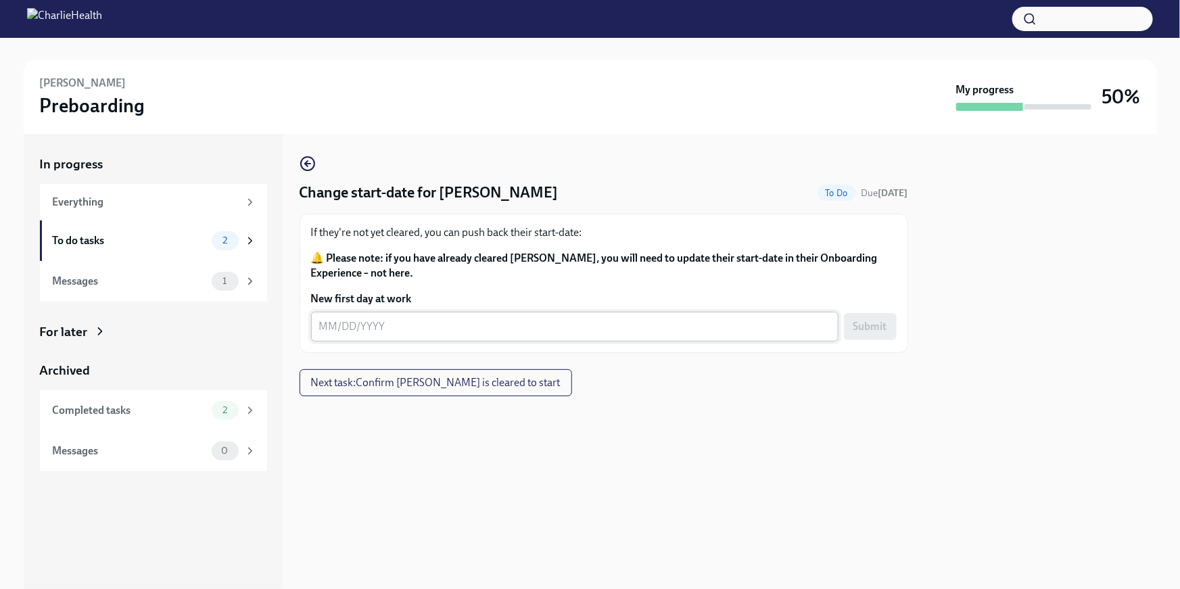
click at [379, 327] on textarea "New first day at work" at bounding box center [574, 327] width 511 height 16
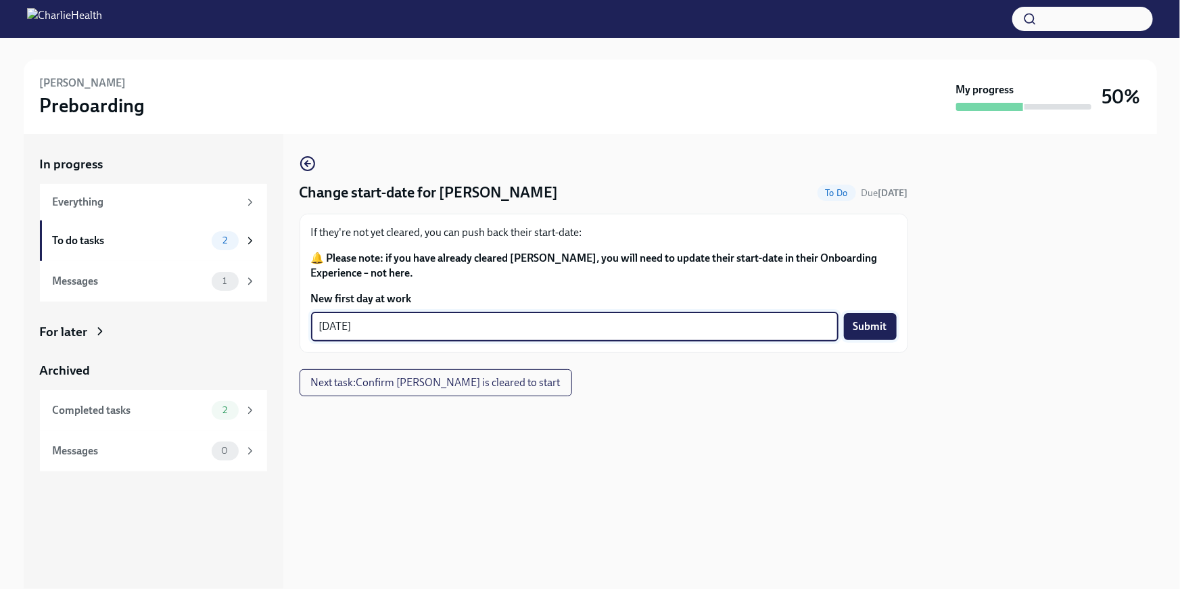
type textarea "09/15/2025"
click at [850, 324] on button "Submit" at bounding box center [870, 326] width 53 height 27
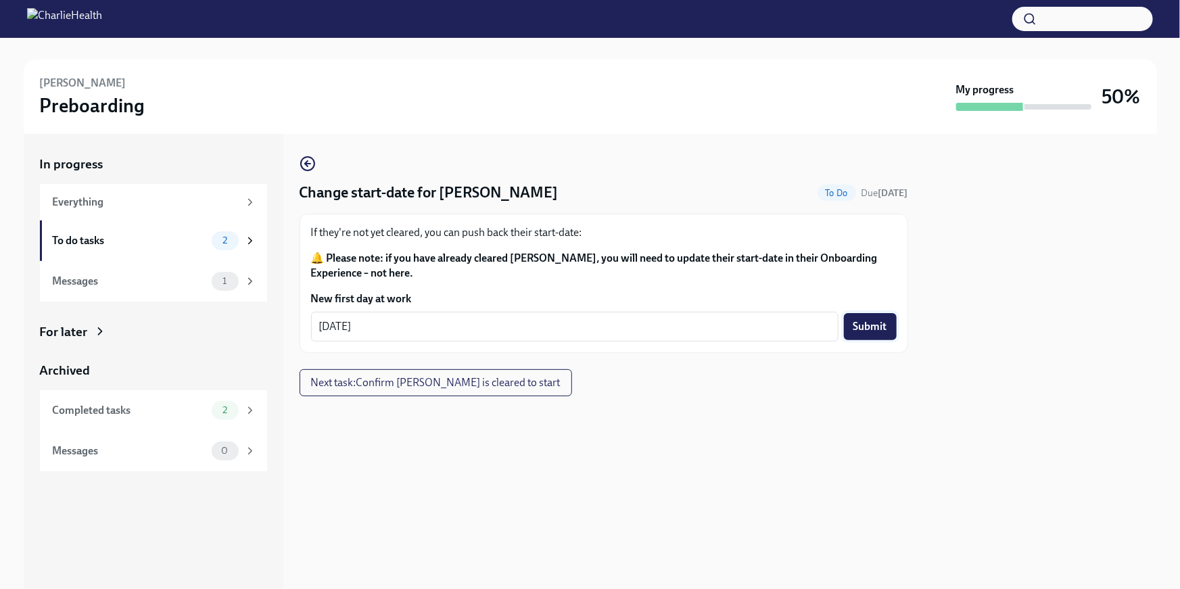
click at [873, 326] on span "Submit" at bounding box center [870, 327] width 34 height 14
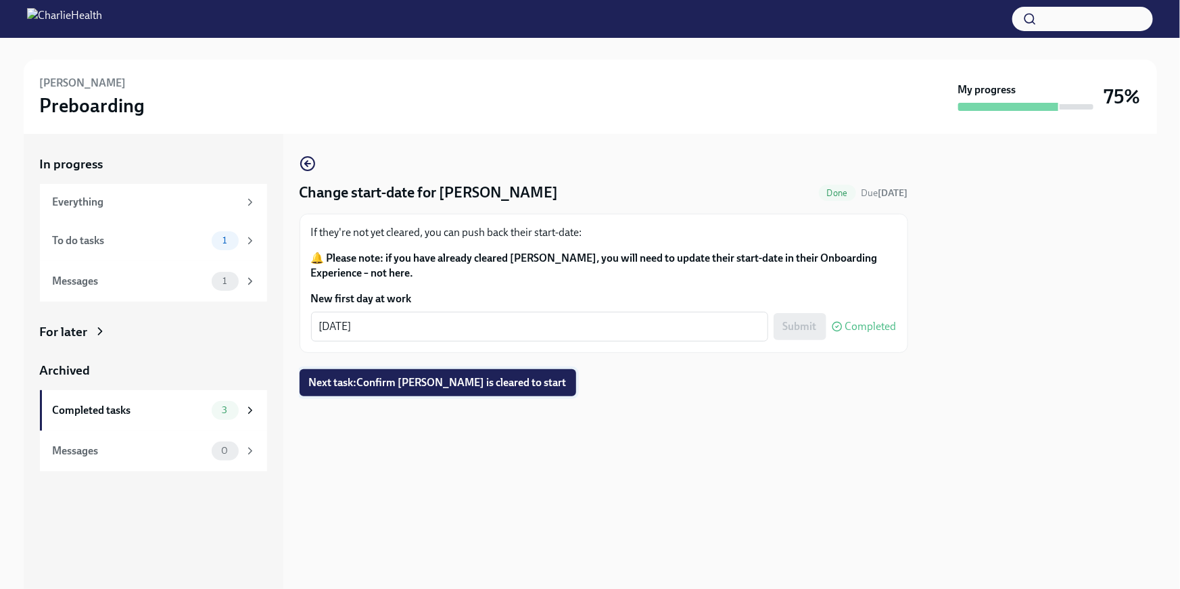
click at [496, 386] on span "Next task : Confirm Felicia Garrett is cleared to start" at bounding box center [438, 383] width 258 height 14
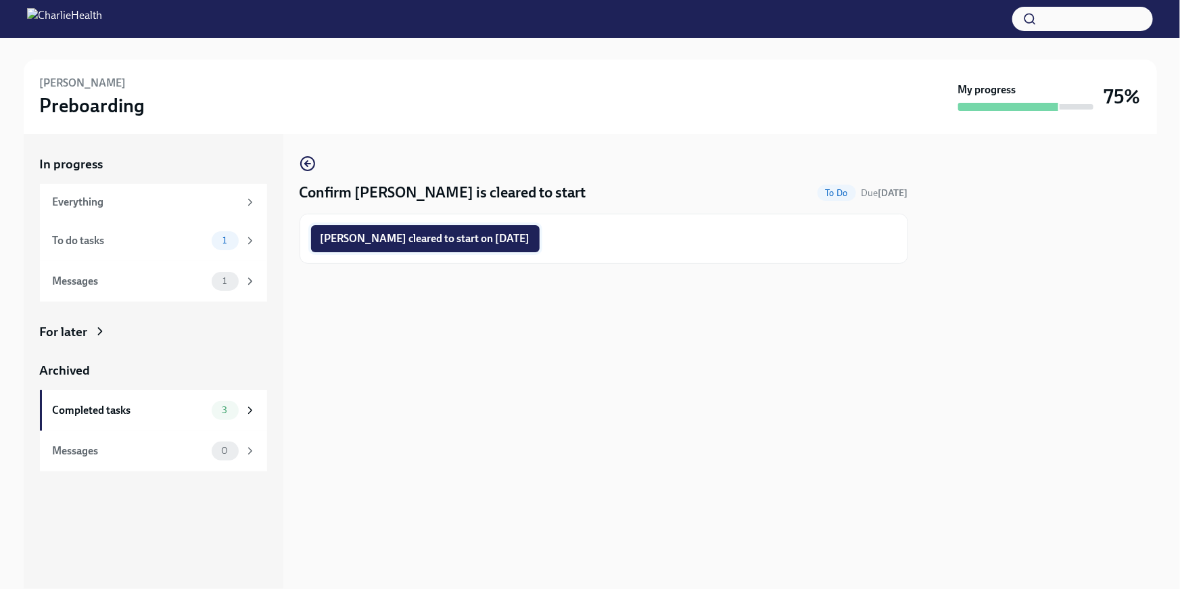
click at [496, 240] on span "Felicia Garrett cleared to start on 09/15/2025" at bounding box center [426, 239] width 210 height 14
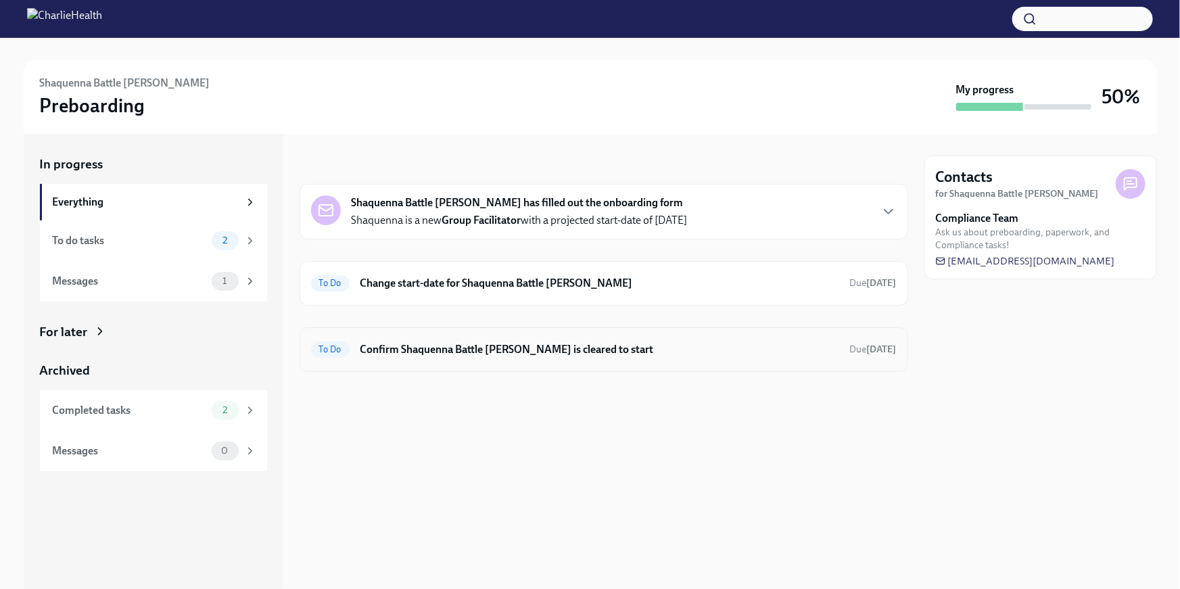
click at [502, 350] on h6 "Confirm Shaquenna Battle [PERSON_NAME] is cleared to start" at bounding box center [599, 349] width 479 height 15
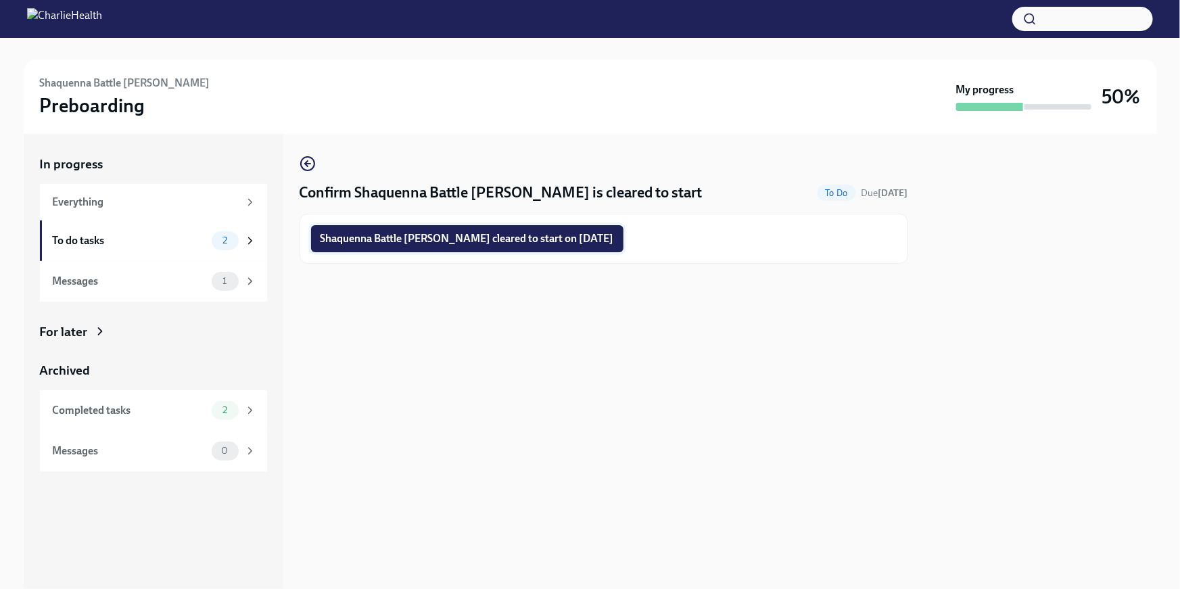
click at [505, 246] on button "Shaquenna Battle Baker cleared to start on 09/15/2025" at bounding box center [467, 238] width 312 height 27
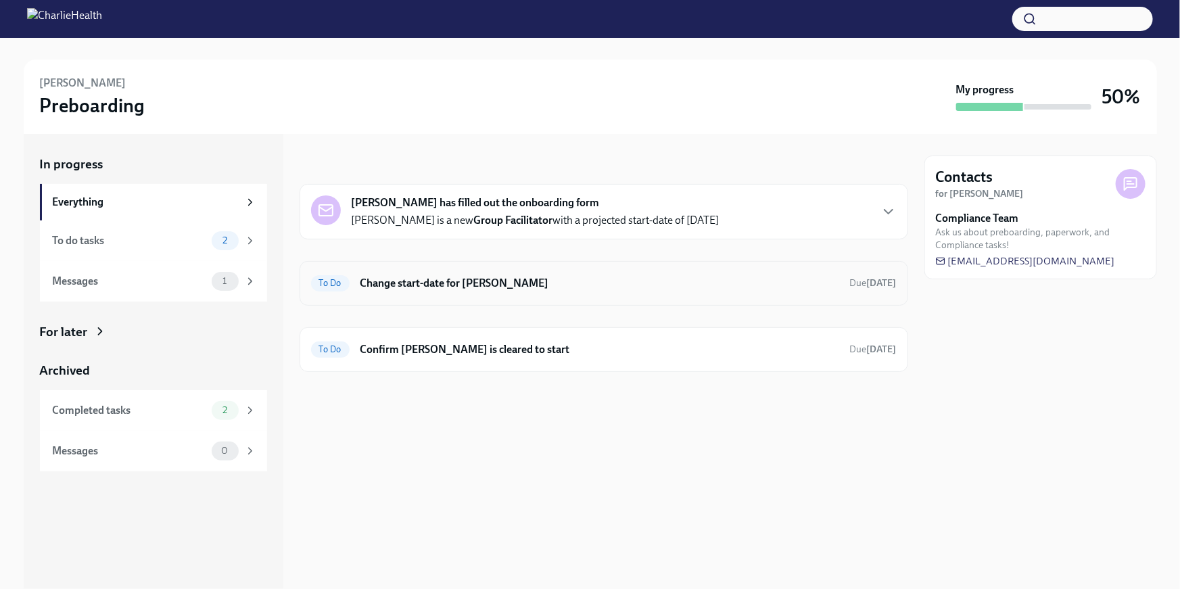
click at [529, 280] on h6 "Change start-date for Jacquelyn Morris" at bounding box center [599, 283] width 479 height 15
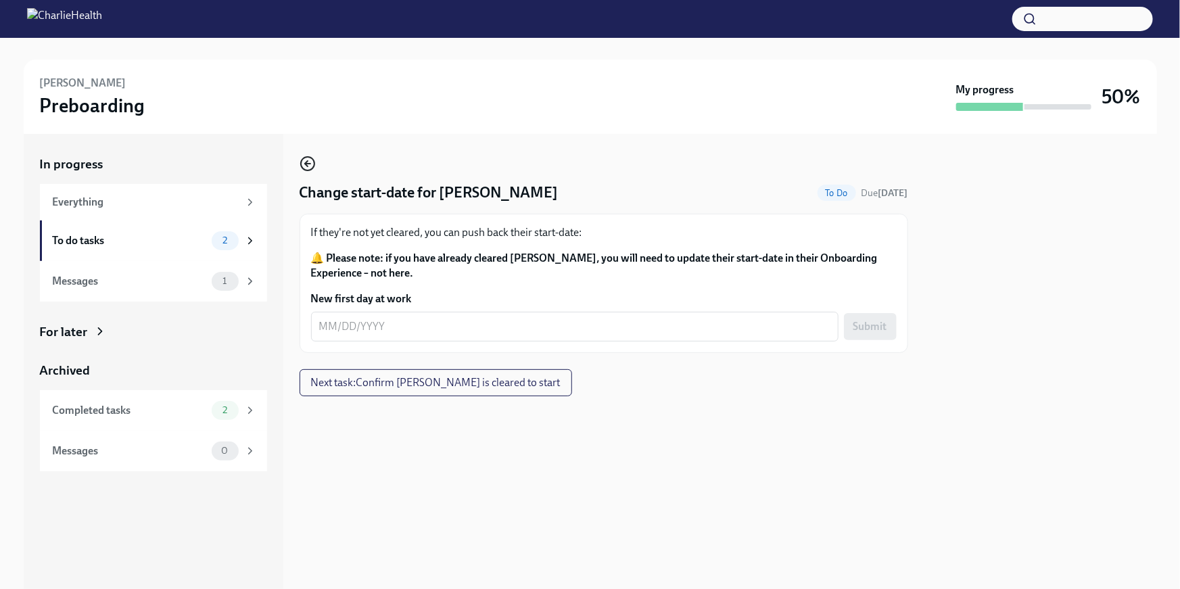
click at [308, 165] on icon "button" at bounding box center [308, 164] width 16 height 16
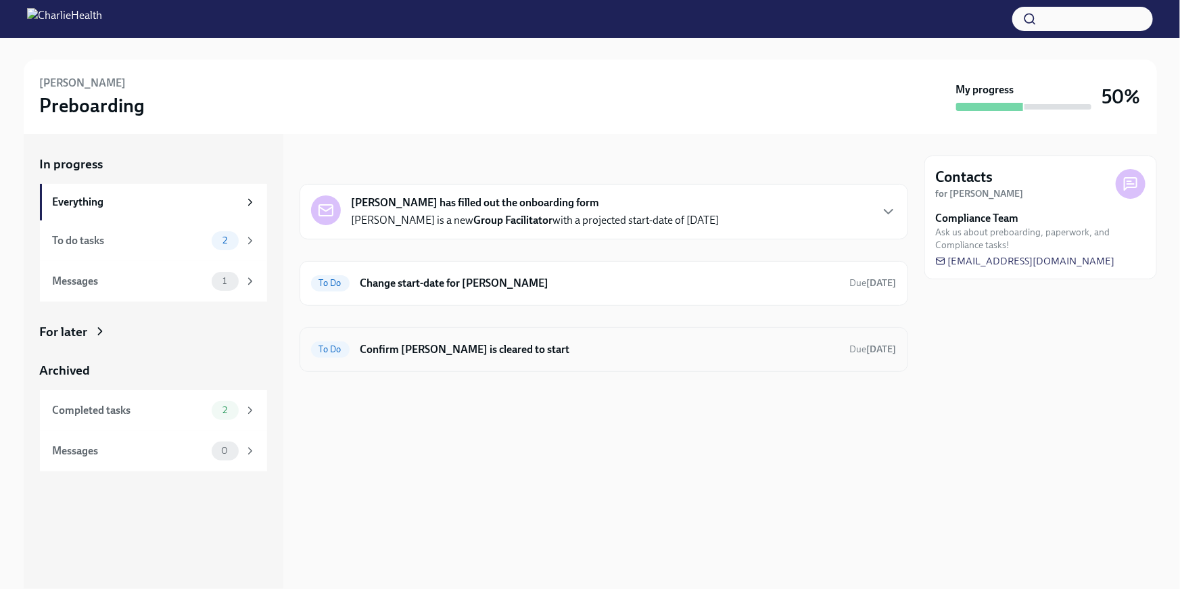
click at [395, 344] on h6 "Confirm Jacquelyn Morris is cleared to start" at bounding box center [599, 349] width 479 height 15
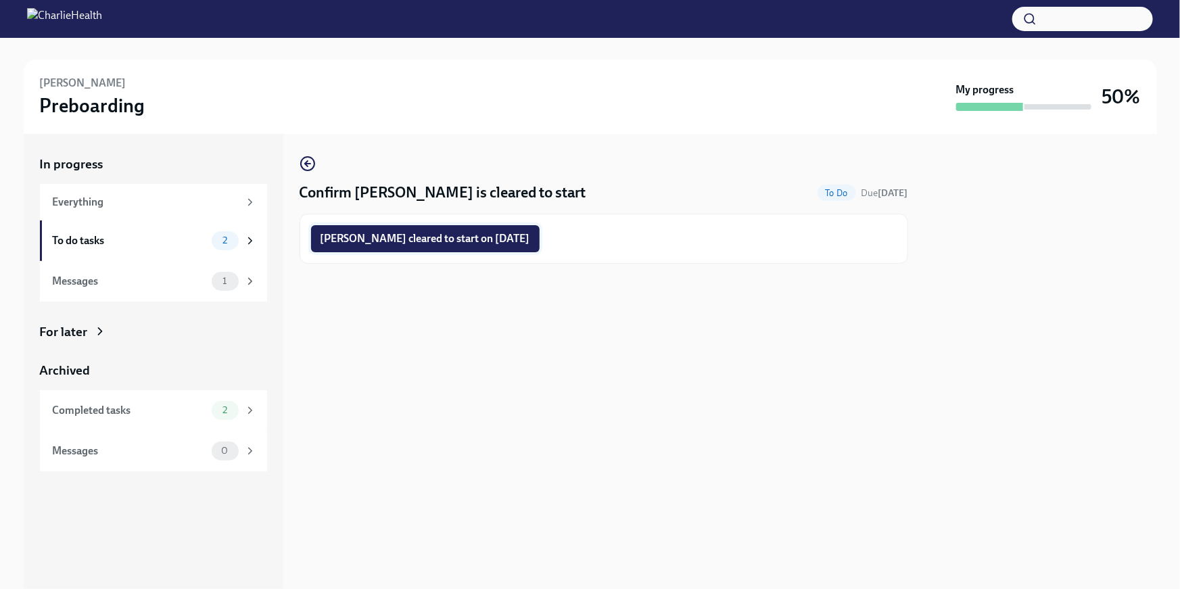
click at [503, 249] on button "Jacquelyn Morris cleared to start on 09/15/2025" at bounding box center [425, 238] width 229 height 27
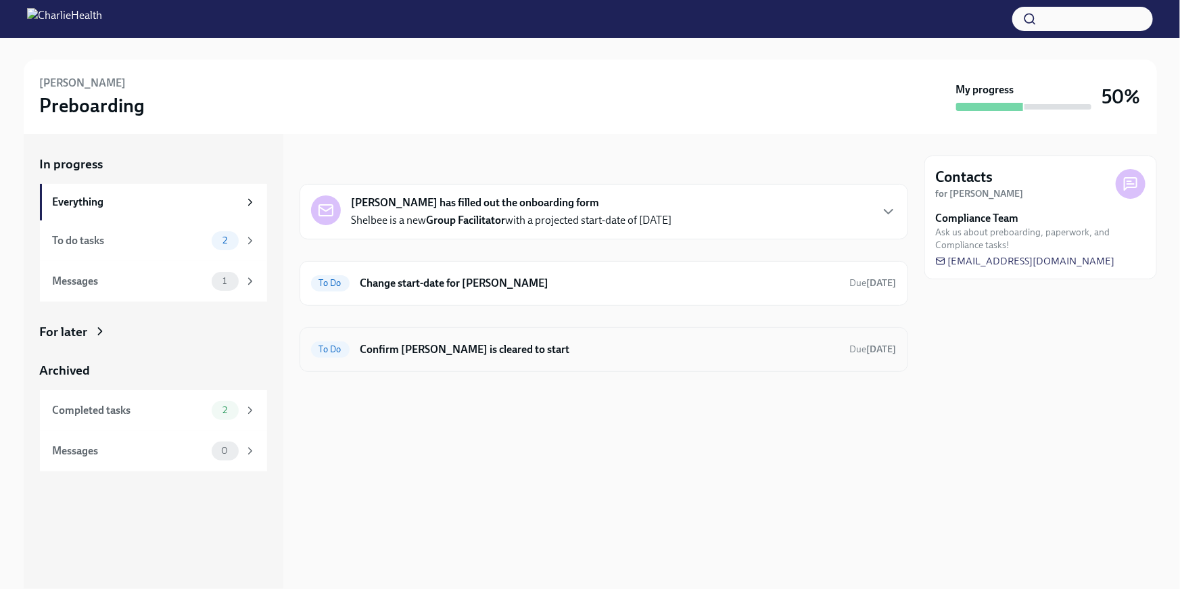
click at [619, 363] on div "To Do Confirm [PERSON_NAME] is cleared to start Due [DATE]" at bounding box center [604, 349] width 609 height 45
click at [472, 339] on div "To Do Confirm [PERSON_NAME] is cleared to start Due [DATE]" at bounding box center [604, 350] width 586 height 22
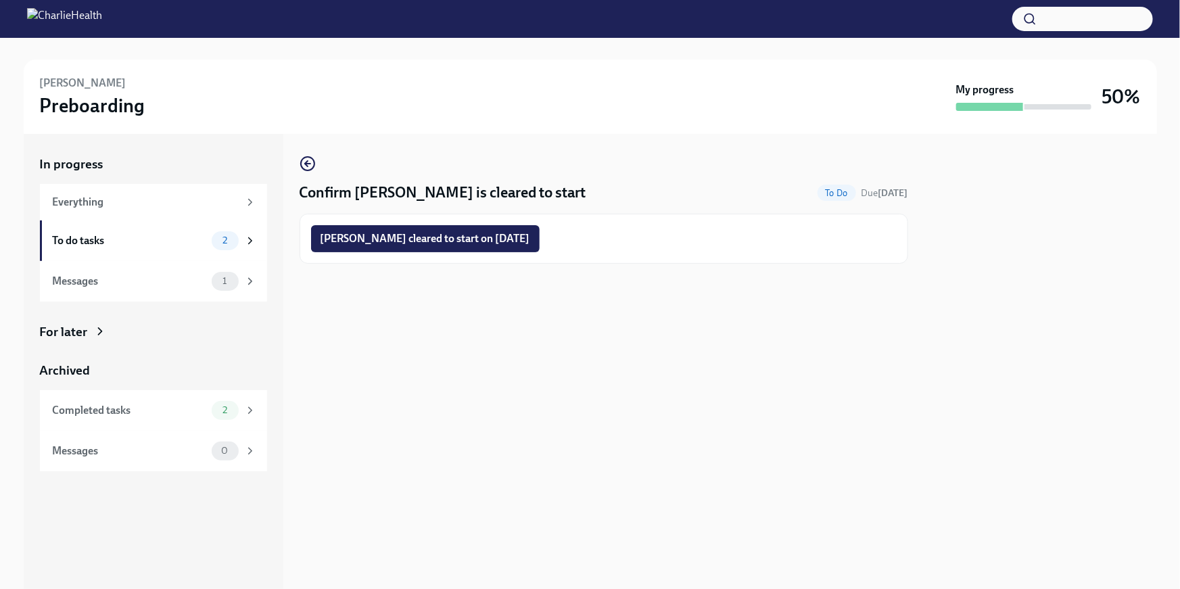
click at [501, 229] on button "[PERSON_NAME] cleared to start on [DATE]" at bounding box center [425, 238] width 229 height 27
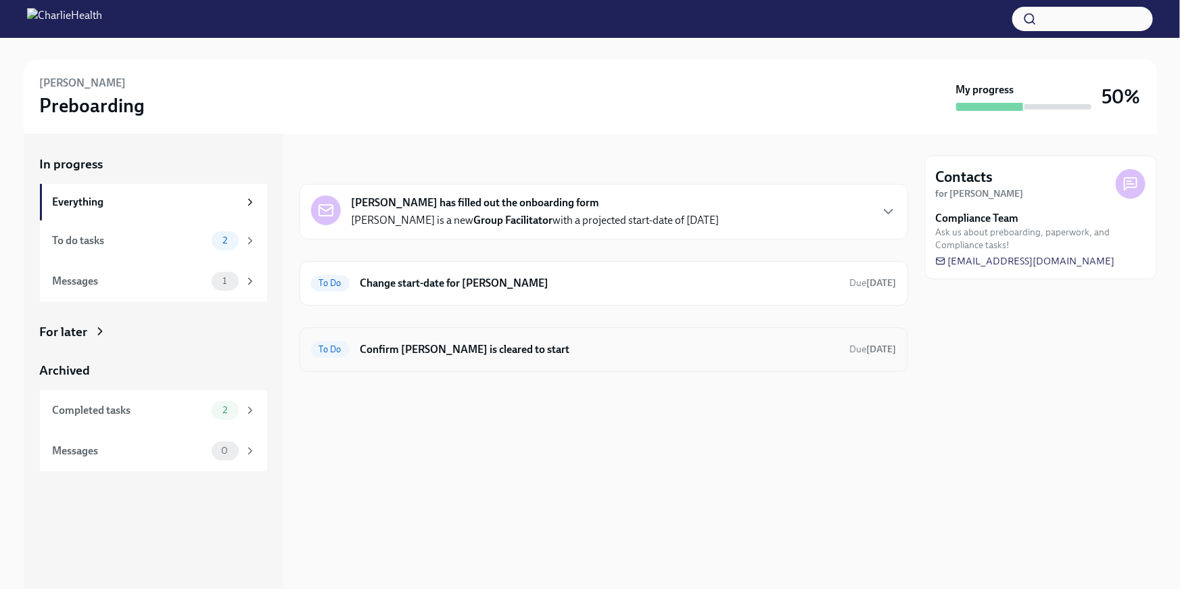
click at [542, 347] on h6 "Confirm [PERSON_NAME] is cleared to start" at bounding box center [599, 349] width 479 height 15
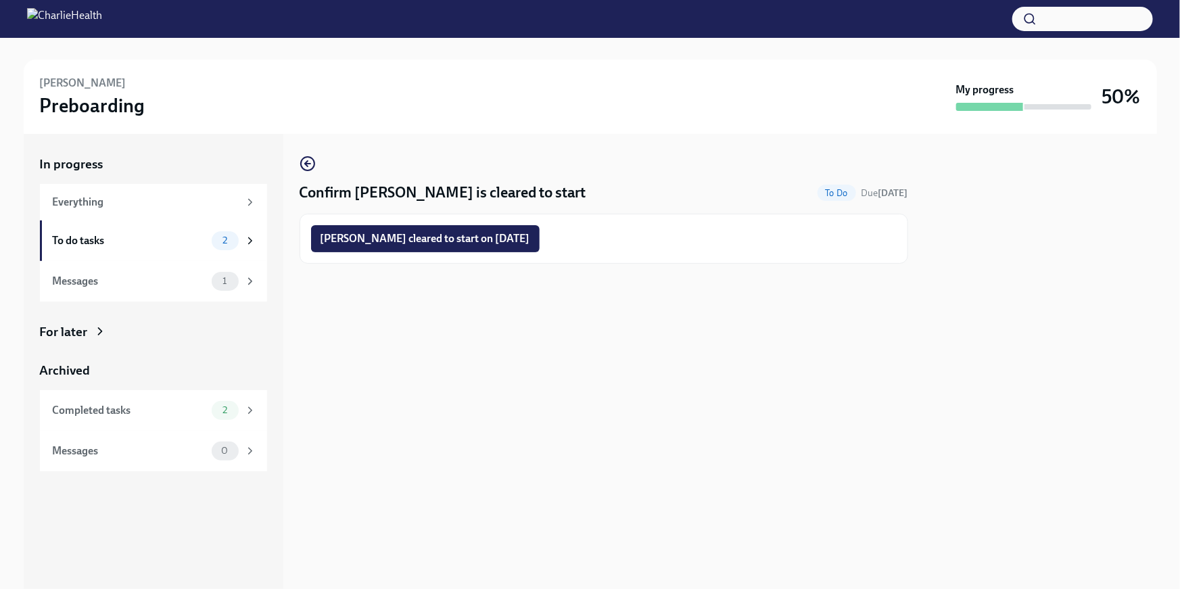
drag, startPoint x: 500, startPoint y: 242, endPoint x: 610, endPoint y: 258, distance: 111.4
click at [500, 242] on span "[PERSON_NAME] cleared to start on [DATE]" at bounding box center [426, 239] width 210 height 14
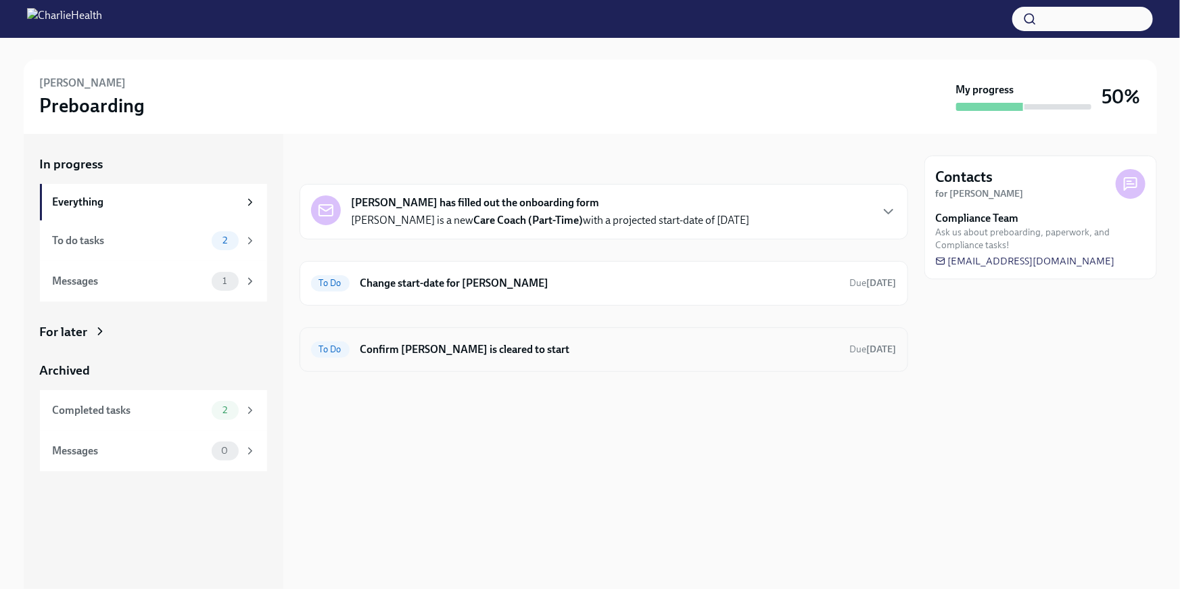
click at [524, 350] on h6 "Confirm [PERSON_NAME] is cleared to start" at bounding box center [599, 349] width 479 height 15
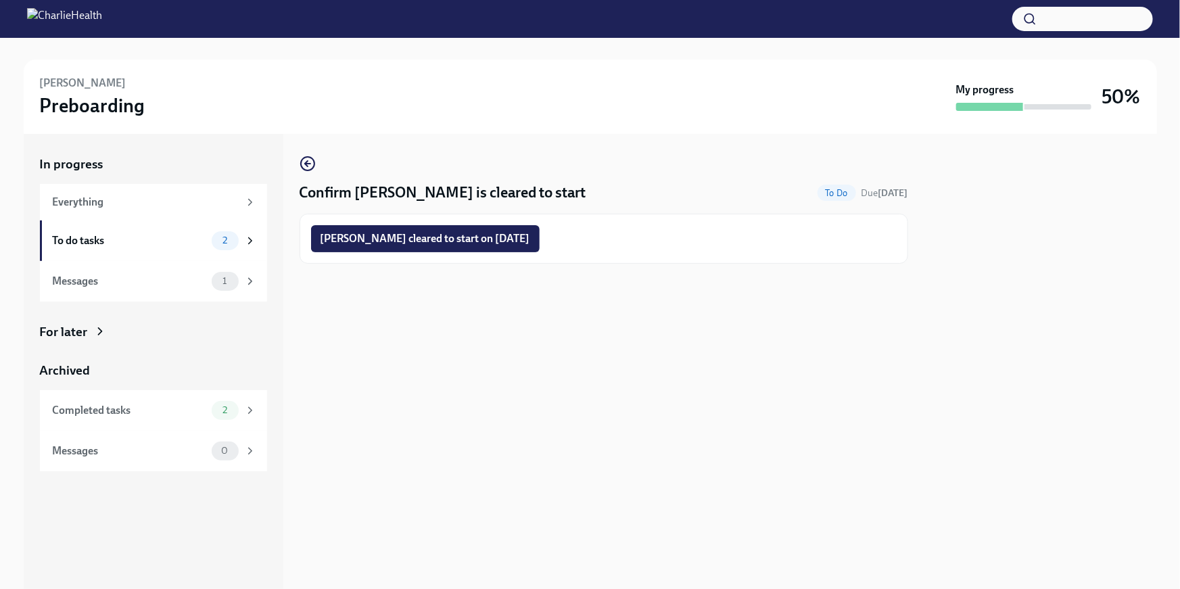
drag, startPoint x: 522, startPoint y: 235, endPoint x: 566, endPoint y: 234, distance: 44.0
click at [522, 235] on span "[PERSON_NAME] cleared to start on [DATE]" at bounding box center [426, 239] width 210 height 14
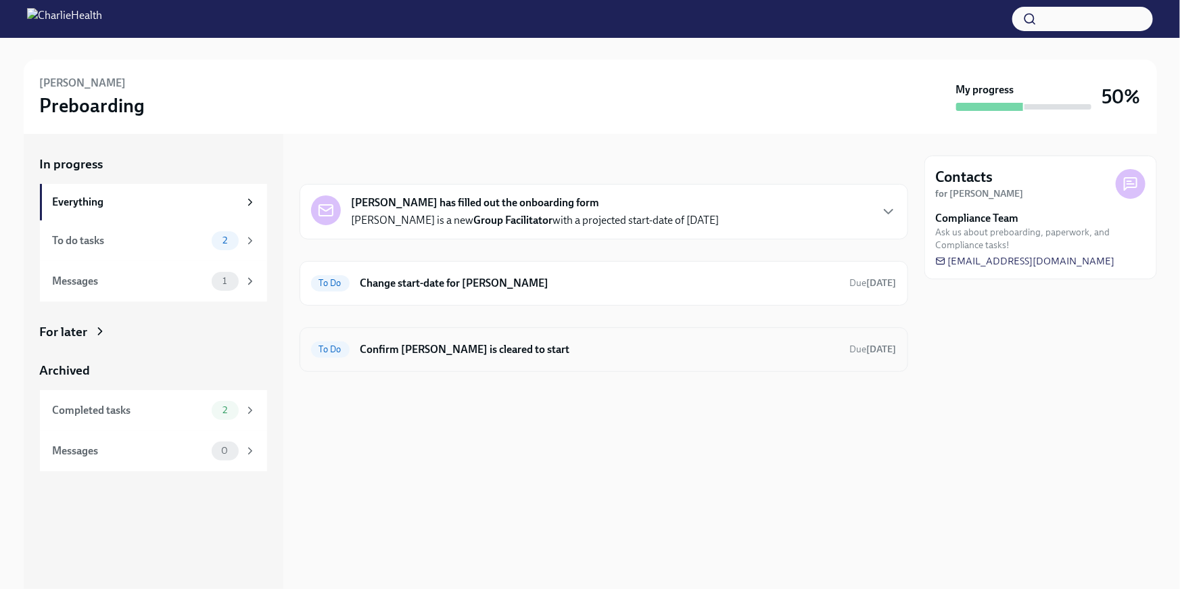
click at [681, 332] on div "To Do Confirm Samantha Miller is cleared to start Due Oct 1st" at bounding box center [604, 349] width 609 height 45
click at [635, 383] on div at bounding box center [604, 393] width 609 height 43
click at [626, 354] on h6 "Confirm Samantha Miller is cleared to start" at bounding box center [599, 349] width 479 height 15
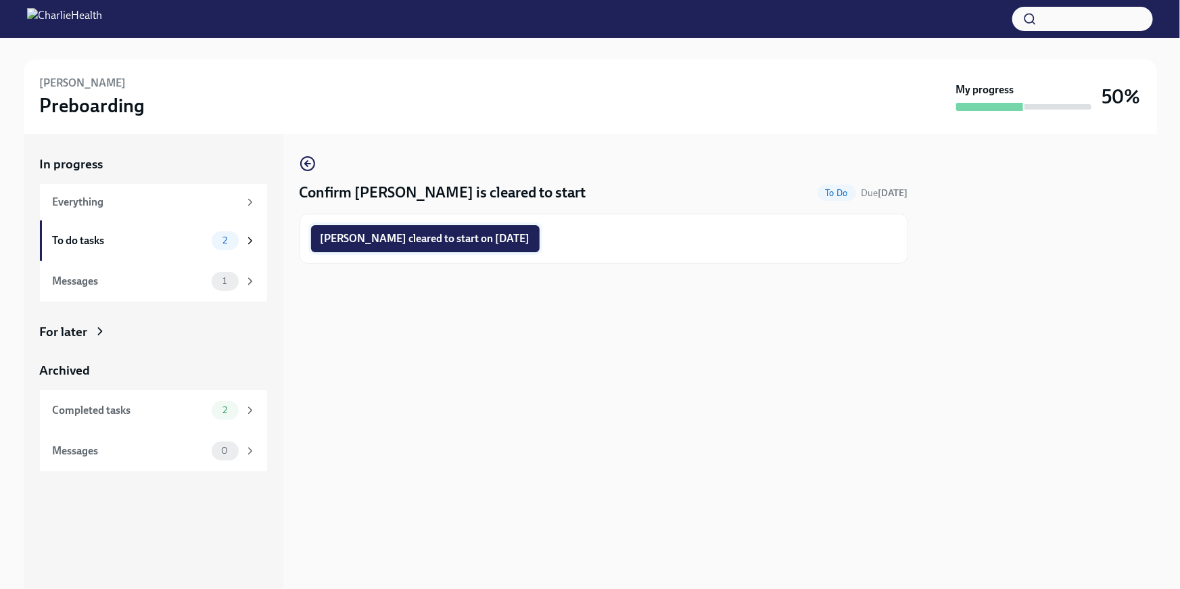
click at [449, 236] on span "Samantha Miller cleared to start on 09/15/2025" at bounding box center [426, 239] width 210 height 14
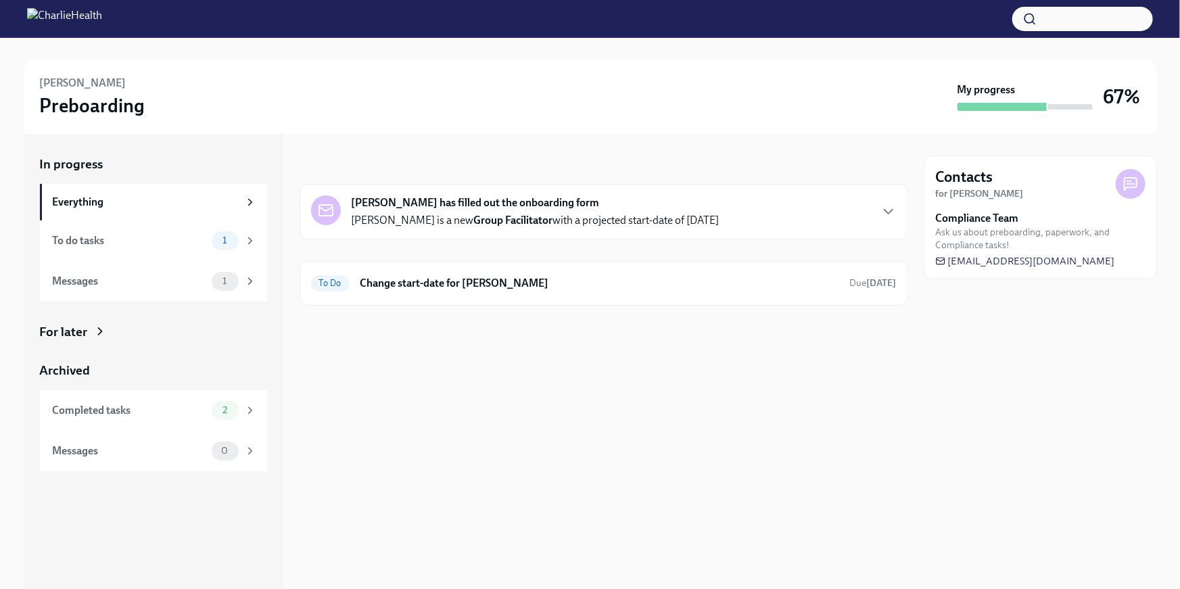
click at [70, 333] on div "For later" at bounding box center [64, 332] width 48 height 18
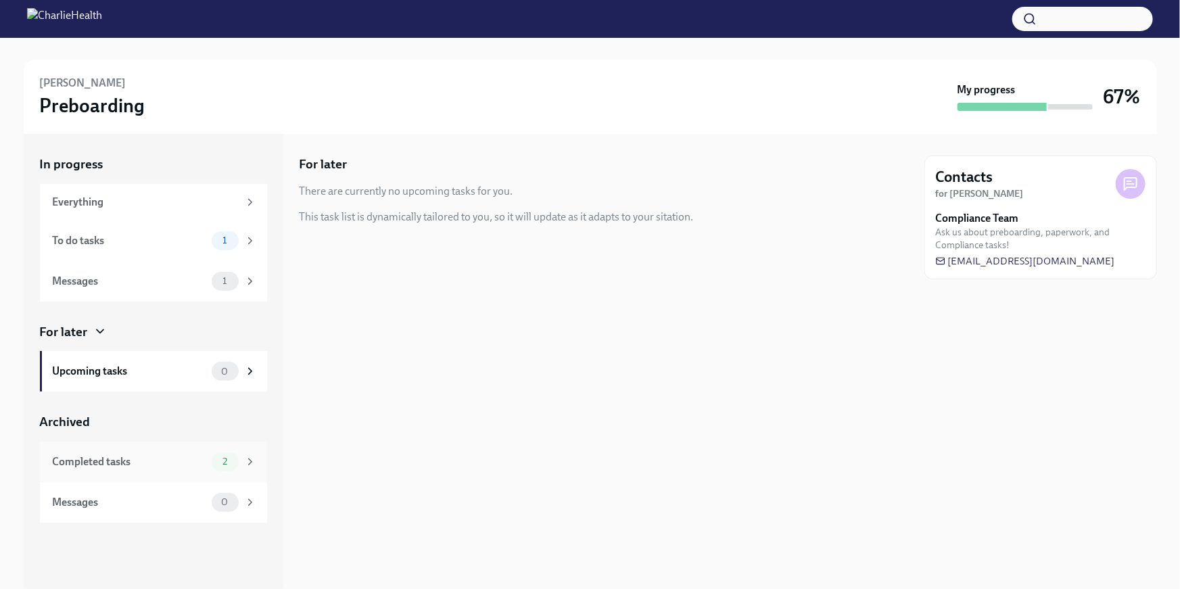
click at [86, 450] on div "Completed tasks 2" at bounding box center [153, 462] width 227 height 41
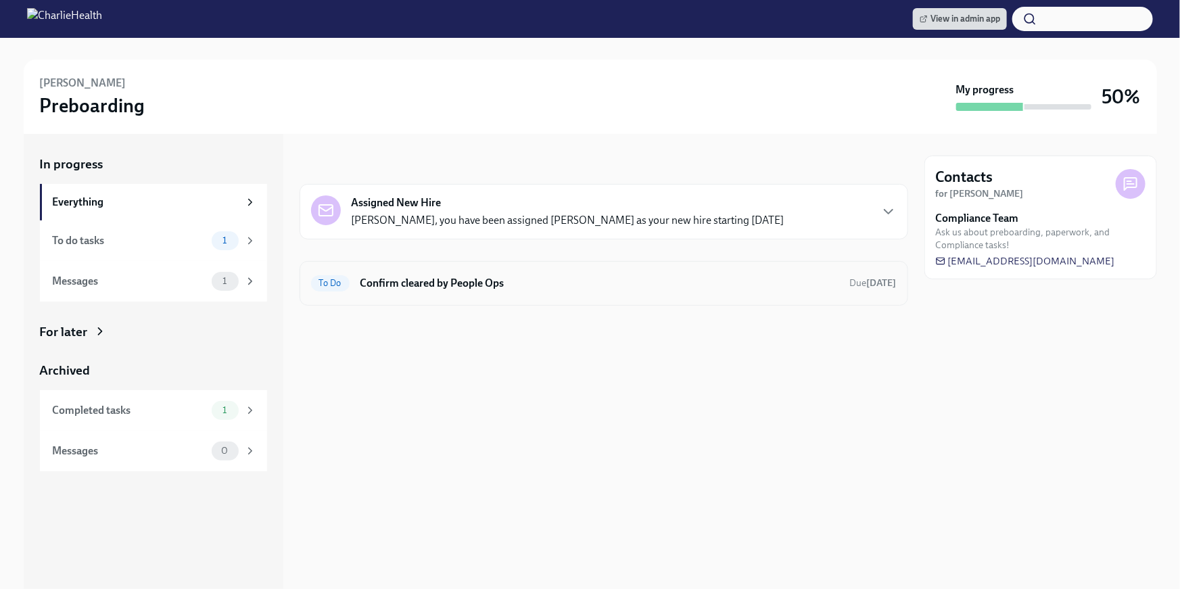
click at [458, 283] on h6 "Confirm cleared by People Ops" at bounding box center [599, 283] width 479 height 15
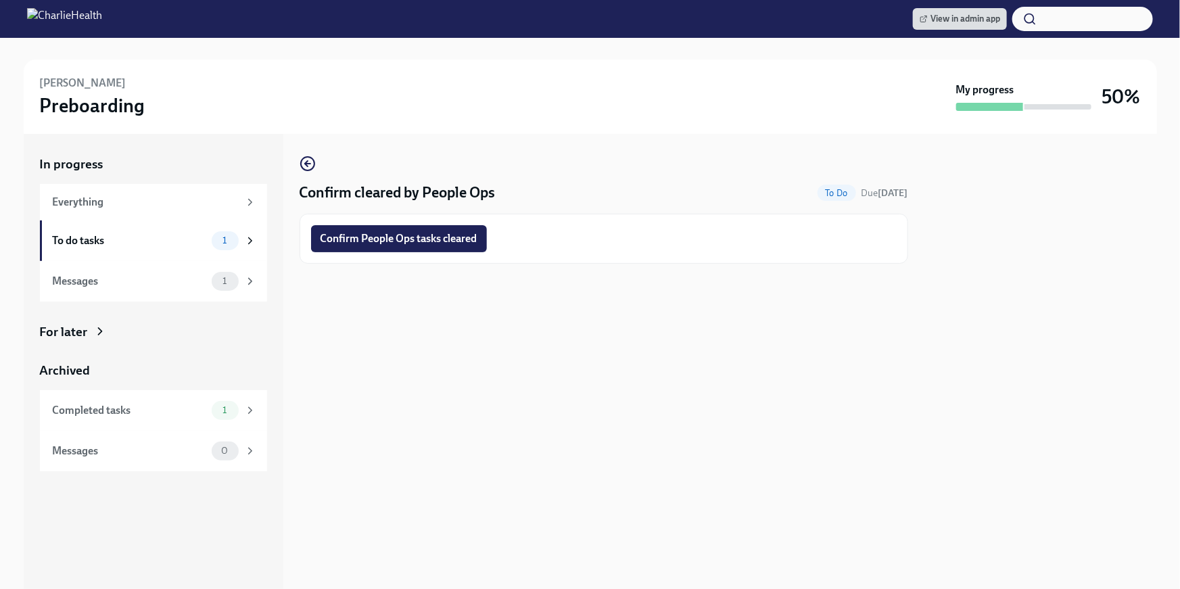
drag, startPoint x: 427, startPoint y: 240, endPoint x: 473, endPoint y: 245, distance: 46.9
click at [427, 240] on span "Confirm People Ops tasks cleared" at bounding box center [399, 239] width 157 height 14
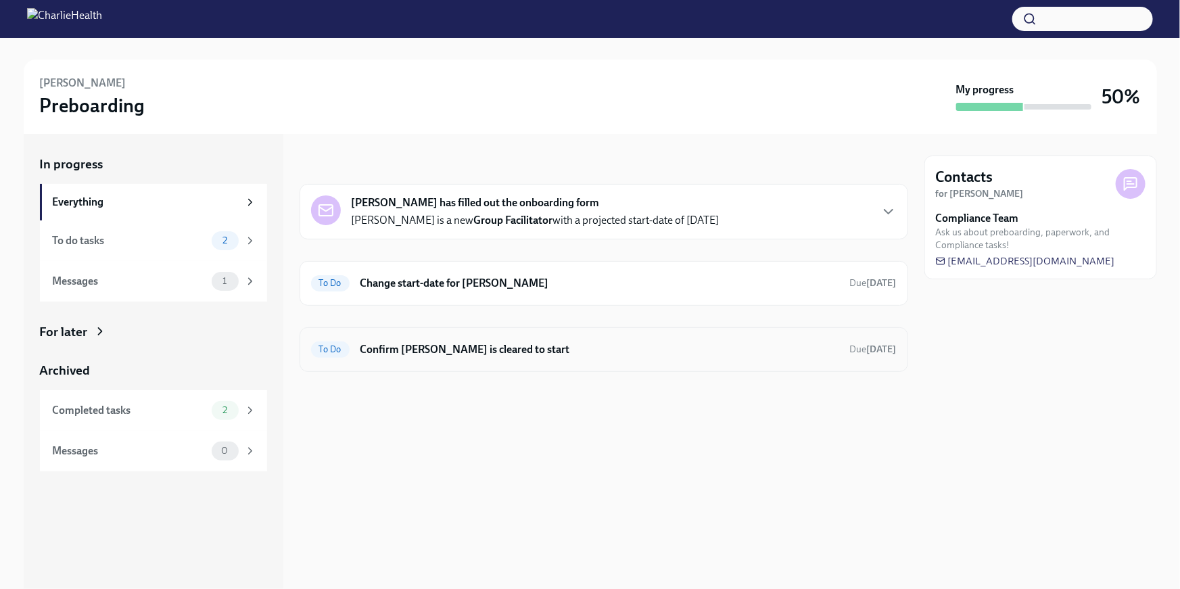
click at [540, 352] on h6 "Confirm [PERSON_NAME] is cleared to start" at bounding box center [599, 349] width 479 height 15
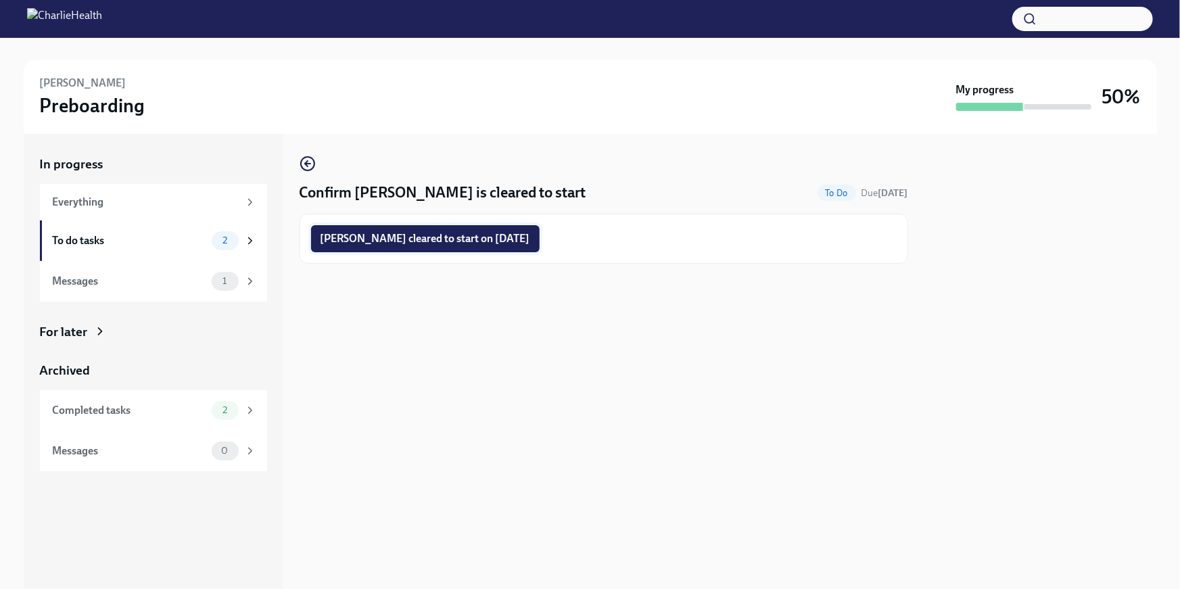
click at [494, 232] on span "[PERSON_NAME] cleared to start on [DATE]" at bounding box center [426, 239] width 210 height 14
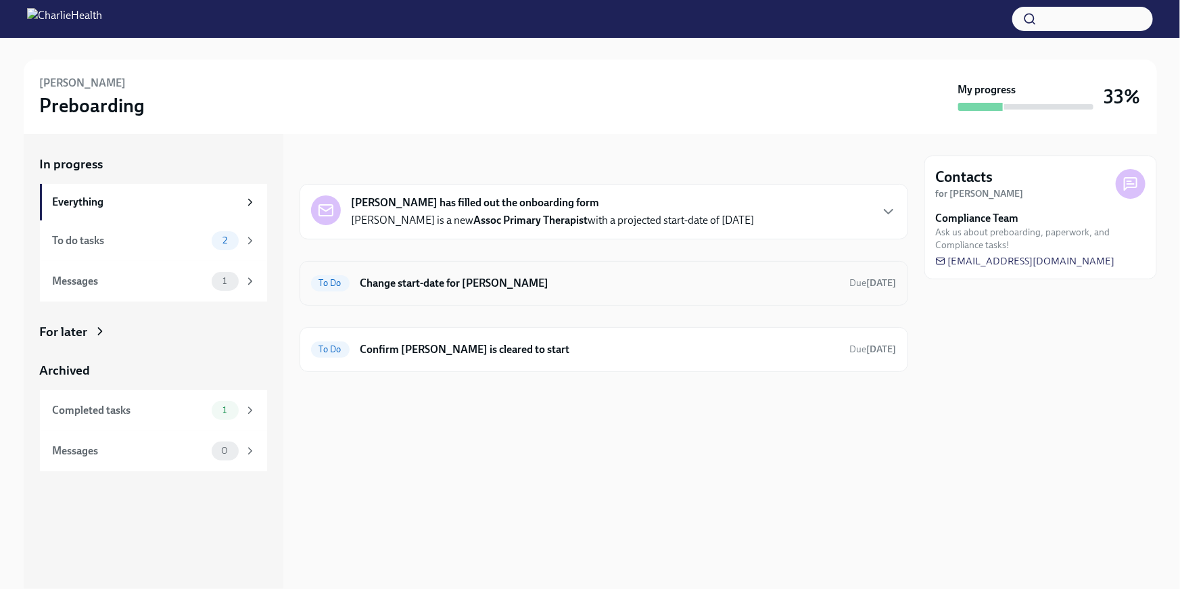
click at [607, 283] on h6 "Change start-date for [PERSON_NAME]" at bounding box center [599, 283] width 479 height 15
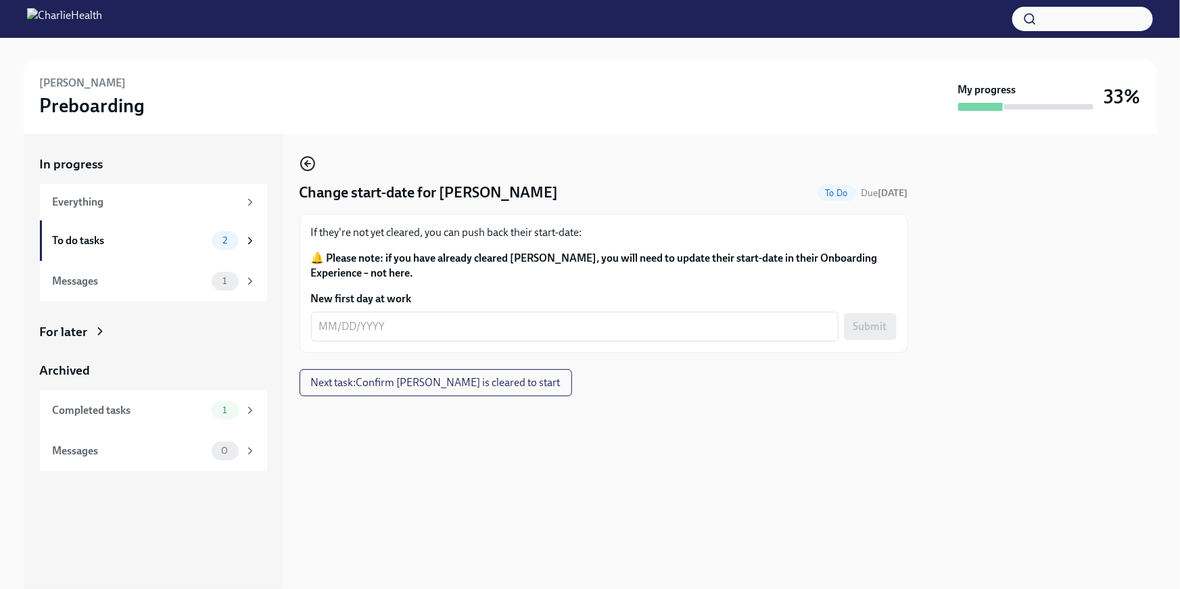
click at [311, 159] on circle "button" at bounding box center [308, 164] width 14 height 14
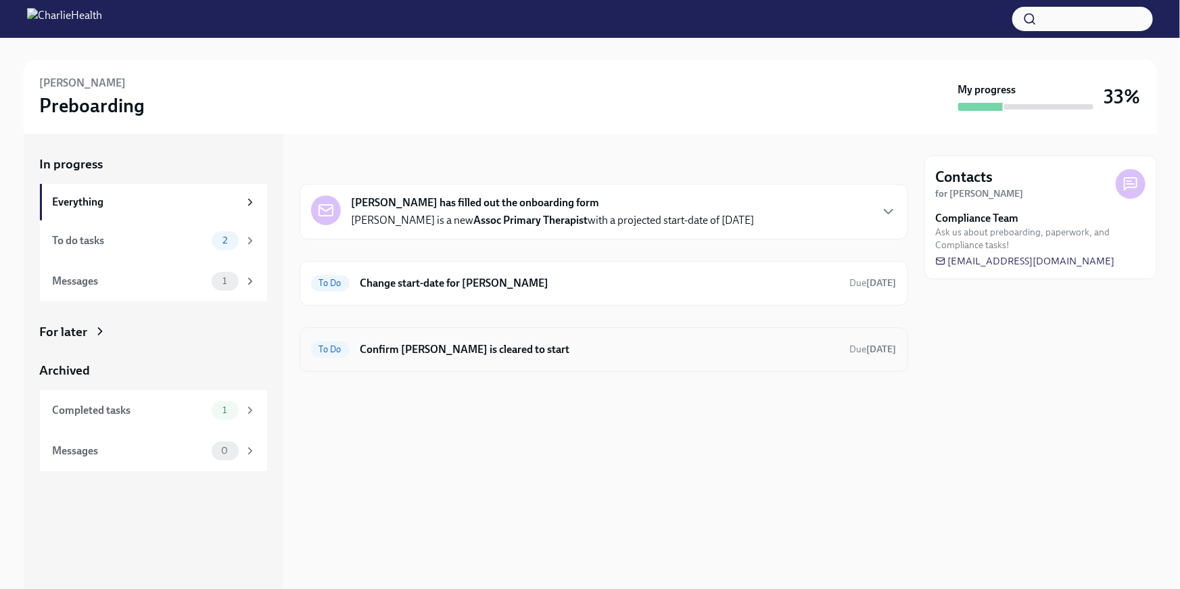
click at [434, 343] on h6 "Confirm [PERSON_NAME] is cleared to start" at bounding box center [599, 349] width 479 height 15
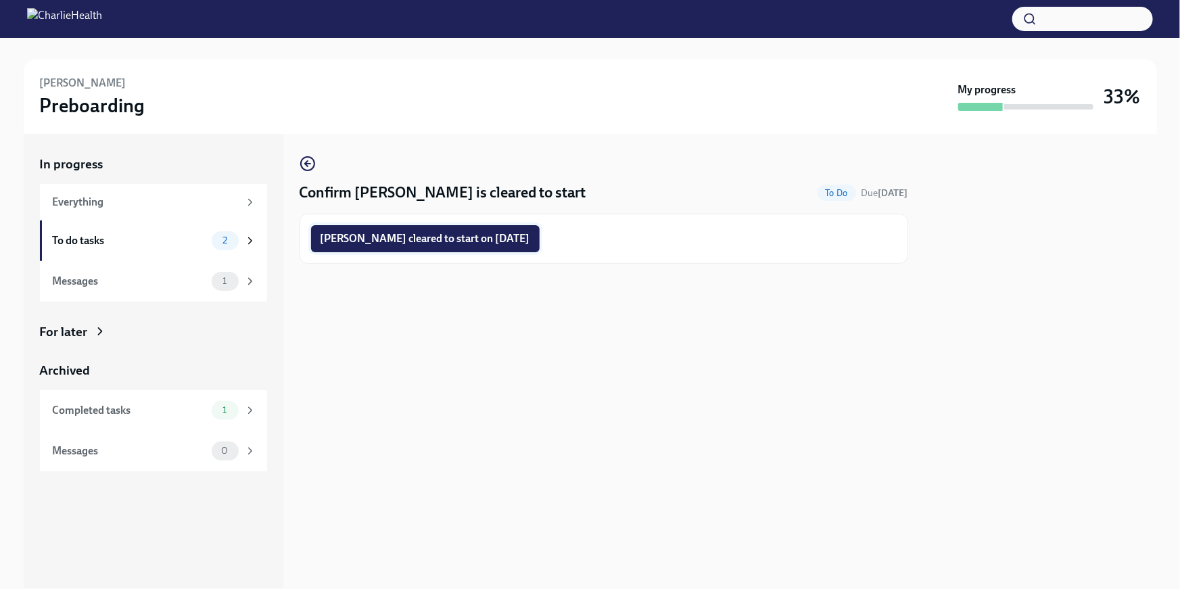
click at [476, 232] on span "[PERSON_NAME] cleared to start on [DATE]" at bounding box center [426, 239] width 210 height 14
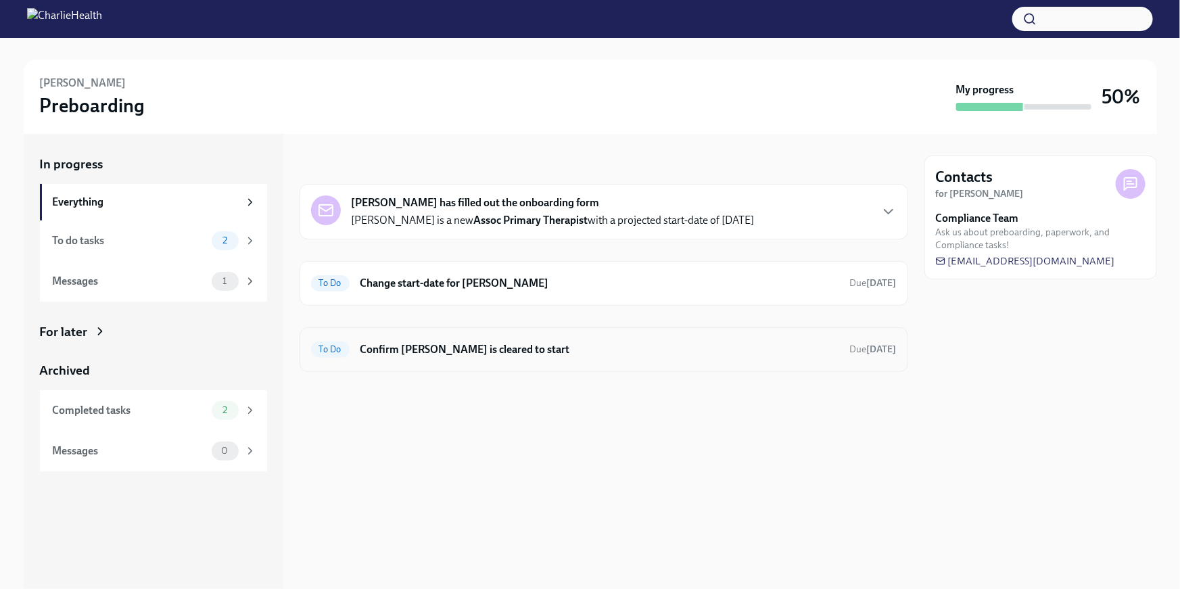
click at [474, 362] on div "To Do Confirm [PERSON_NAME] is cleared to start Due [DATE]" at bounding box center [604, 349] width 609 height 45
click at [512, 354] on h6 "Confirm [PERSON_NAME] is cleared to start" at bounding box center [599, 349] width 479 height 15
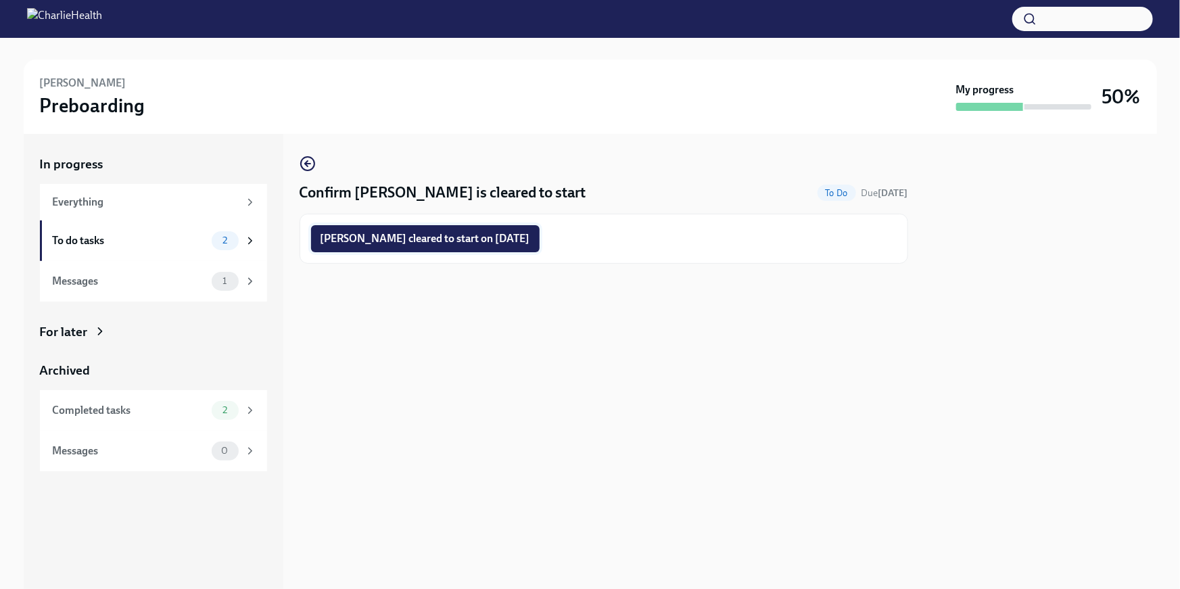
click at [497, 234] on span "[PERSON_NAME] cleared to start on [DATE]" at bounding box center [426, 239] width 210 height 14
